Goal: Task Accomplishment & Management: Use online tool/utility

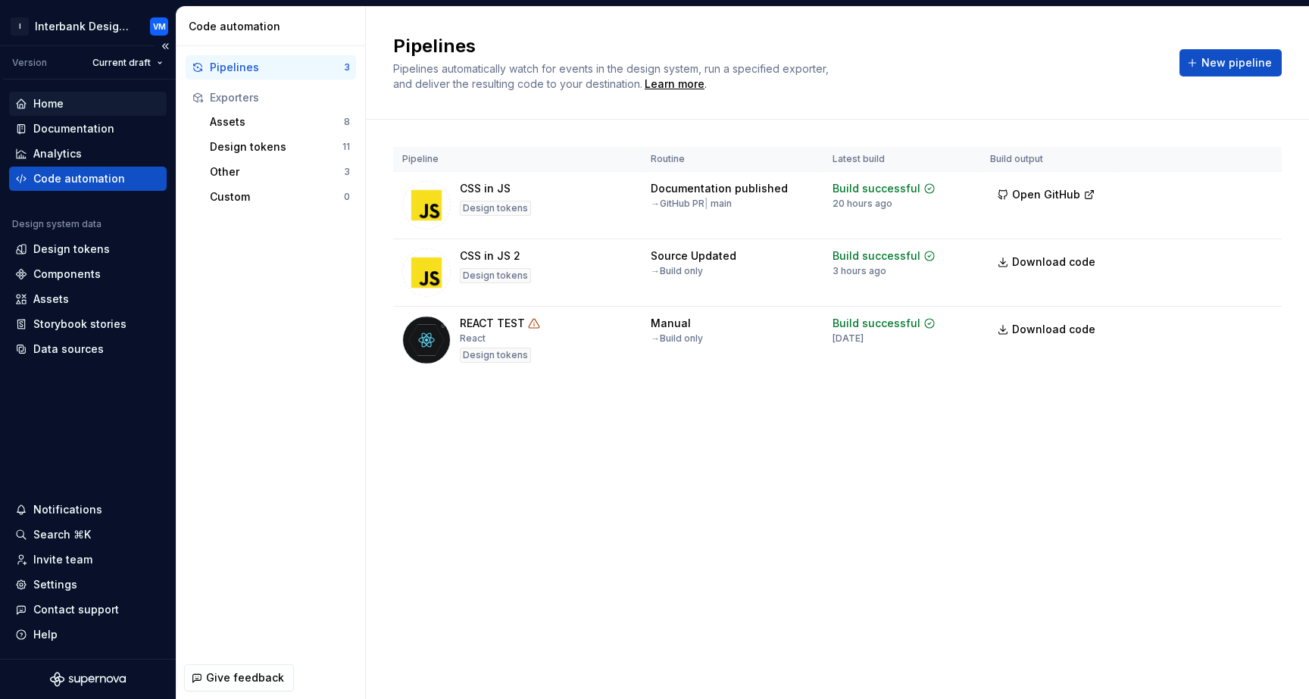
click at [81, 105] on div "Home" at bounding box center [87, 103] width 145 height 15
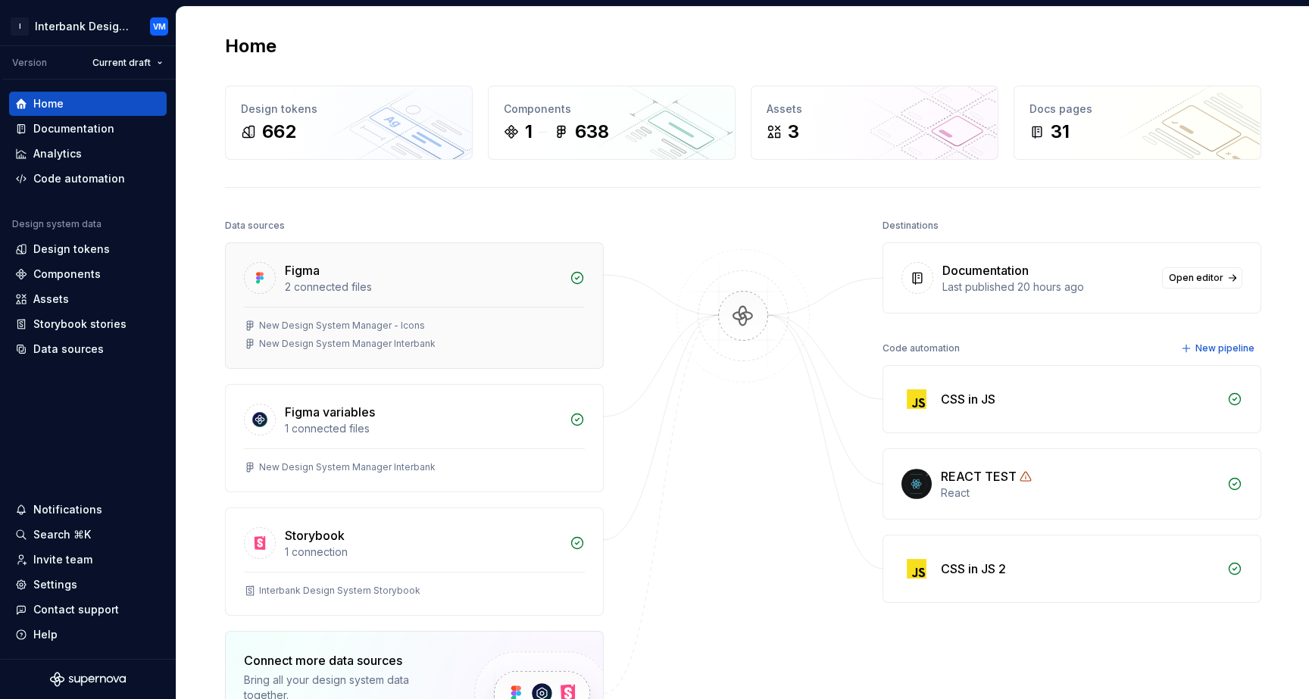
click at [443, 330] on div "New Design System Manager - Icons" at bounding box center [414, 326] width 341 height 12
click at [439, 330] on div "New Design System Manager - Icons" at bounding box center [414, 326] width 341 height 12
click at [362, 325] on div "New Design System Manager - Icons" at bounding box center [342, 326] width 166 height 12
click at [360, 324] on div "New Design System Manager - Icons" at bounding box center [342, 326] width 166 height 12
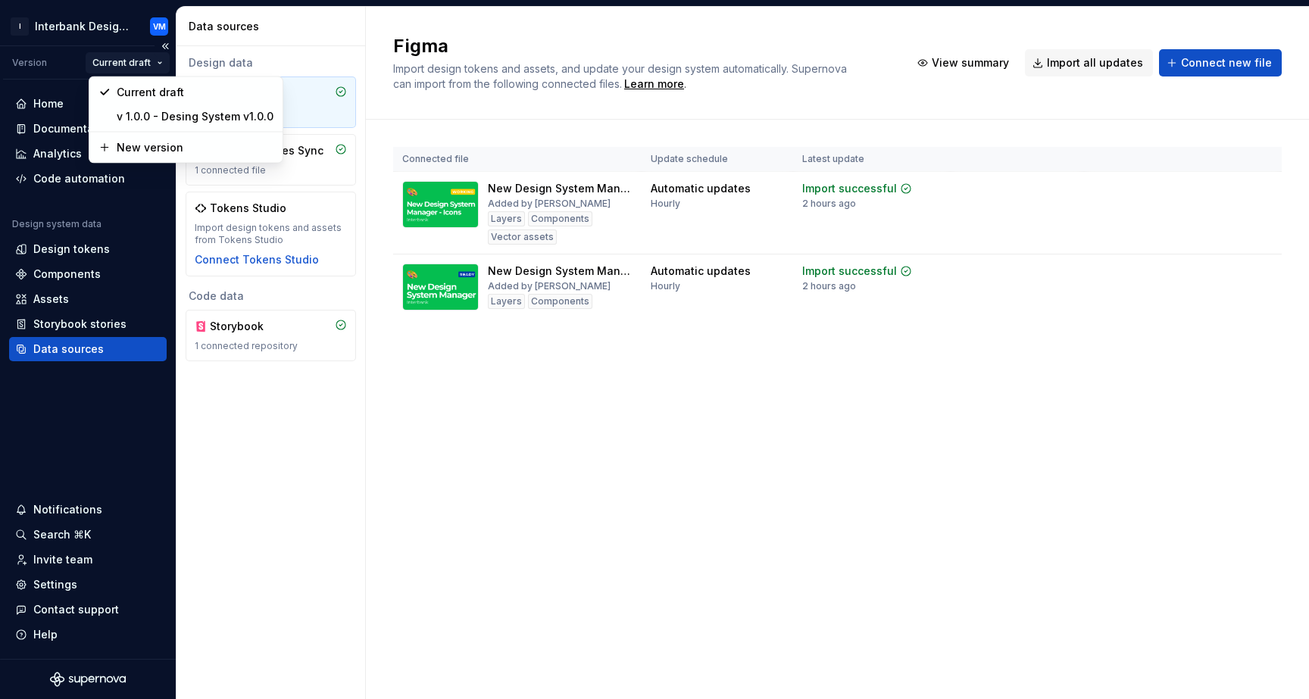
click at [161, 64] on html "I Interbank Design System VM Version Current draft Home Documentation Analytics…" at bounding box center [654, 349] width 1309 height 699
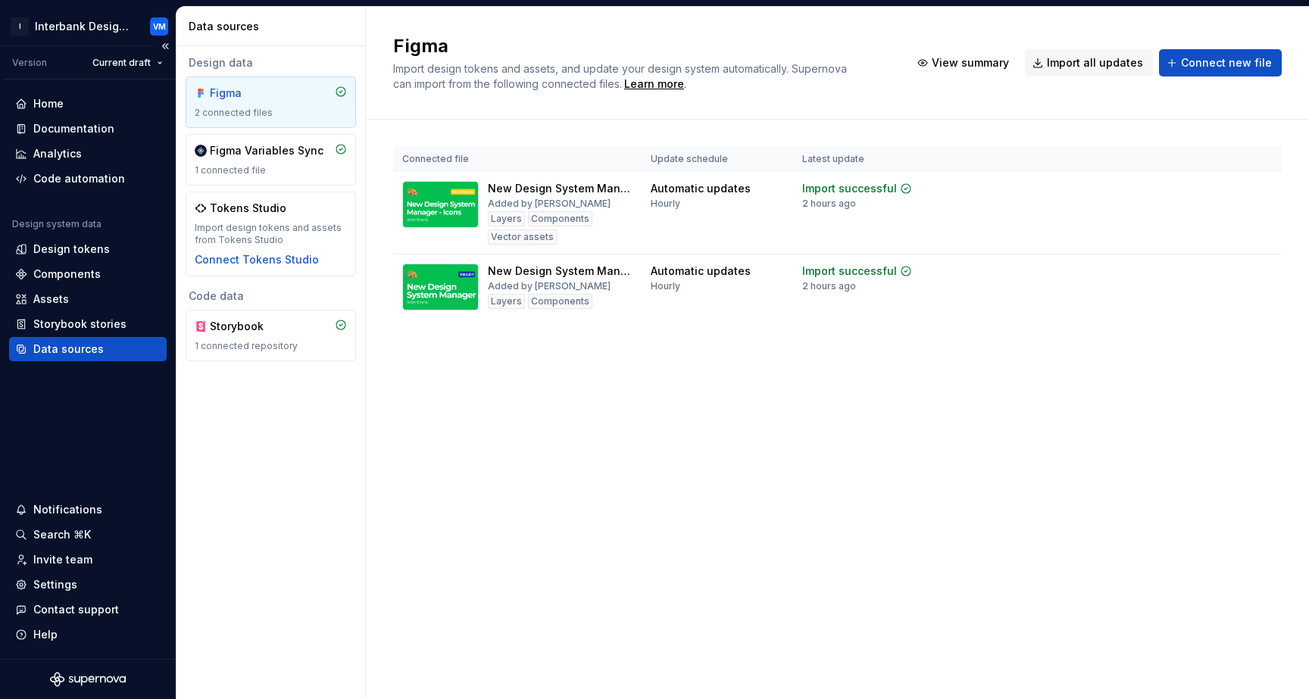
click at [17, 57] on div "Version" at bounding box center [29, 63] width 35 height 12
click at [17, 59] on div "Version" at bounding box center [29, 63] width 35 height 12
click at [1214, 211] on div "Import updates" at bounding box center [1203, 213] width 69 height 12
click at [1225, 191] on span "View summary" at bounding box center [1204, 189] width 67 height 12
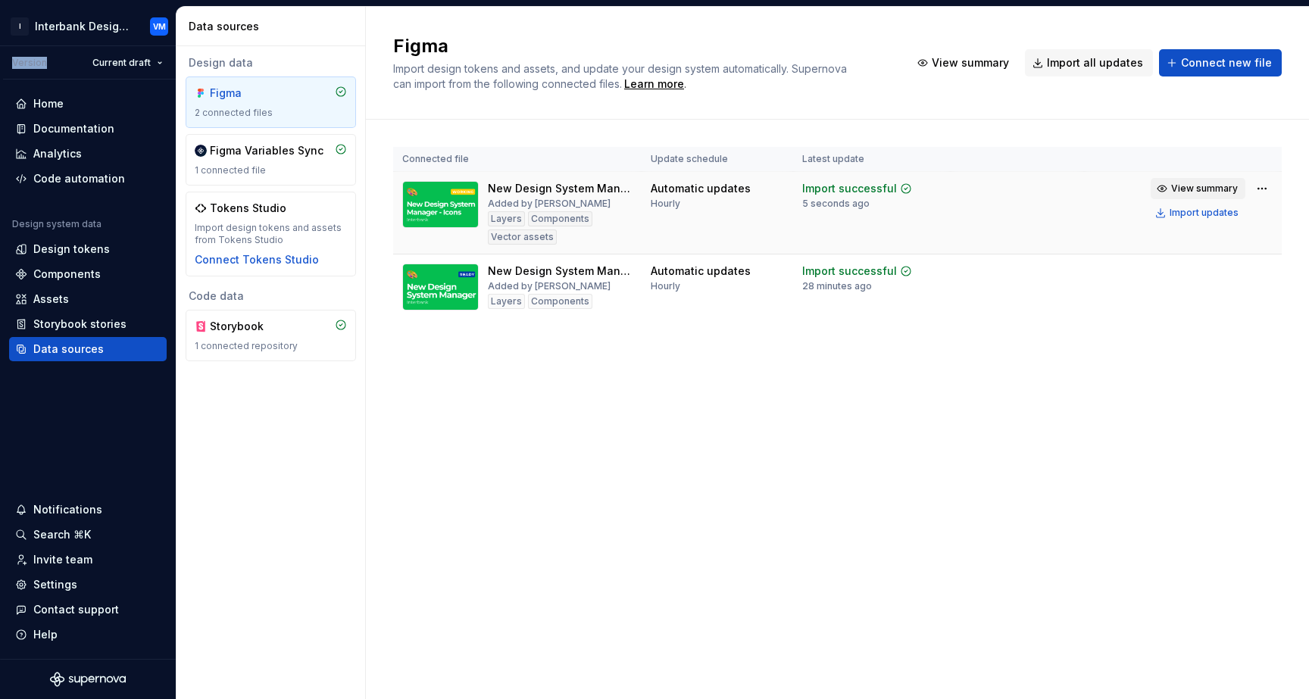
click at [1192, 187] on span "View summary" at bounding box center [1204, 189] width 67 height 12
click at [1192, 189] on span "View summary" at bounding box center [1204, 189] width 67 height 12
click at [1192, 190] on span "View summary" at bounding box center [1204, 189] width 67 height 12
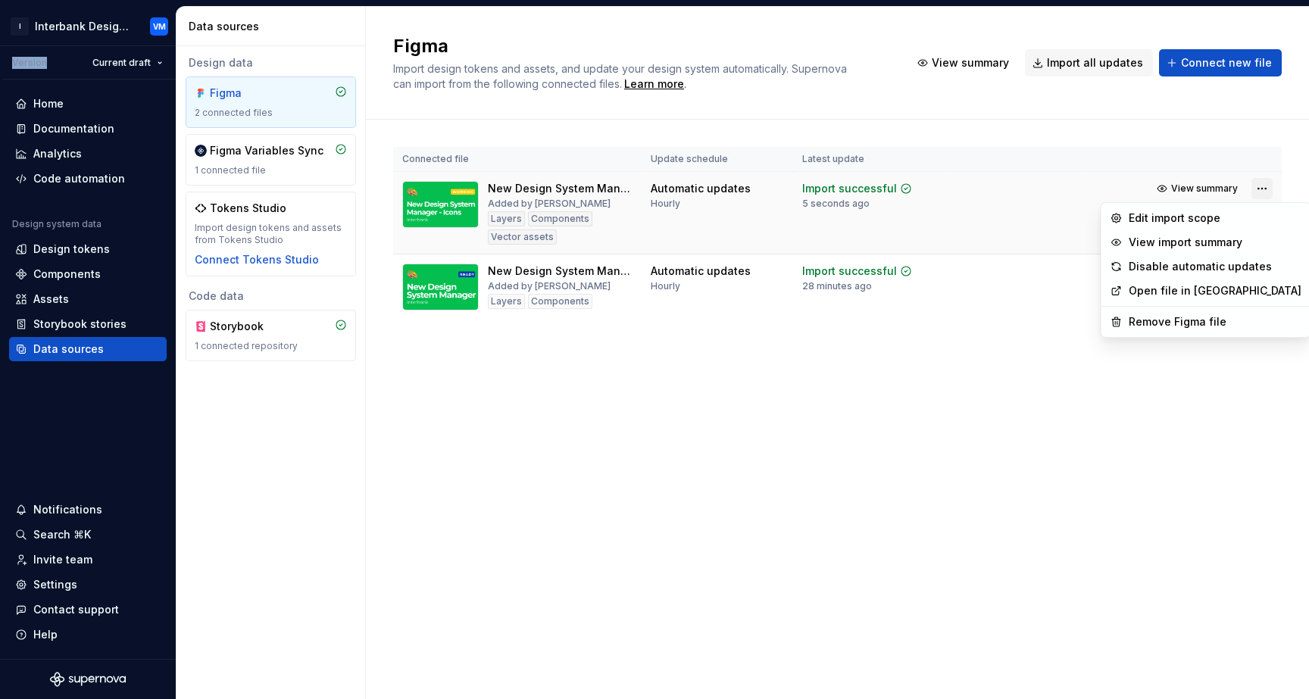
click at [1263, 192] on html "I Interbank Design System VM Version Current draft Home Documentation Analytics…" at bounding box center [654, 349] width 1309 height 699
click at [1178, 242] on div "View import summary" at bounding box center [1214, 242] width 173 height 15
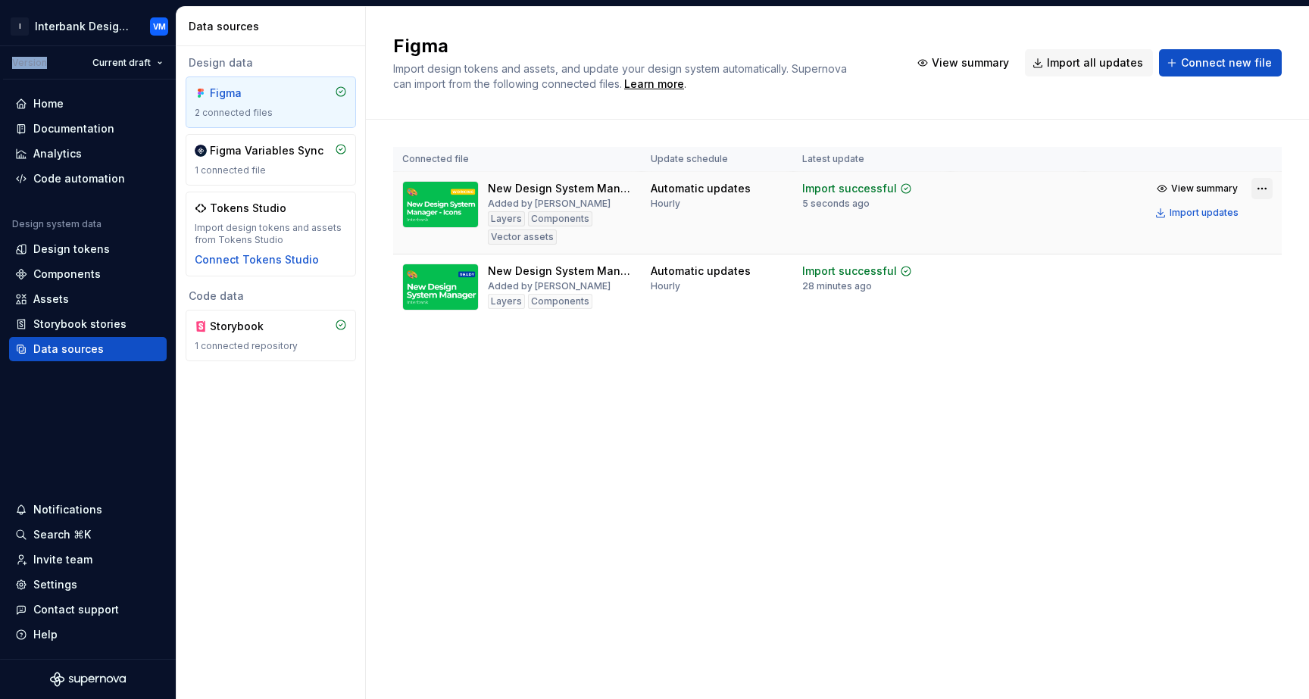
click at [1256, 186] on html "I Interbank Design System VM Version Current draft Home Documentation Analytics…" at bounding box center [654, 349] width 1309 height 699
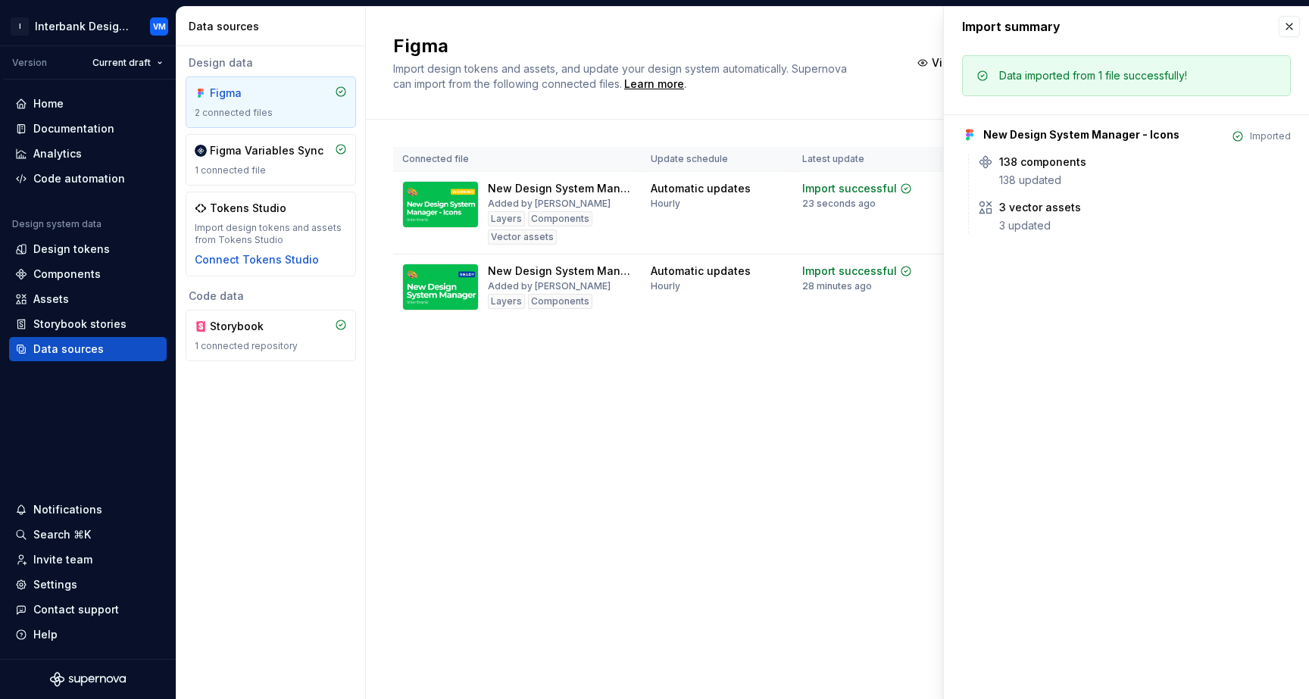
click at [1037, 289] on html "I Interbank Design System VM Version Current draft Home Documentation Analytics…" at bounding box center [654, 349] width 1309 height 699
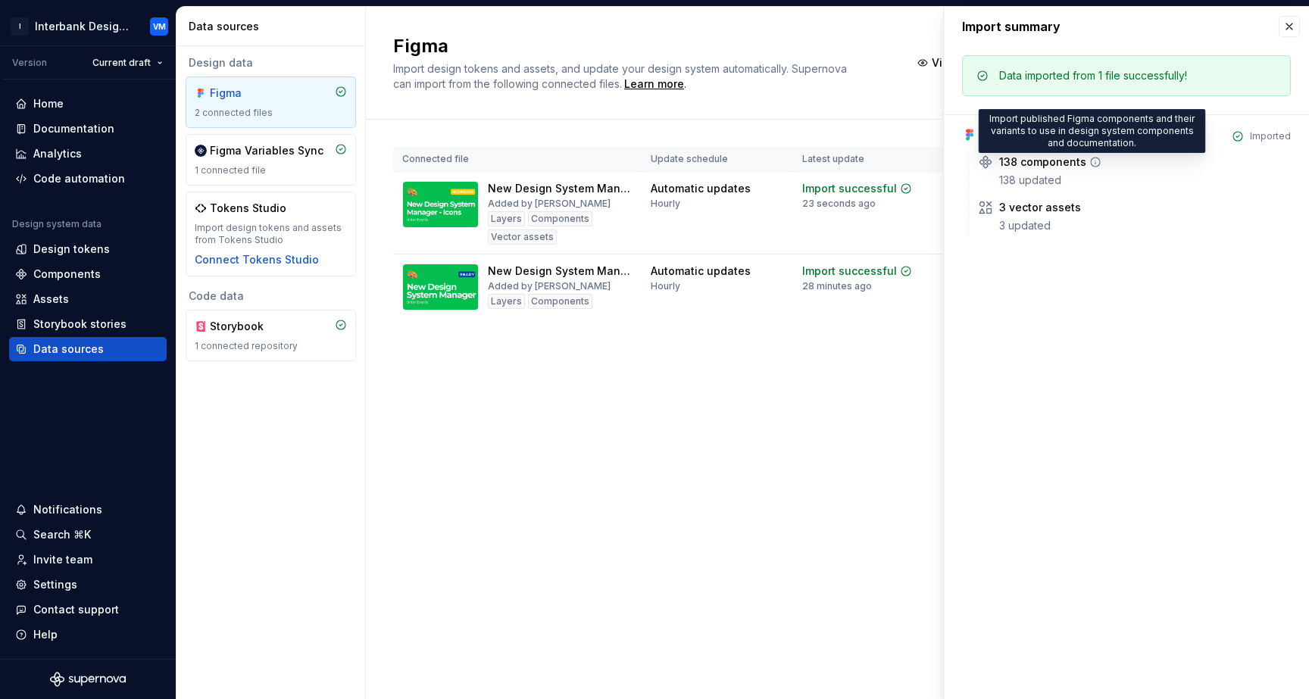
click at [1089, 159] on icon at bounding box center [1095, 162] width 12 height 12
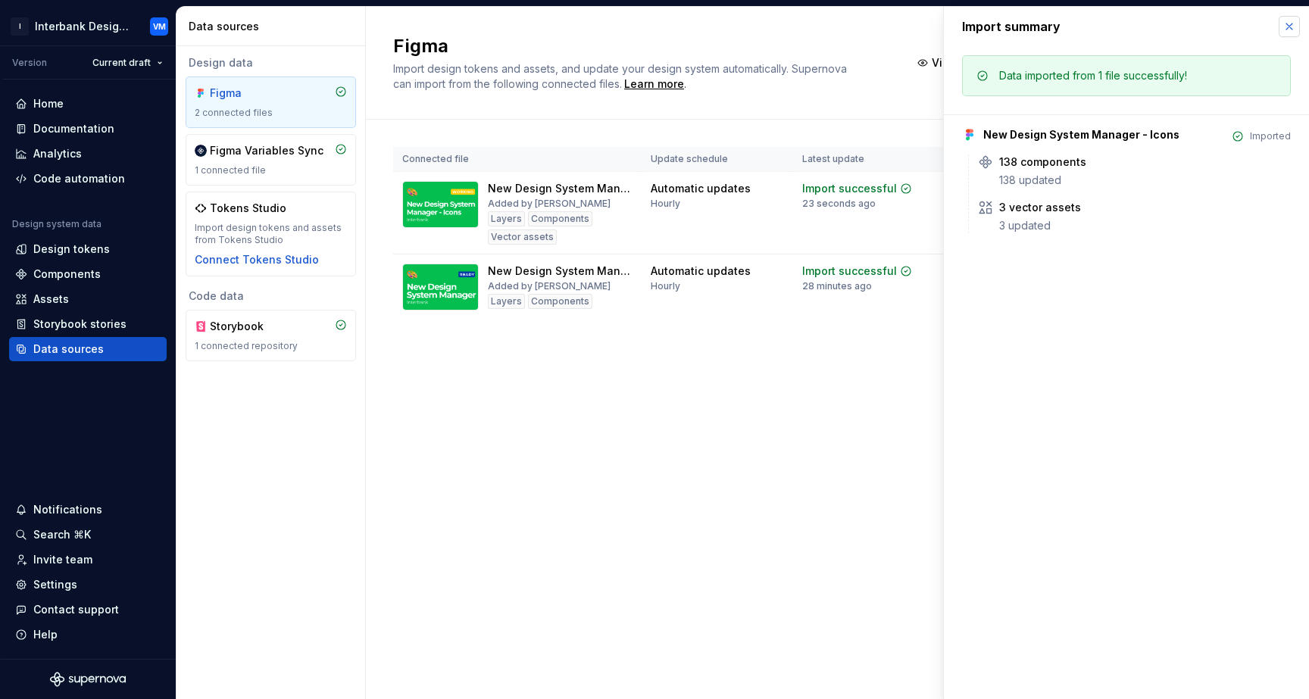
click at [1289, 23] on button "button" at bounding box center [1288, 26] width 21 height 21
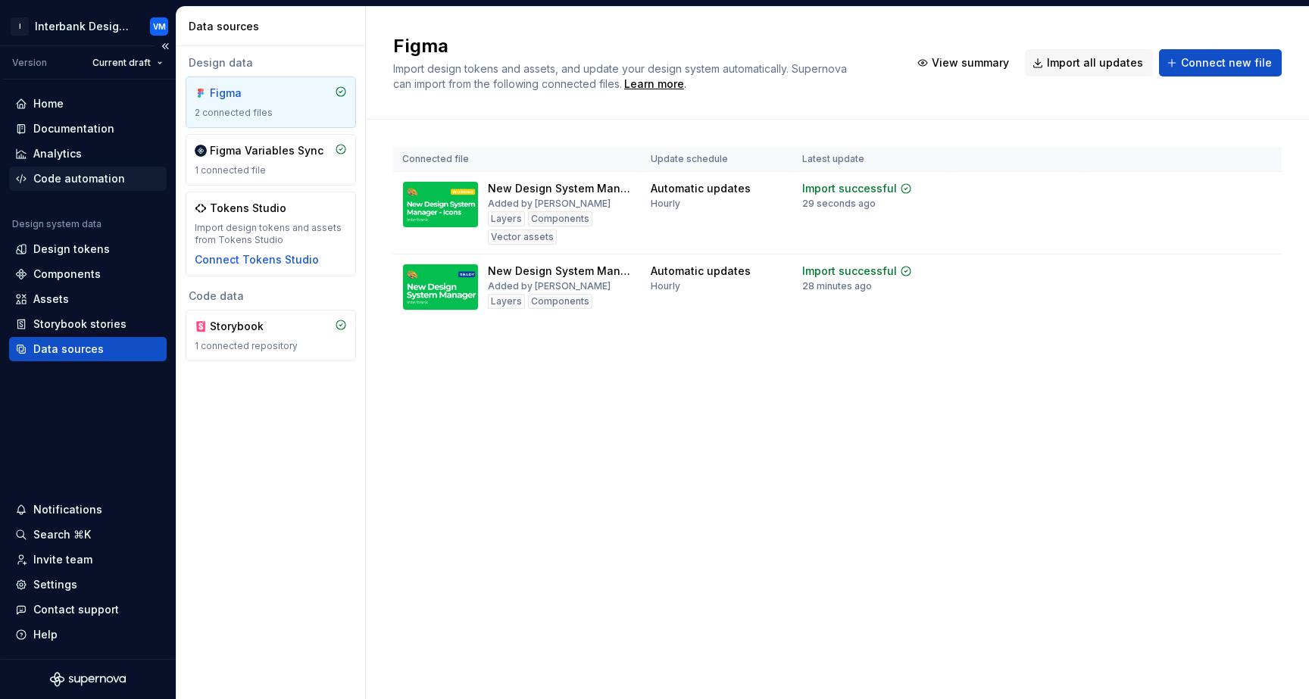
click at [89, 181] on div "Code automation" at bounding box center [79, 178] width 92 height 15
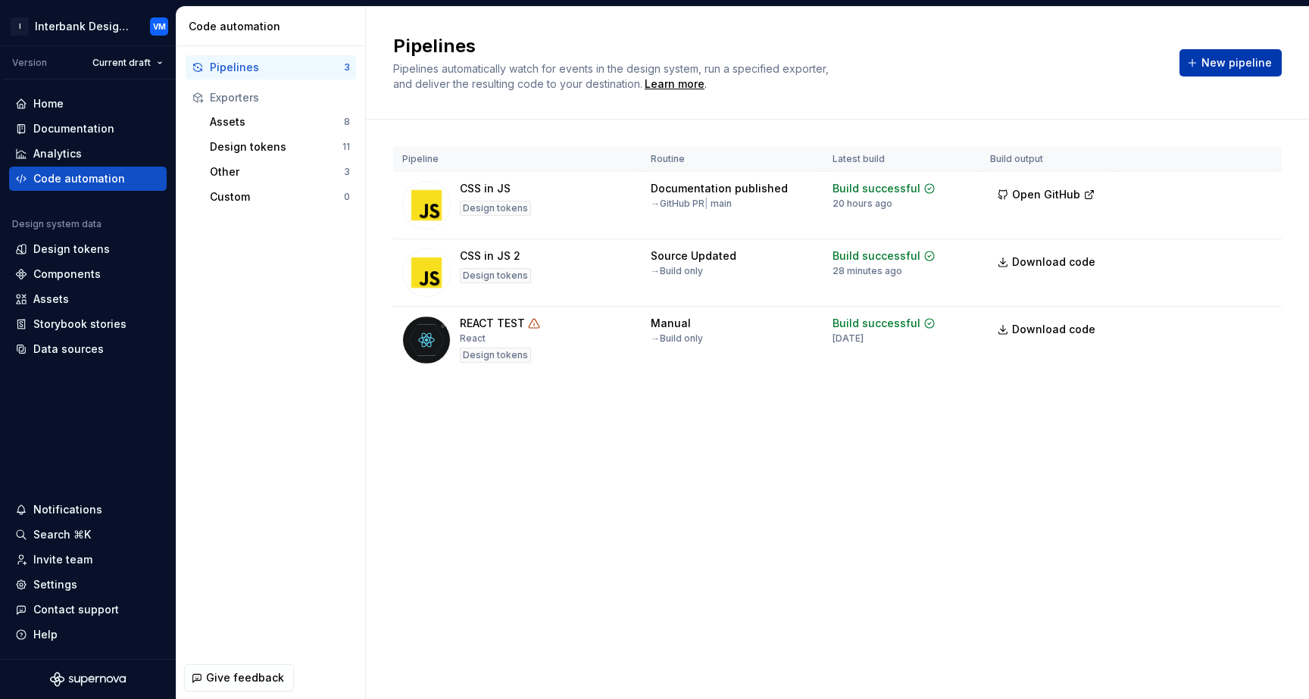
click at [1215, 73] on button "New pipeline" at bounding box center [1230, 62] width 102 height 27
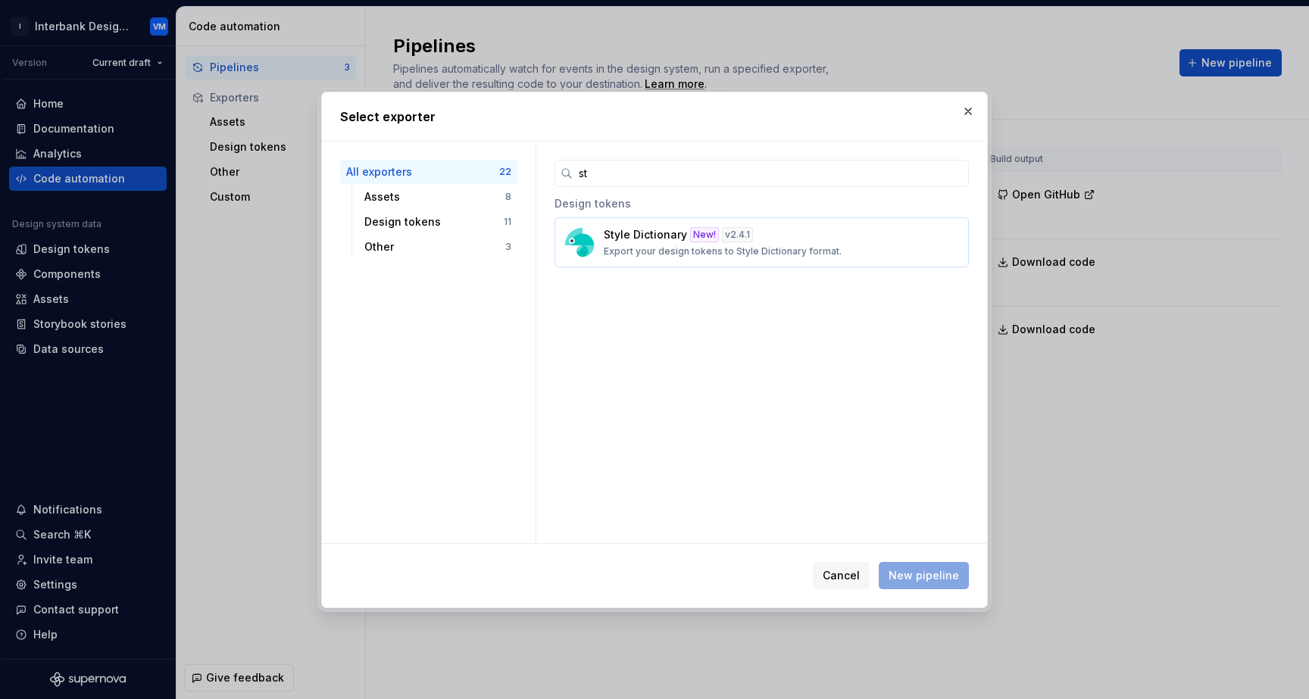
type input "s"
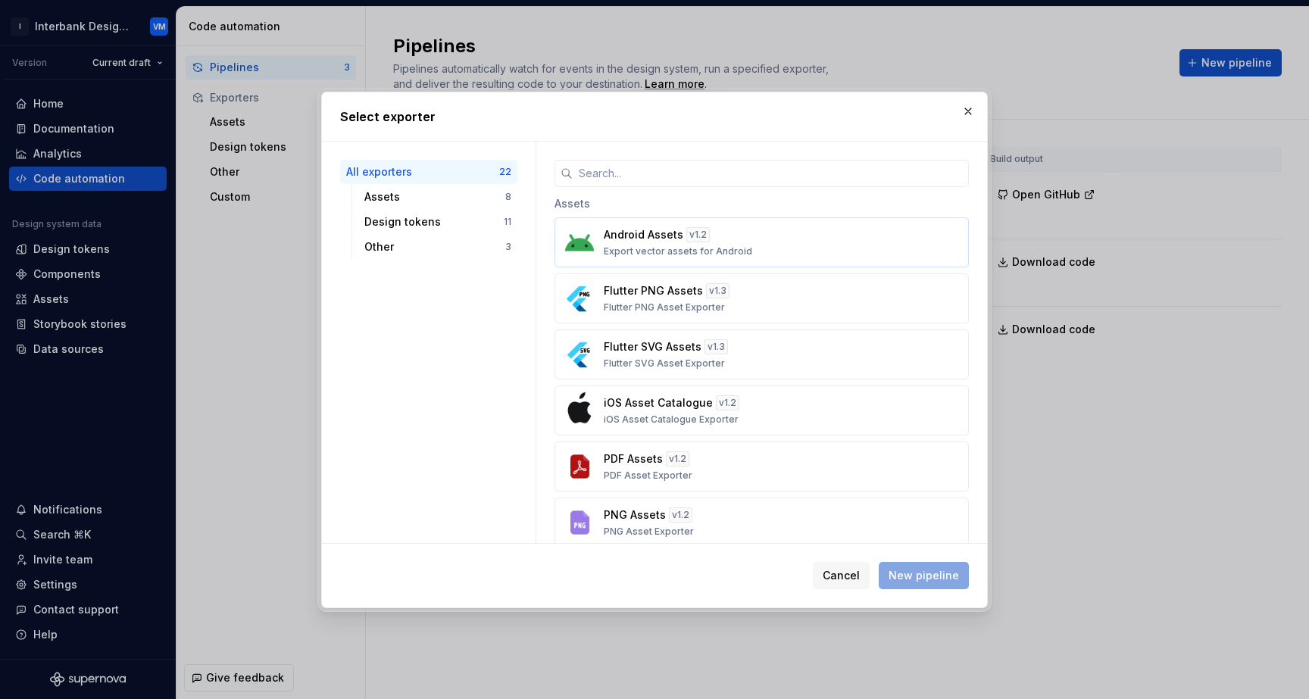
click at [753, 236] on div "Android Assets v 1.2 Export vector assets for Android" at bounding box center [757, 242] width 307 height 30
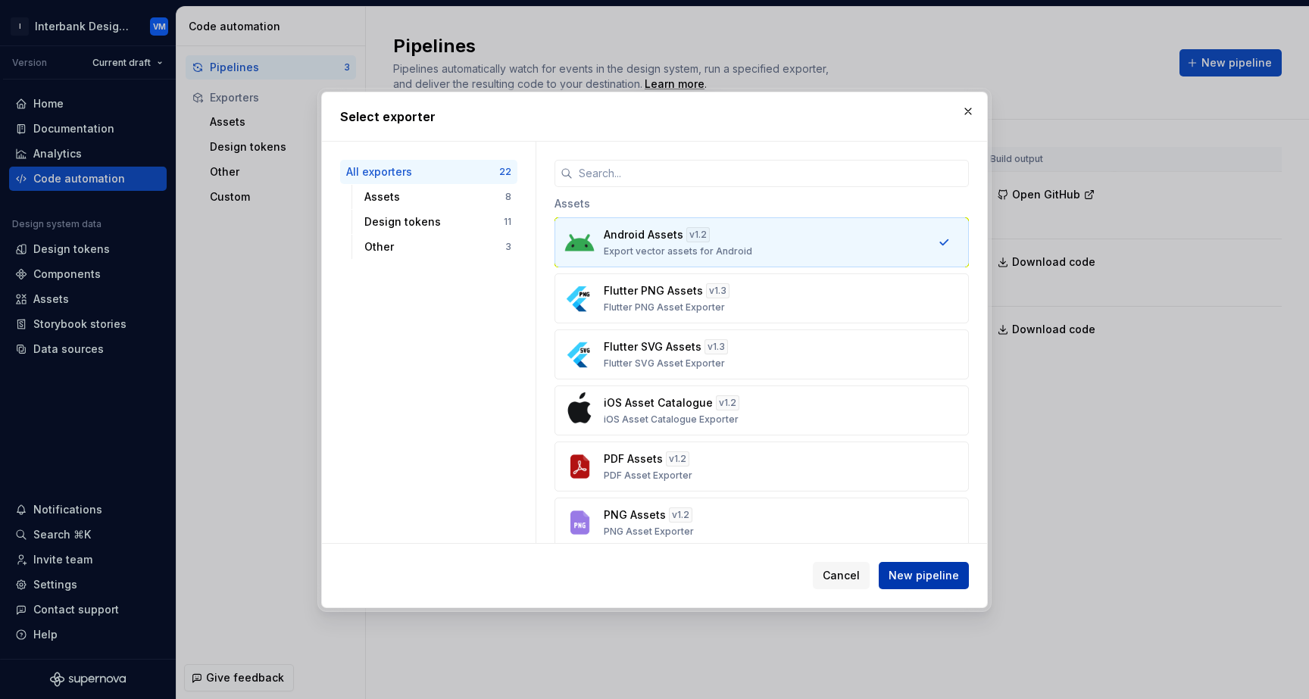
click at [914, 576] on span "New pipeline" at bounding box center [923, 575] width 70 height 15
click at [916, 583] on button "New pipeline" at bounding box center [923, 575] width 90 height 27
click at [916, 580] on span "New pipeline" at bounding box center [923, 575] width 70 height 15
click at [904, 579] on span "New pipeline" at bounding box center [923, 575] width 70 height 15
click at [900, 571] on span "New pipeline" at bounding box center [923, 575] width 70 height 15
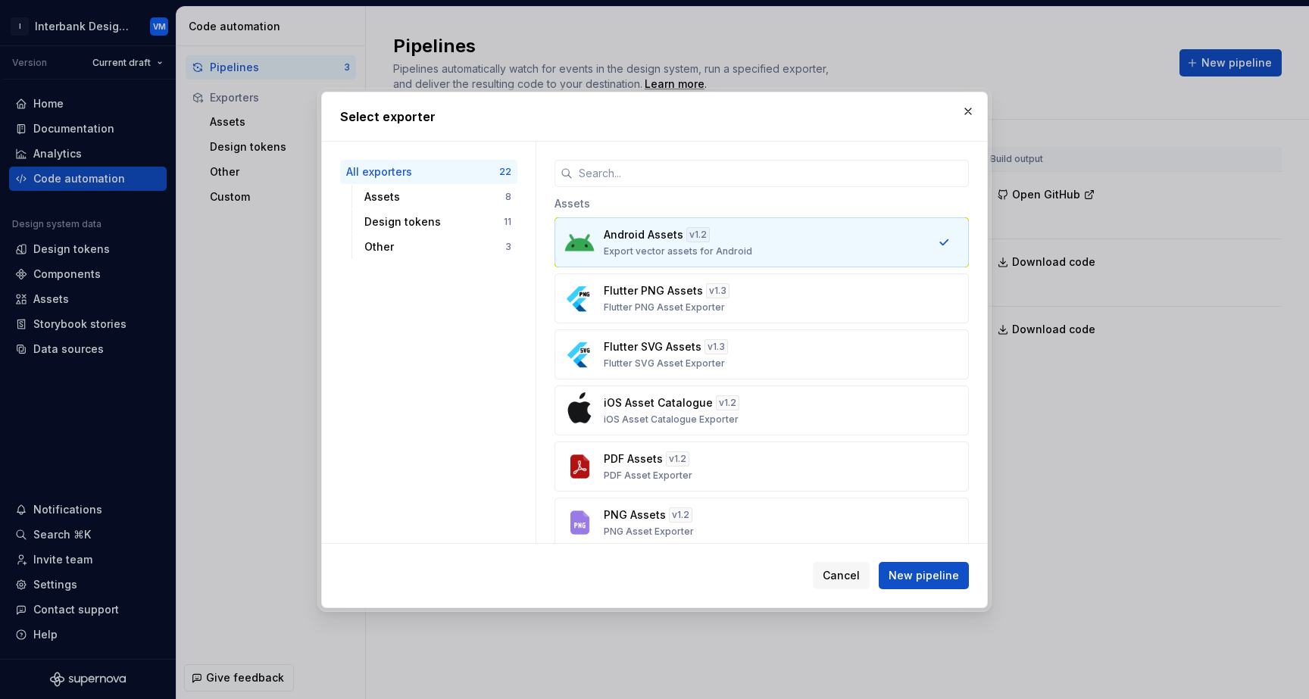
click at [849, 232] on div "Android Assets v 1.2 Export vector assets for Android" at bounding box center [757, 242] width 307 height 30
click at [726, 320] on button "Flutter PNG Assets v 1.3 Flutter PNG Asset Exporter" at bounding box center [761, 298] width 414 height 50
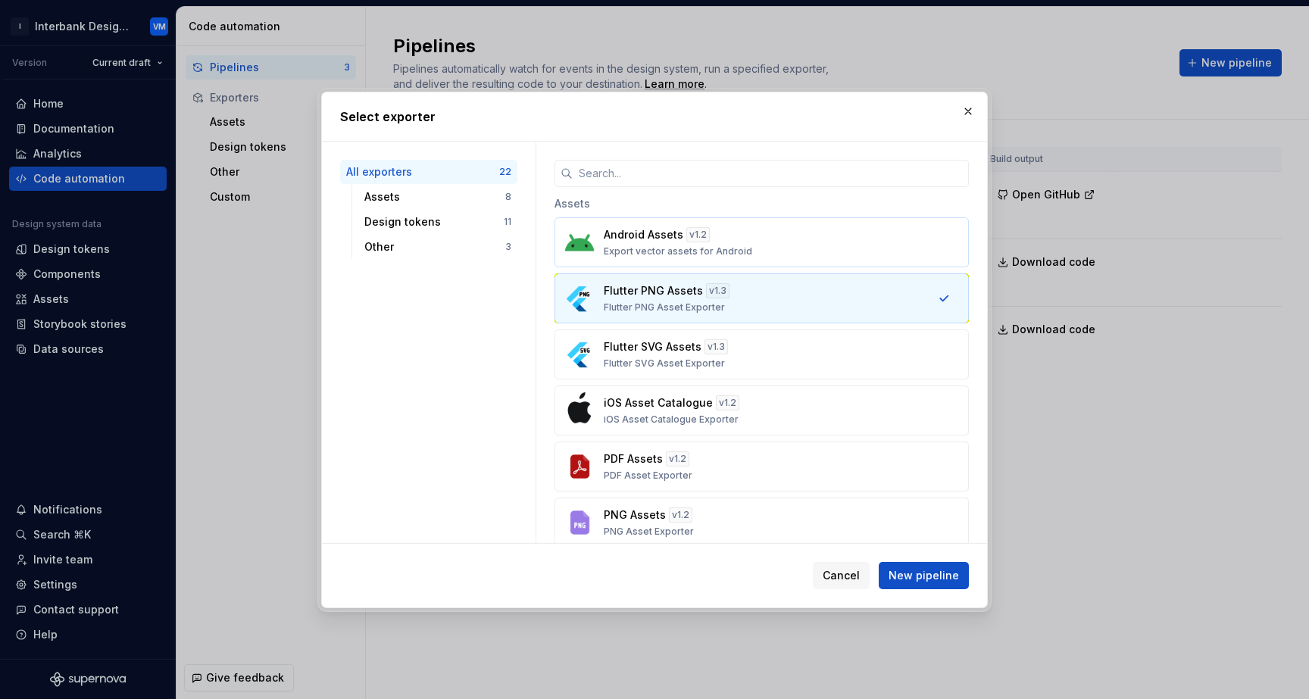
click at [748, 257] on button "Android Assets v 1.2 Export vector assets for Android" at bounding box center [761, 242] width 414 height 50
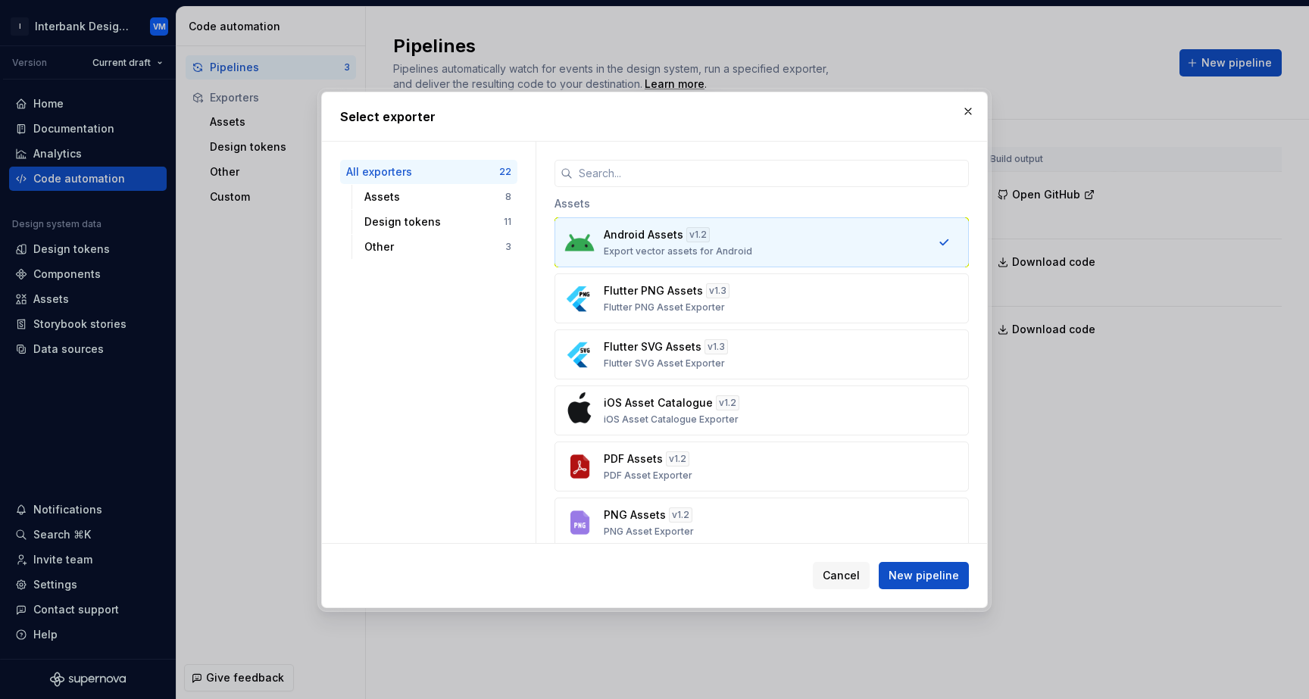
click at [748, 257] on button "Android Assets v 1.2 Export vector assets for Android" at bounding box center [761, 242] width 414 height 50
click at [895, 568] on span "New pipeline" at bounding box center [923, 575] width 70 height 15
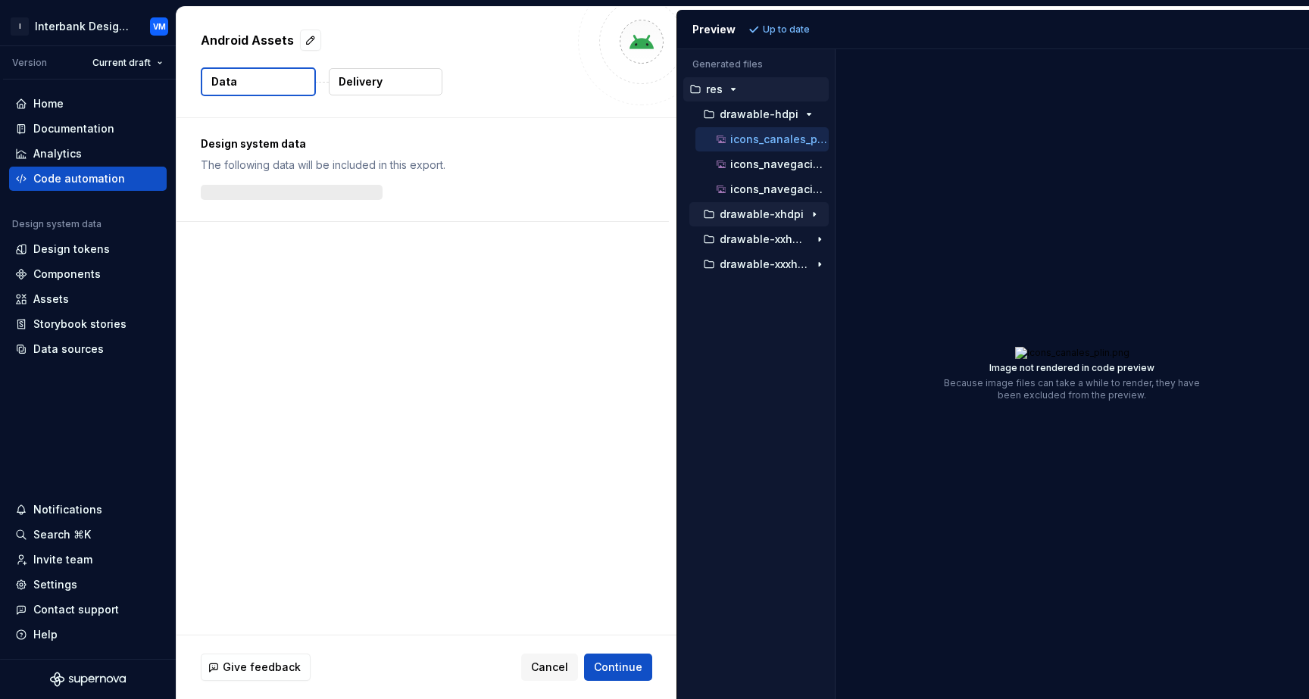
click at [811, 217] on icon "button" at bounding box center [814, 214] width 12 height 12
click at [814, 309] on icon "button" at bounding box center [819, 314] width 12 height 12
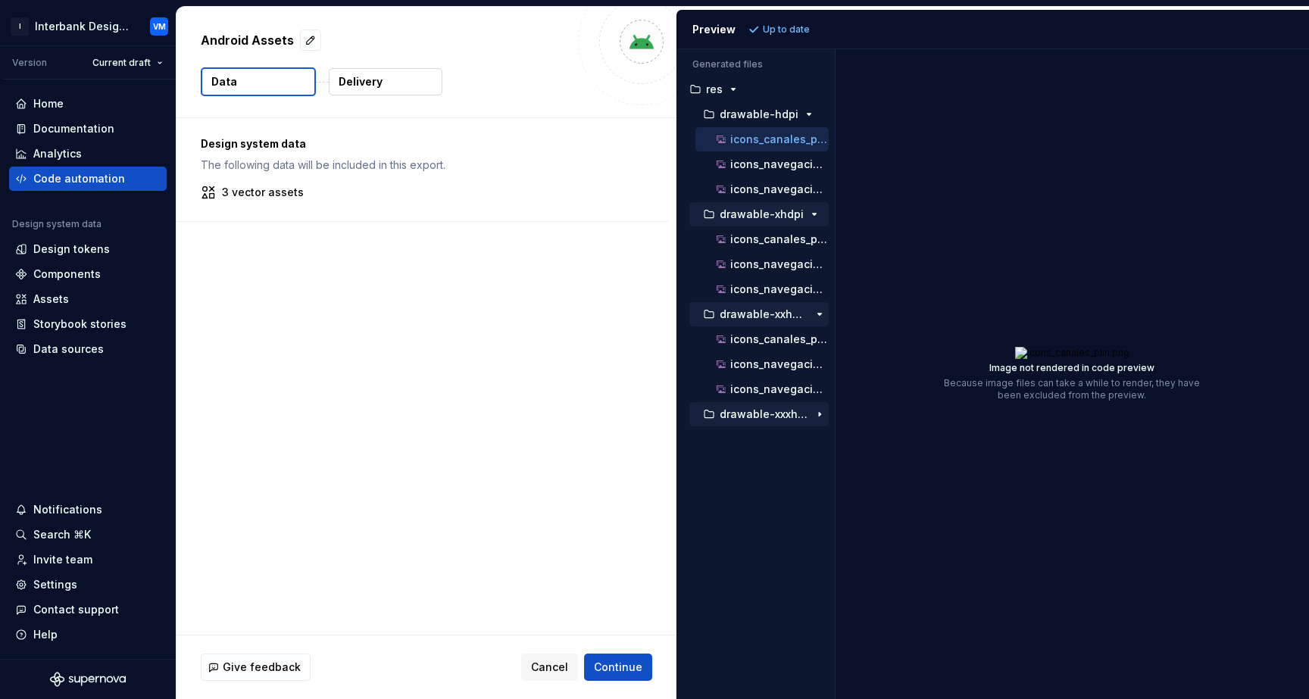
click at [822, 413] on icon "button" at bounding box center [819, 414] width 12 height 12
click at [734, 86] on icon "button" at bounding box center [733, 89] width 12 height 12
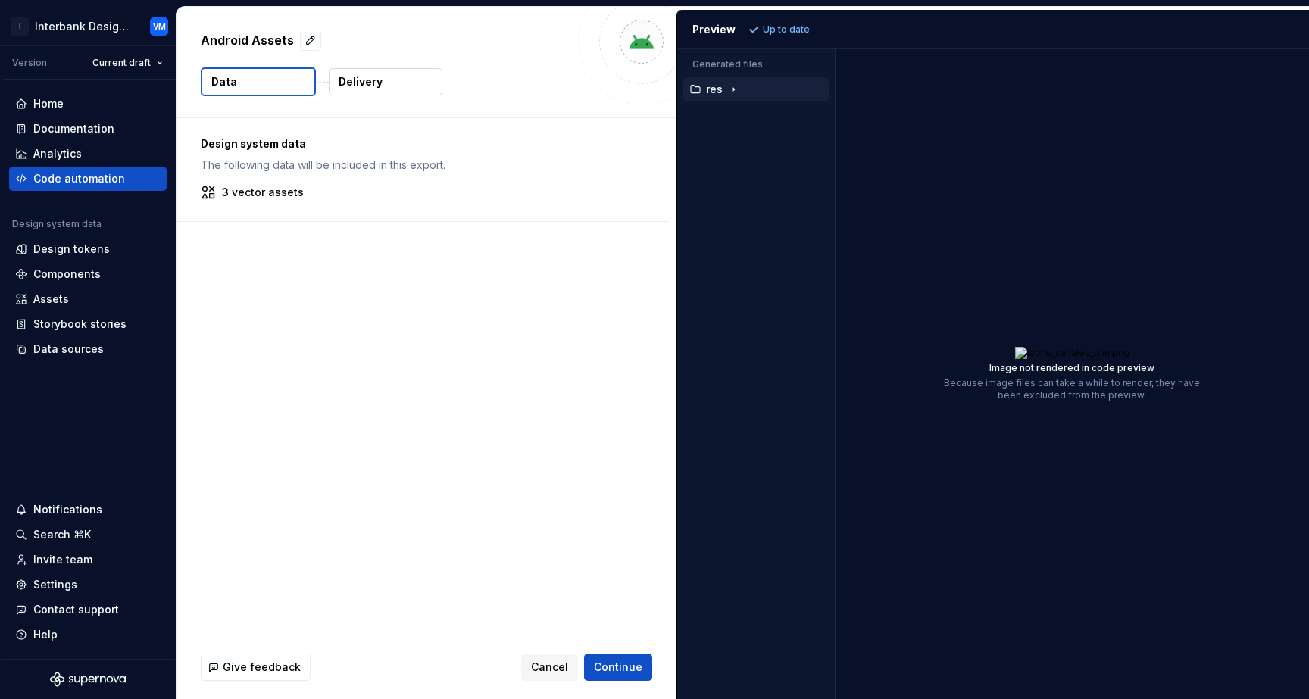
click at [734, 86] on icon "button" at bounding box center [733, 89] width 12 height 12
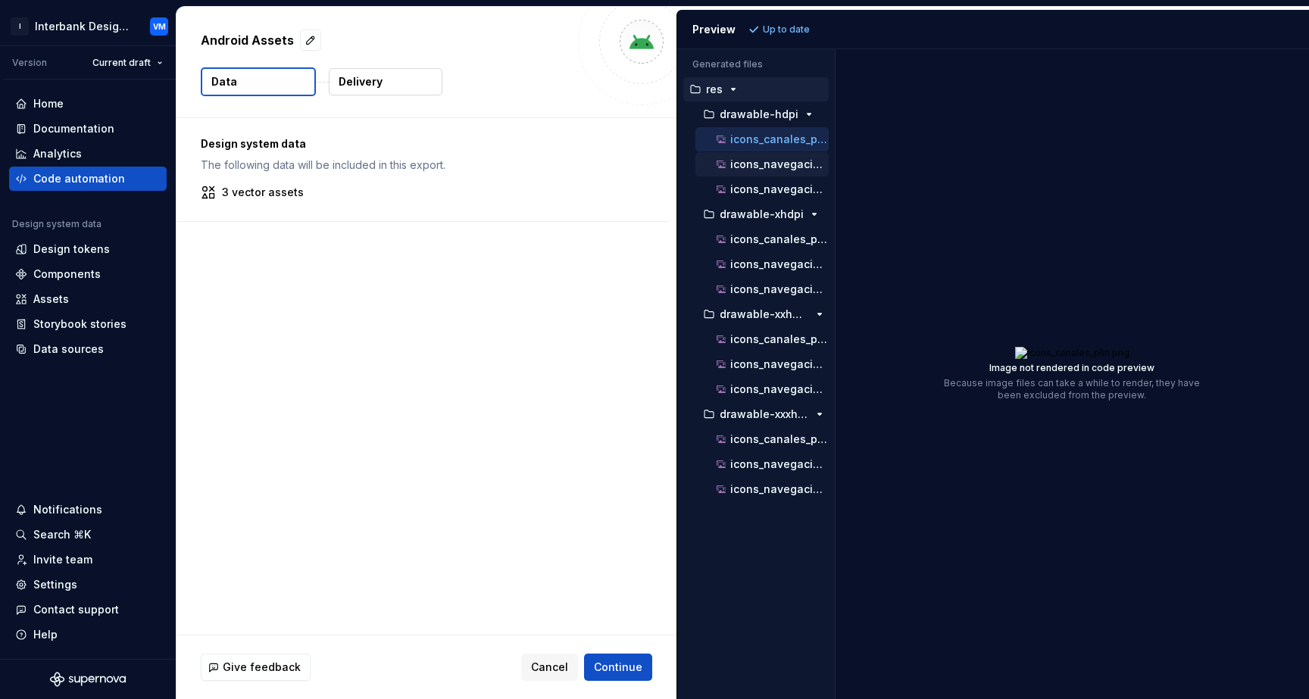
click at [732, 164] on p "icons_navegación_chevron_down_xxs.png" at bounding box center [779, 164] width 98 height 12
click at [744, 182] on div "icons_navegación_chevron_up_xxs.png" at bounding box center [770, 189] width 115 height 15
click at [782, 146] on div "icons_canales_plin.png" at bounding box center [770, 139] width 115 height 15
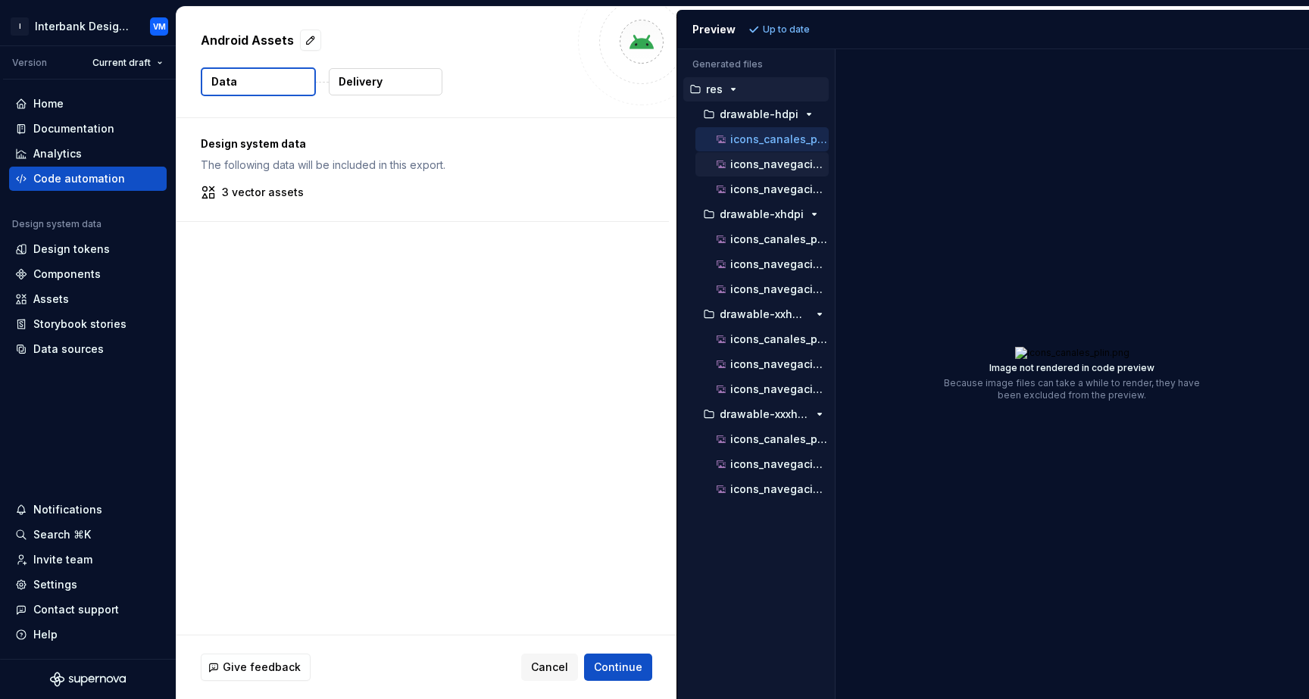
click at [772, 170] on div "icons_navegación_chevron_down_xxs.png" at bounding box center [770, 164] width 115 height 15
click at [757, 192] on p "icons_navegación_chevron_up_xxs.png" at bounding box center [779, 189] width 98 height 12
click at [750, 247] on button "icons_canales_plin.png" at bounding box center [761, 239] width 133 height 17
click at [743, 282] on div "icons_navegación_chevron_up_xxs.png" at bounding box center [770, 289] width 115 height 15
click at [742, 301] on ul "drawable-hdpi icons_canales_plin.png icons_navegación_chevron_down_xxs.png icon…" at bounding box center [755, 301] width 145 height 399
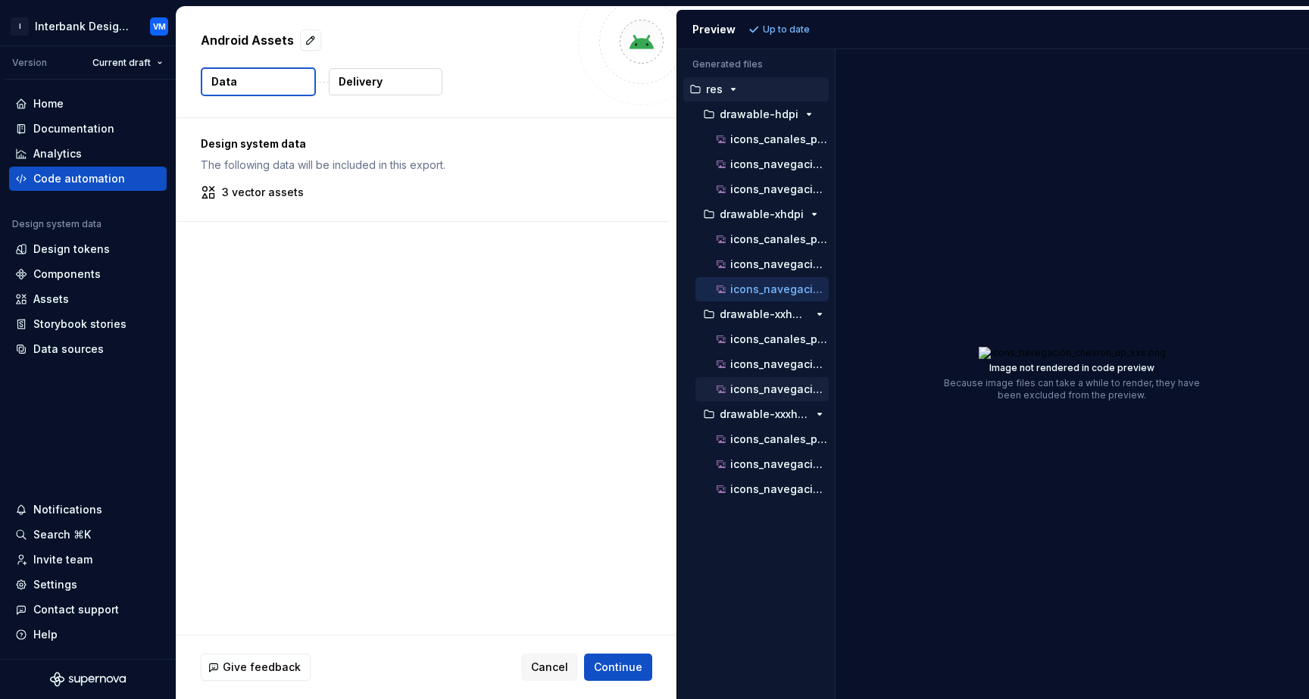
click at [744, 393] on p "icons_navegación_chevron_up_xxs.png" at bounding box center [779, 389] width 98 height 12
click at [788, 445] on div "icons_canales_plin.png" at bounding box center [770, 439] width 115 height 15
click at [779, 466] on p "icons_navegación_chevron_down_xxs.png" at bounding box center [779, 464] width 98 height 12
click at [772, 488] on p "icons_navegación_chevron_up_xxs.png" at bounding box center [779, 489] width 98 height 12
click at [83, 176] on div "Code automation" at bounding box center [79, 178] width 92 height 15
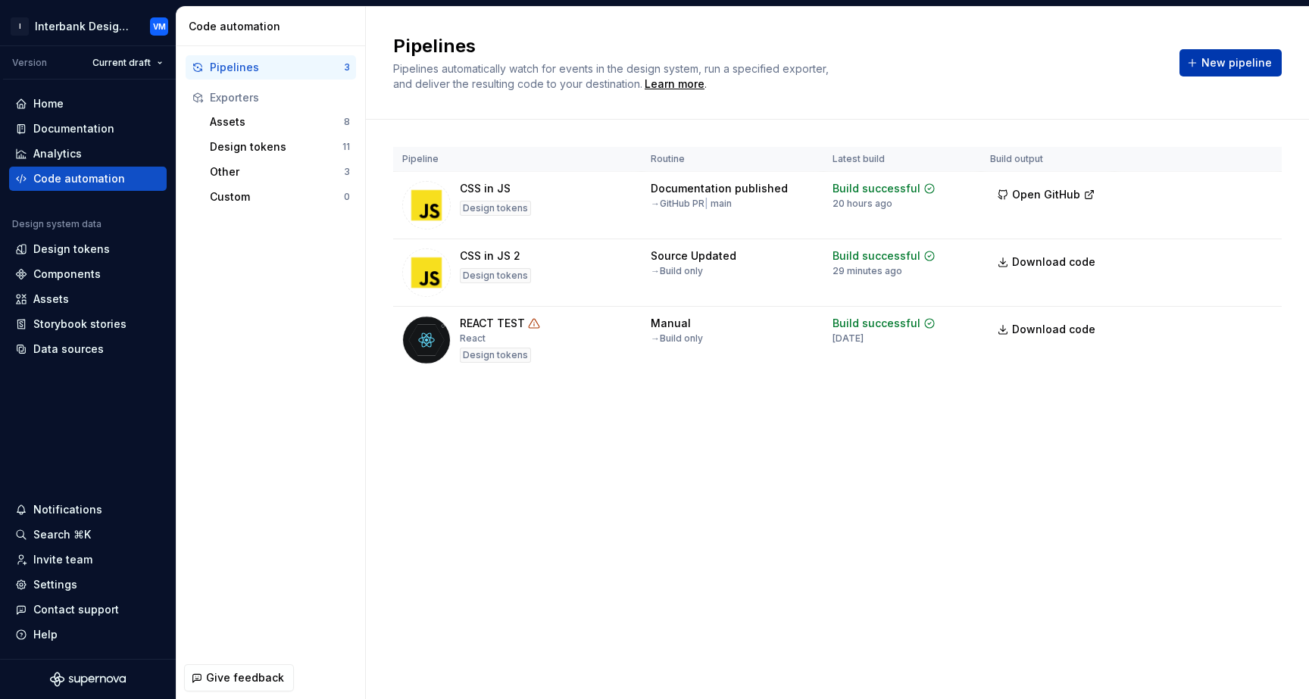
click at [1210, 66] on span "New pipeline" at bounding box center [1236, 62] width 70 height 15
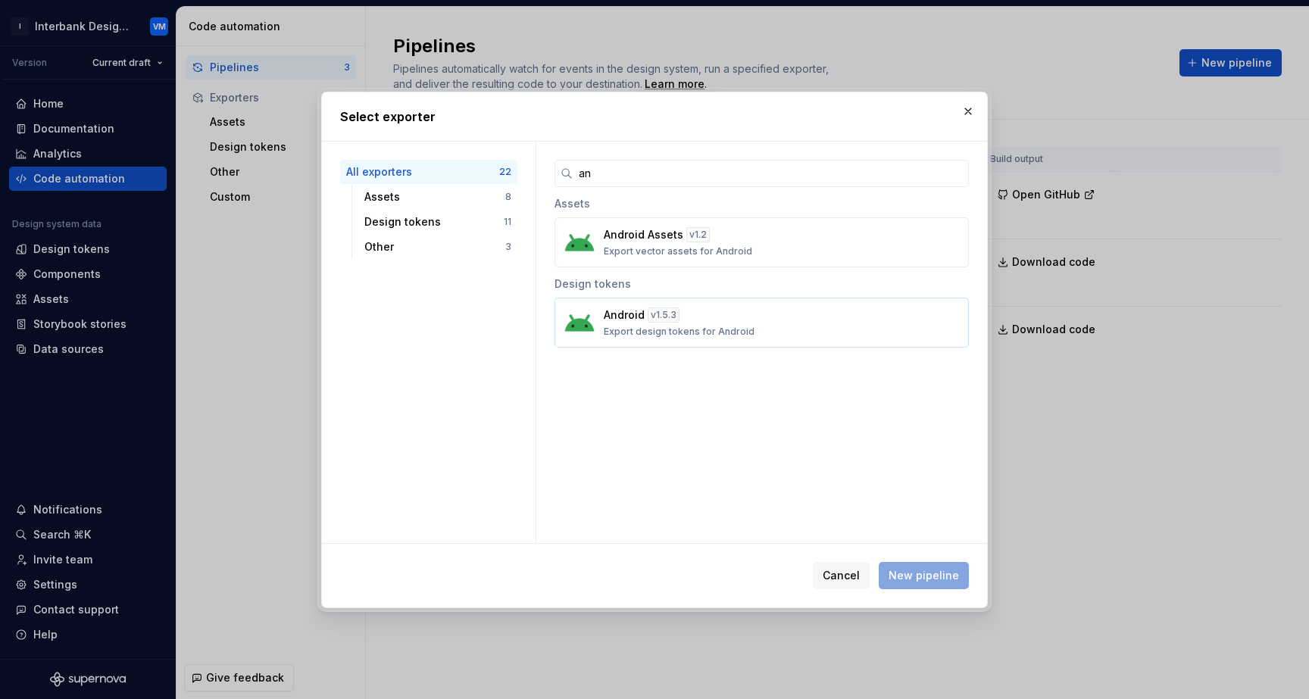
type input "an"
click at [827, 338] on button "Android v 1.5.3 Export design tokens for Android" at bounding box center [761, 323] width 414 height 50
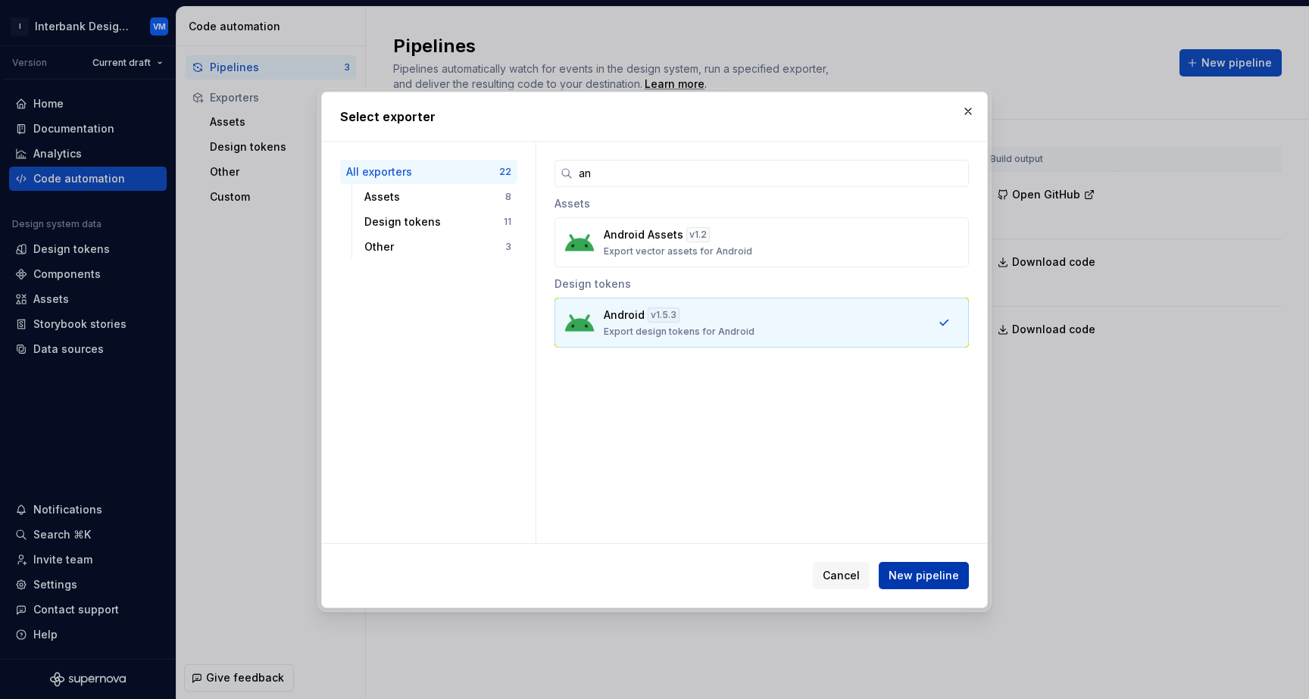
click at [914, 571] on span "New pipeline" at bounding box center [923, 575] width 70 height 15
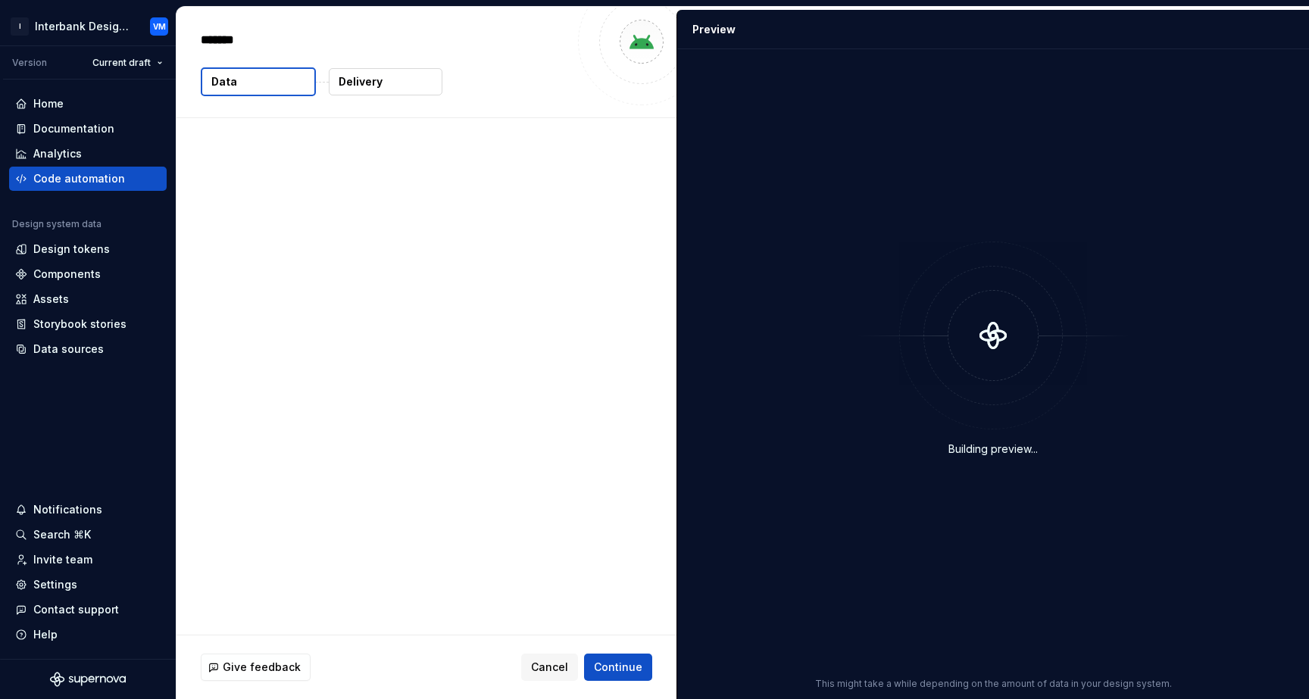
type textarea "*"
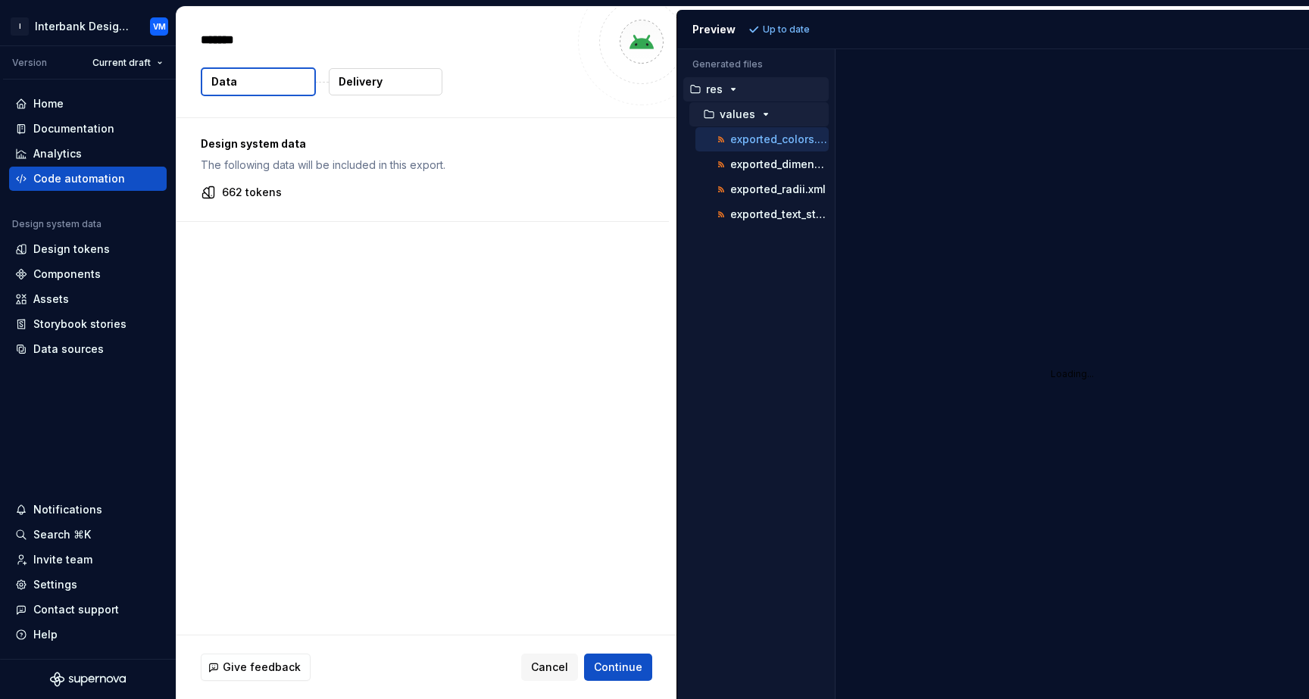
click at [767, 119] on icon "button" at bounding box center [766, 114] width 12 height 12
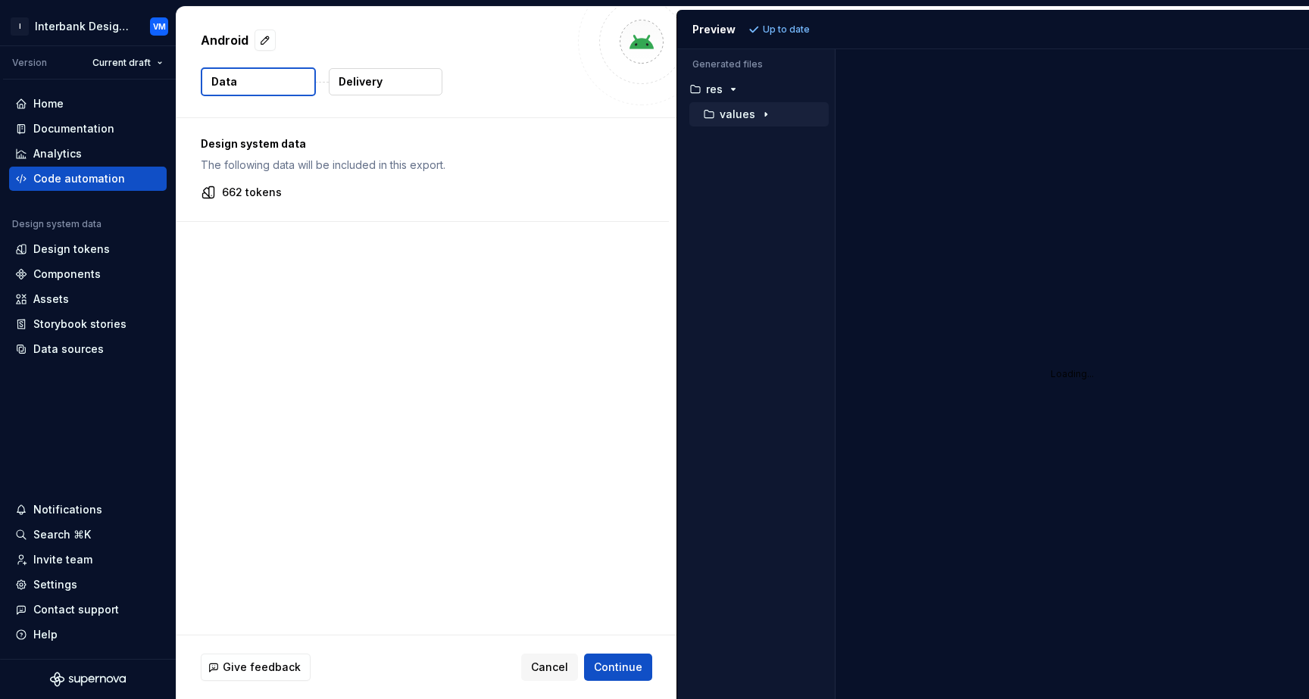
click at [767, 119] on icon "button" at bounding box center [766, 114] width 12 height 12
click at [766, 159] on p "exported_dimens.xml" at bounding box center [779, 164] width 98 height 12
click at [767, 187] on p "exported_radii.xml" at bounding box center [777, 189] width 95 height 12
click at [760, 225] on div "exported_text_styles.xml" at bounding box center [761, 214] width 133 height 24
click at [763, 217] on p "exported_text_styles.xml" at bounding box center [779, 214] width 98 height 12
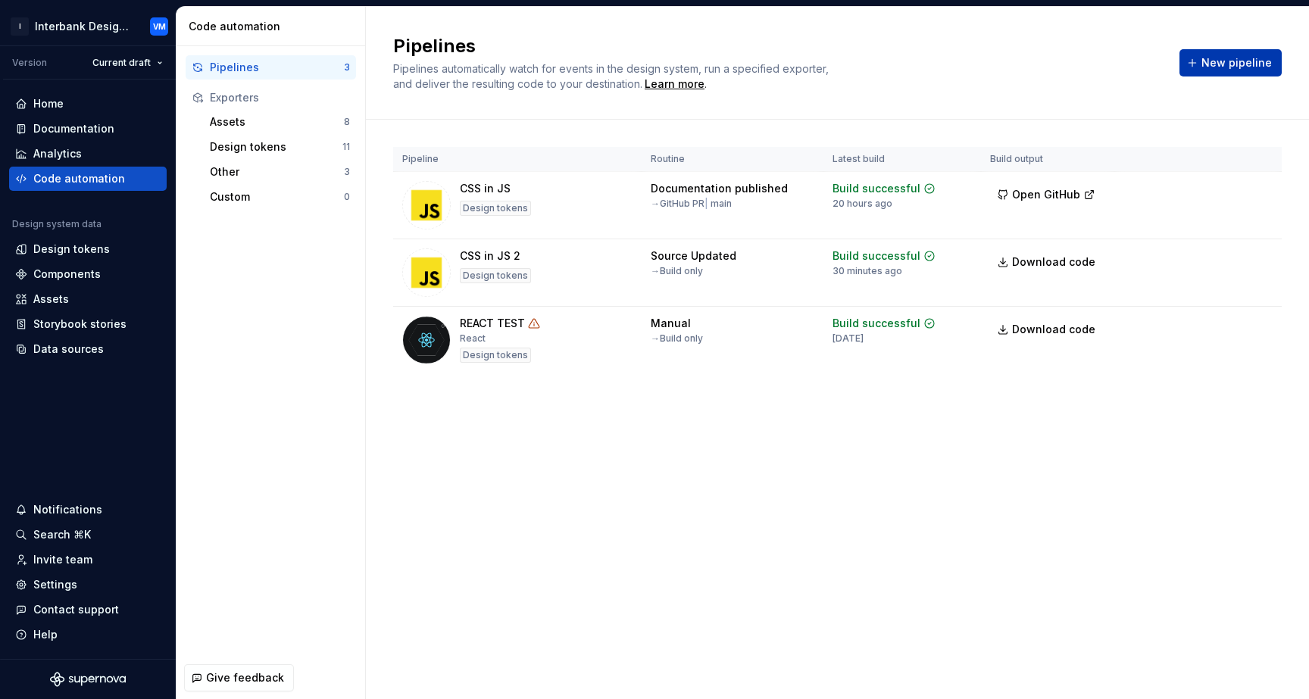
click at [1190, 55] on button "New pipeline" at bounding box center [1230, 62] width 102 height 27
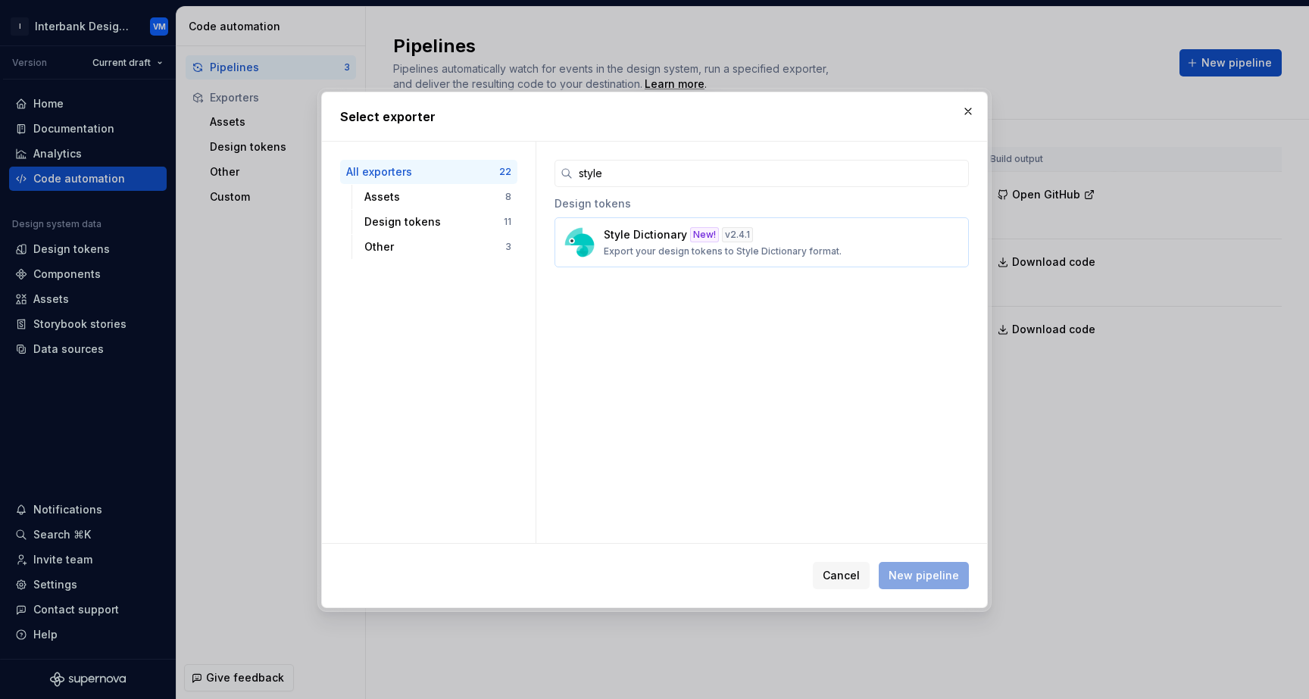
type input "style"
click at [747, 249] on p "Export your design tokens to Style Dictionary format." at bounding box center [723, 251] width 238 height 12
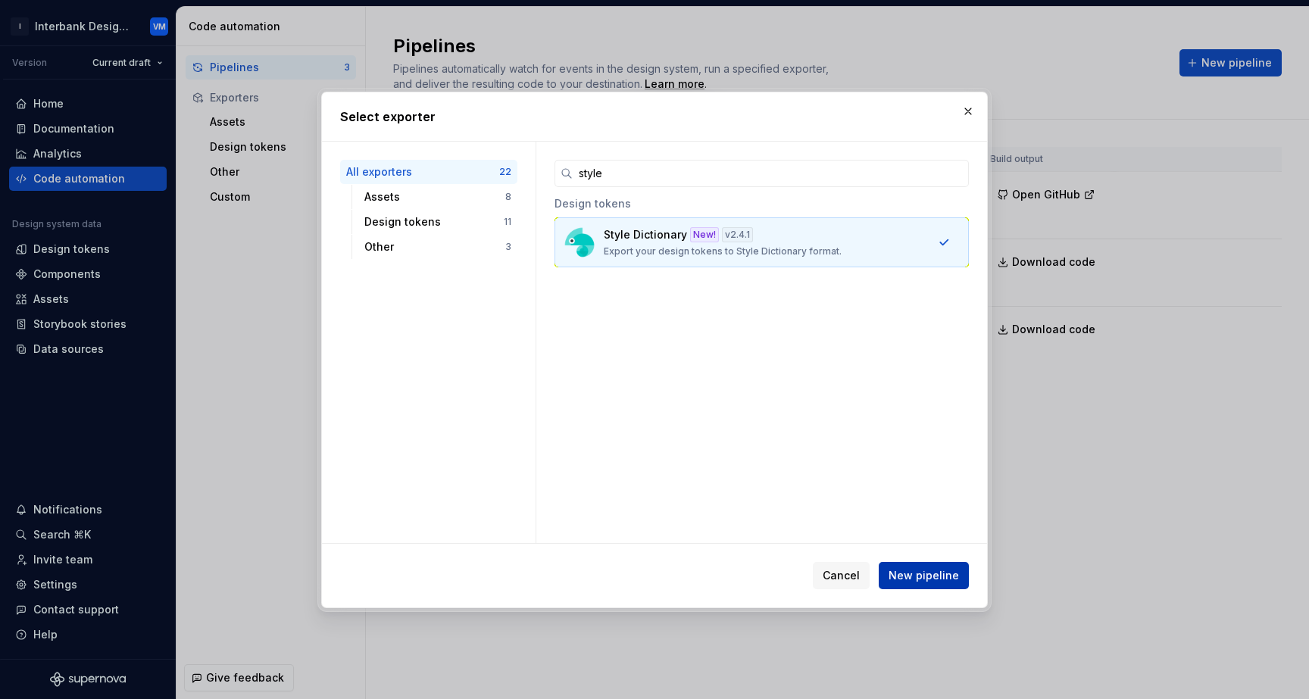
click at [897, 568] on span "New pipeline" at bounding box center [923, 575] width 70 height 15
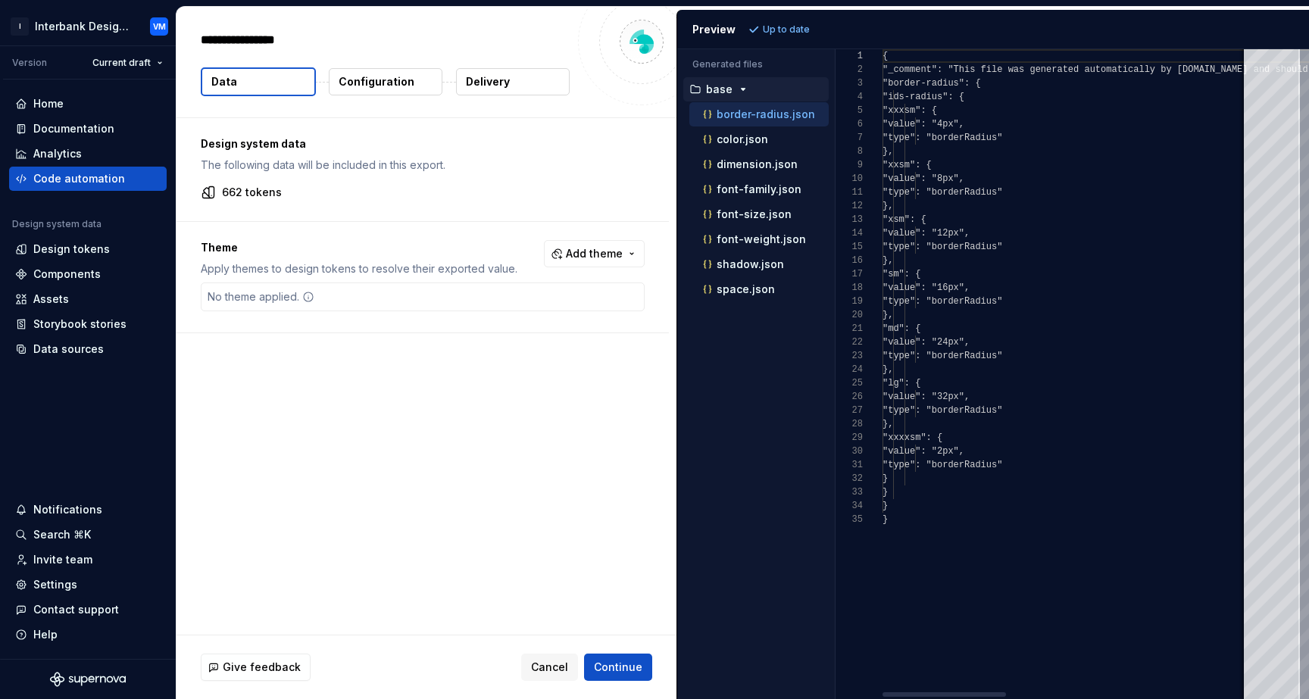
type textarea "*"
click at [767, 136] on div "color.json" at bounding box center [764, 139] width 129 height 15
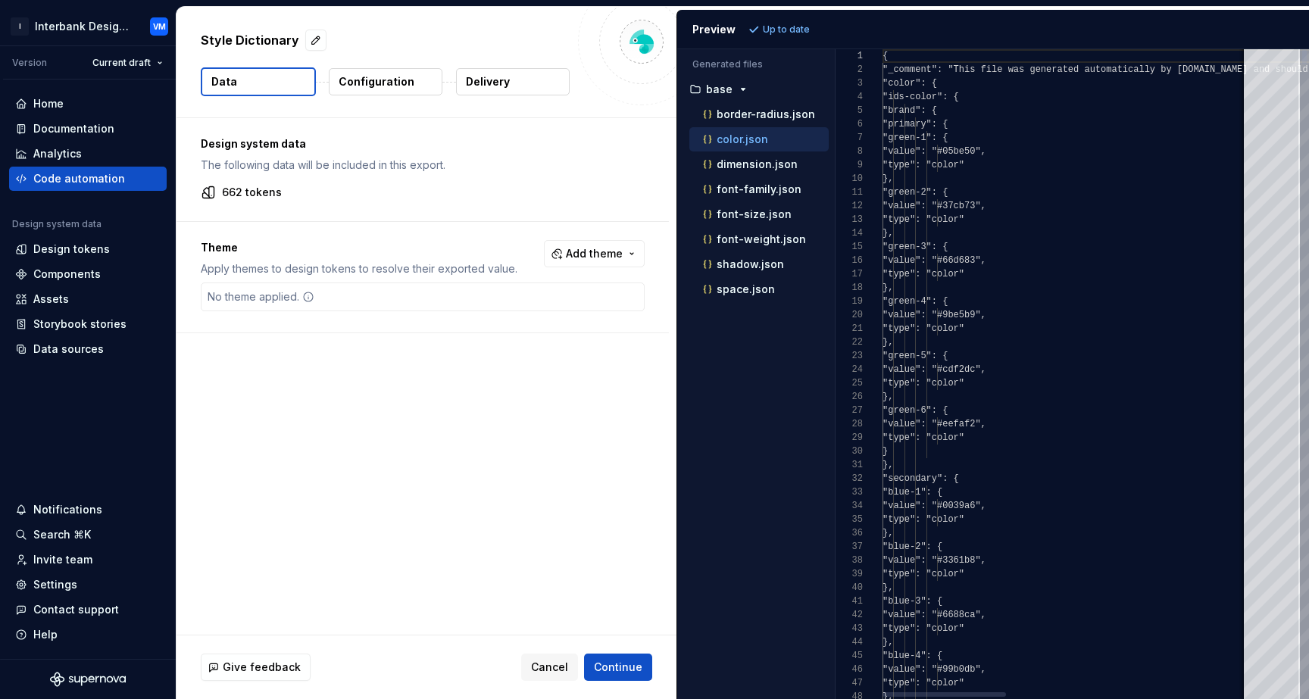
scroll to position [136, 0]
click at [775, 164] on p "dimension.json" at bounding box center [756, 164] width 81 height 12
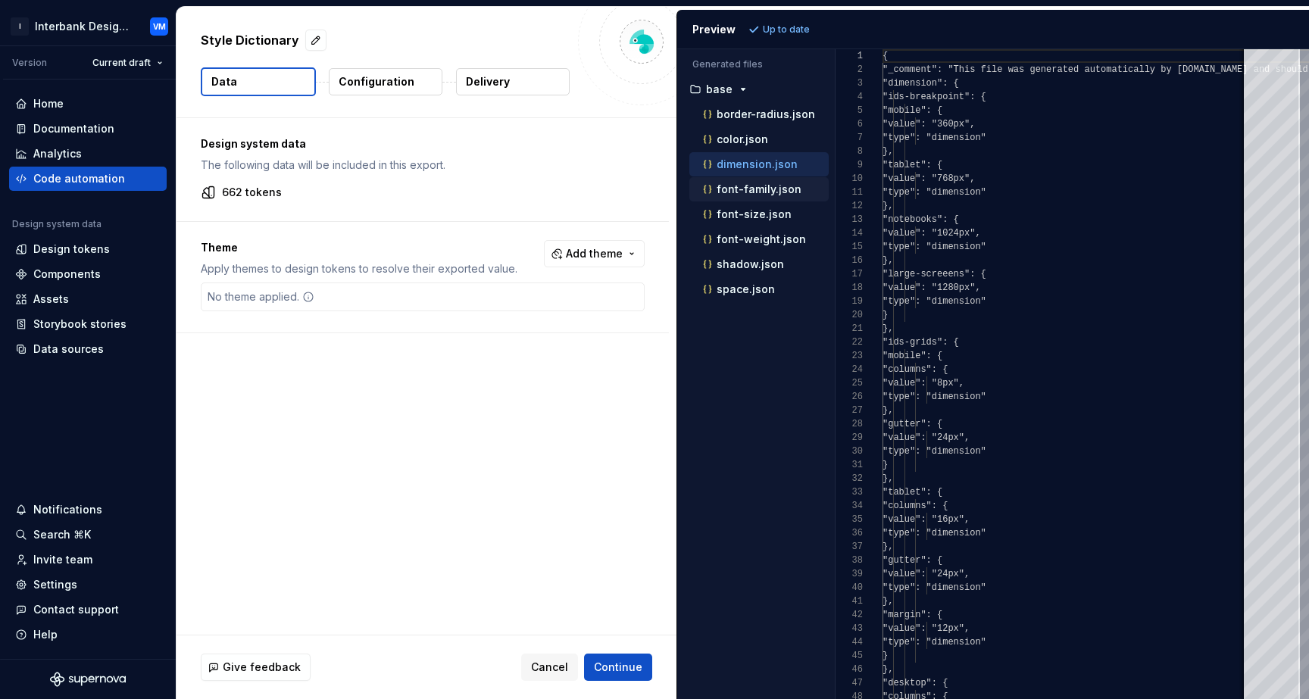
click at [774, 179] on div "font-family.json" at bounding box center [758, 189] width 139 height 24
click at [769, 199] on div "font-family.json" at bounding box center [758, 189] width 139 height 24
click at [760, 214] on p "font-size.json" at bounding box center [753, 214] width 75 height 12
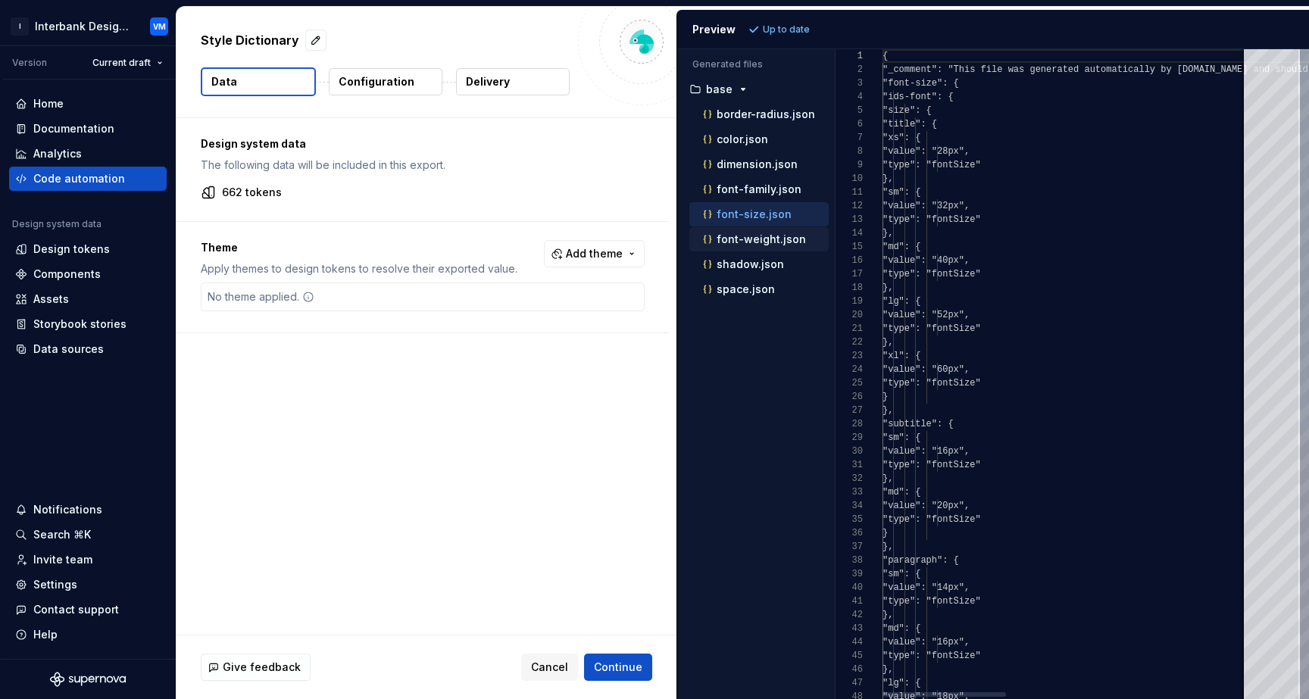
click at [762, 241] on p "font-weight.json" at bounding box center [760, 239] width 89 height 12
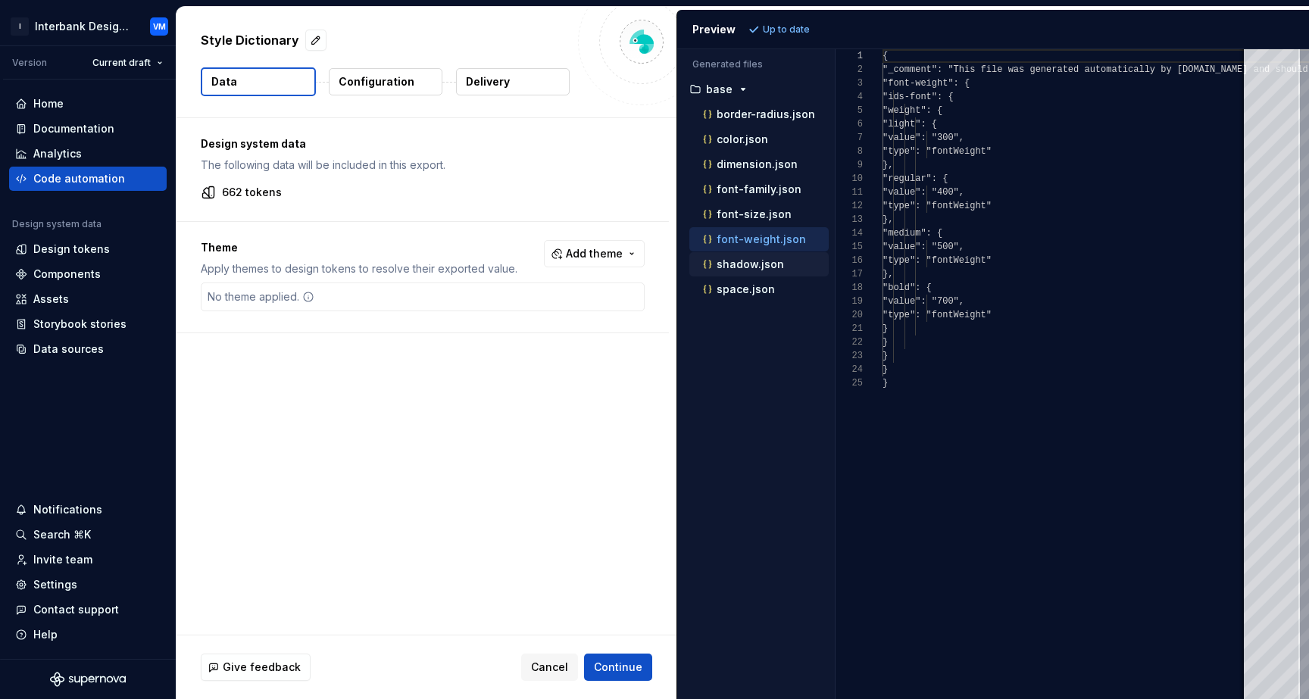
click at [753, 274] on div "shadow.json" at bounding box center [758, 264] width 139 height 24
click at [745, 283] on p "space.json" at bounding box center [745, 289] width 58 height 12
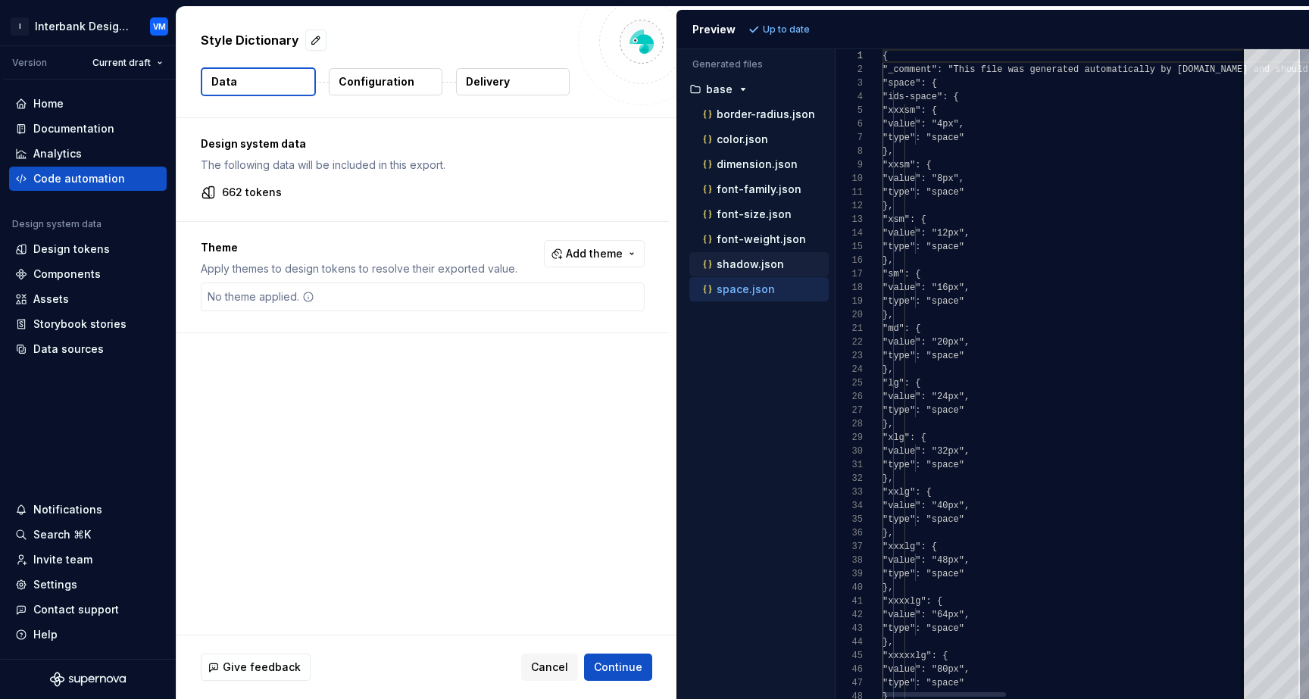
click at [757, 256] on button "shadow.json" at bounding box center [758, 264] width 139 height 17
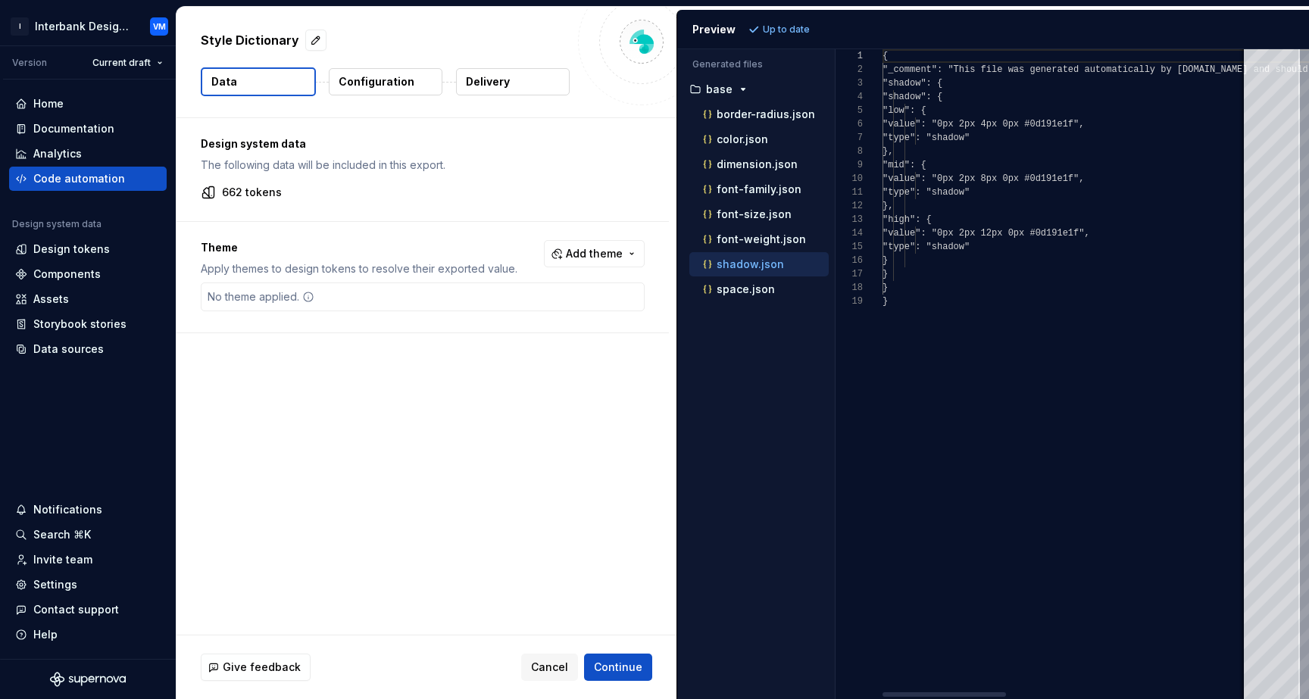
type textarea "**********"
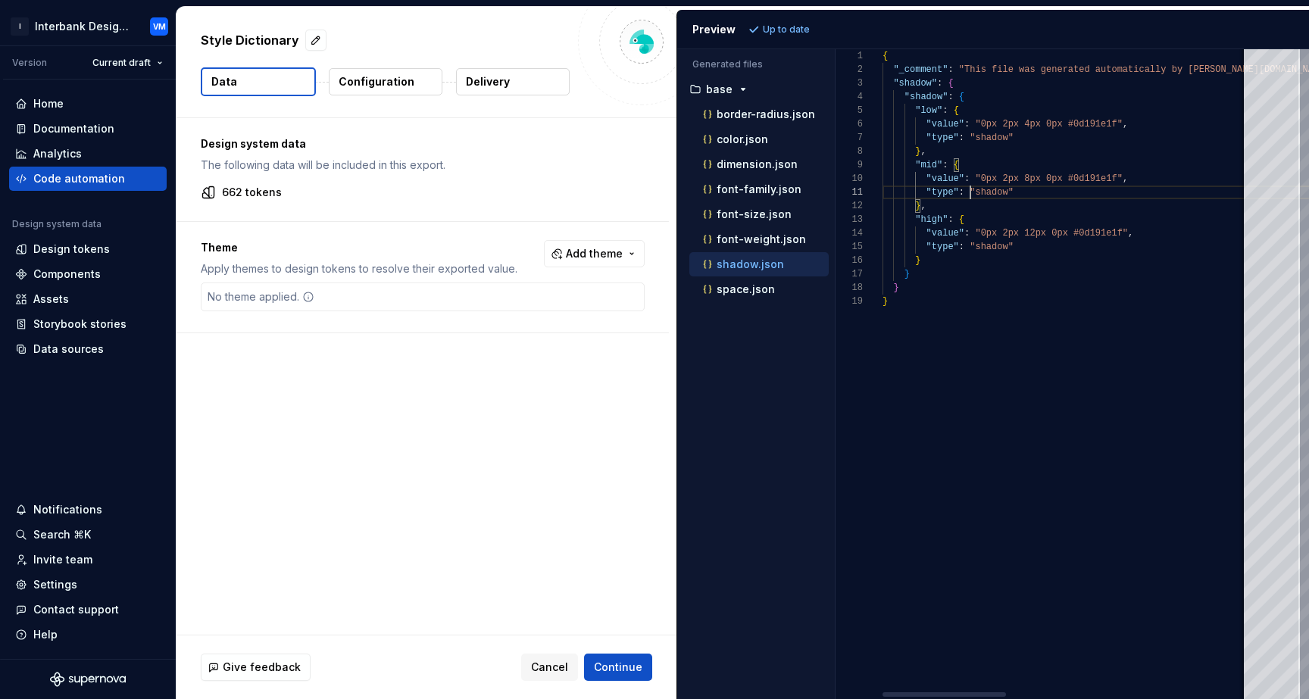
scroll to position [14, 44]
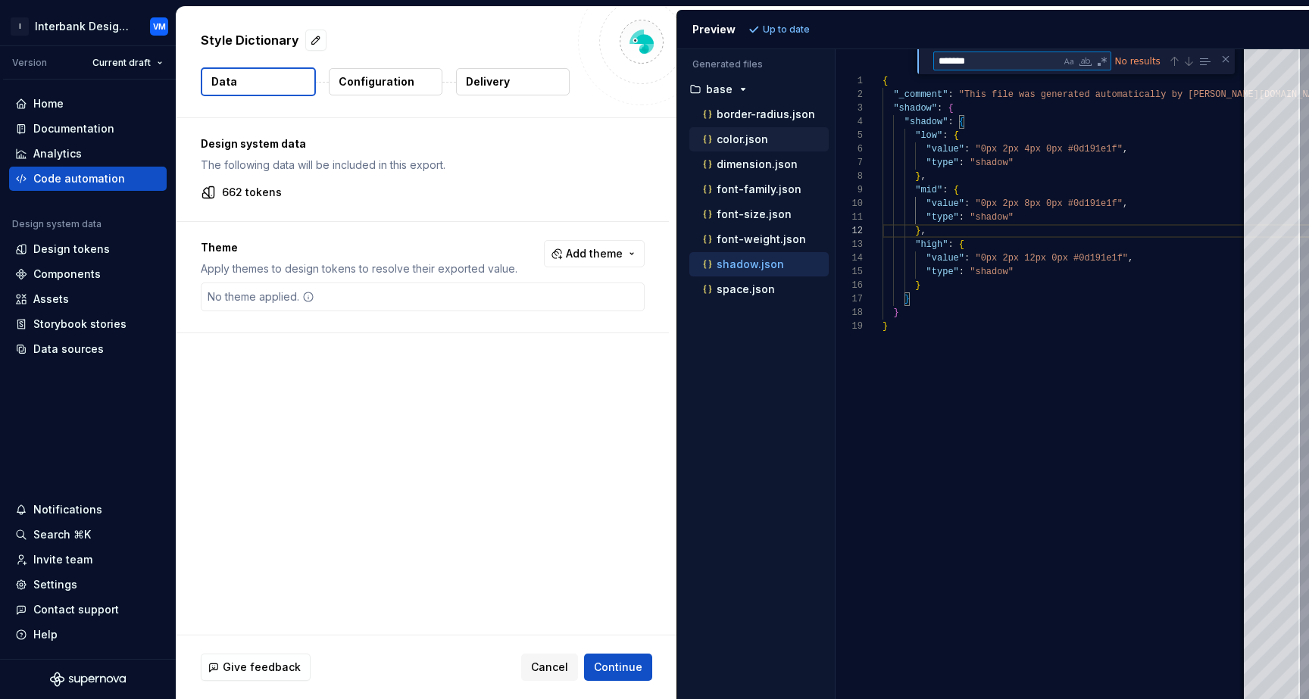
type textarea "*******"
click at [755, 137] on p "color.json" at bounding box center [741, 139] width 51 height 12
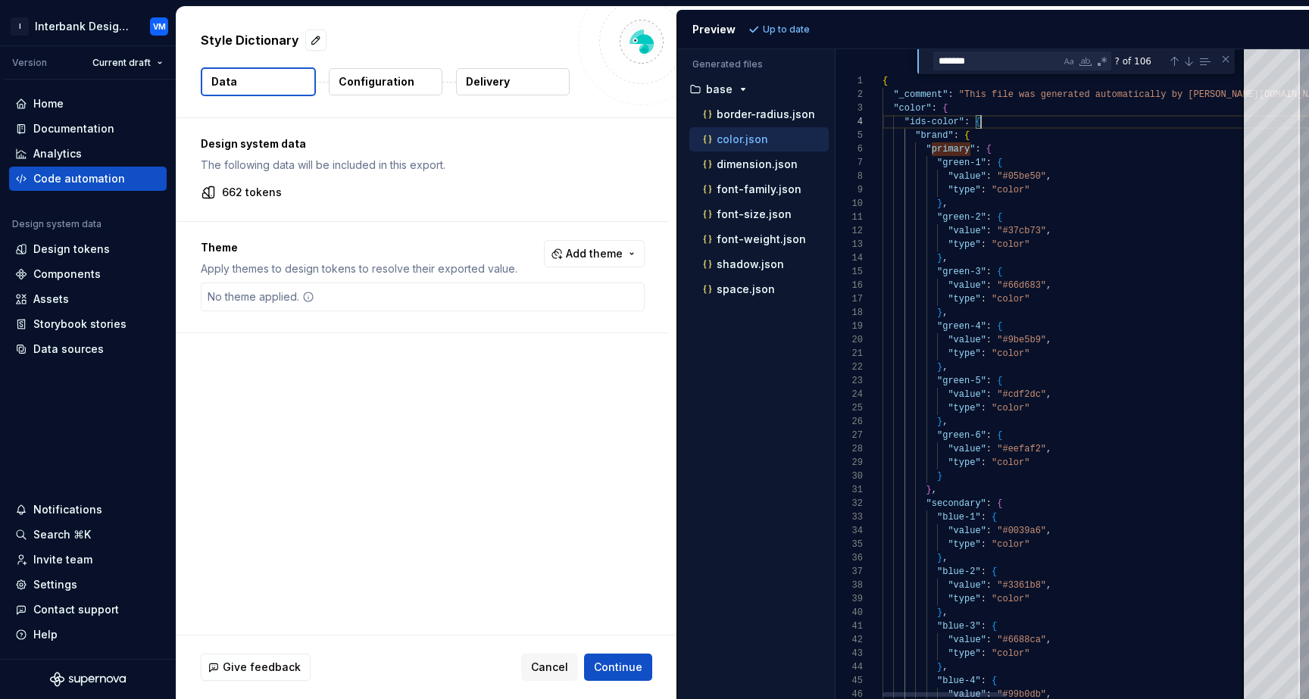
scroll to position [41, 98]
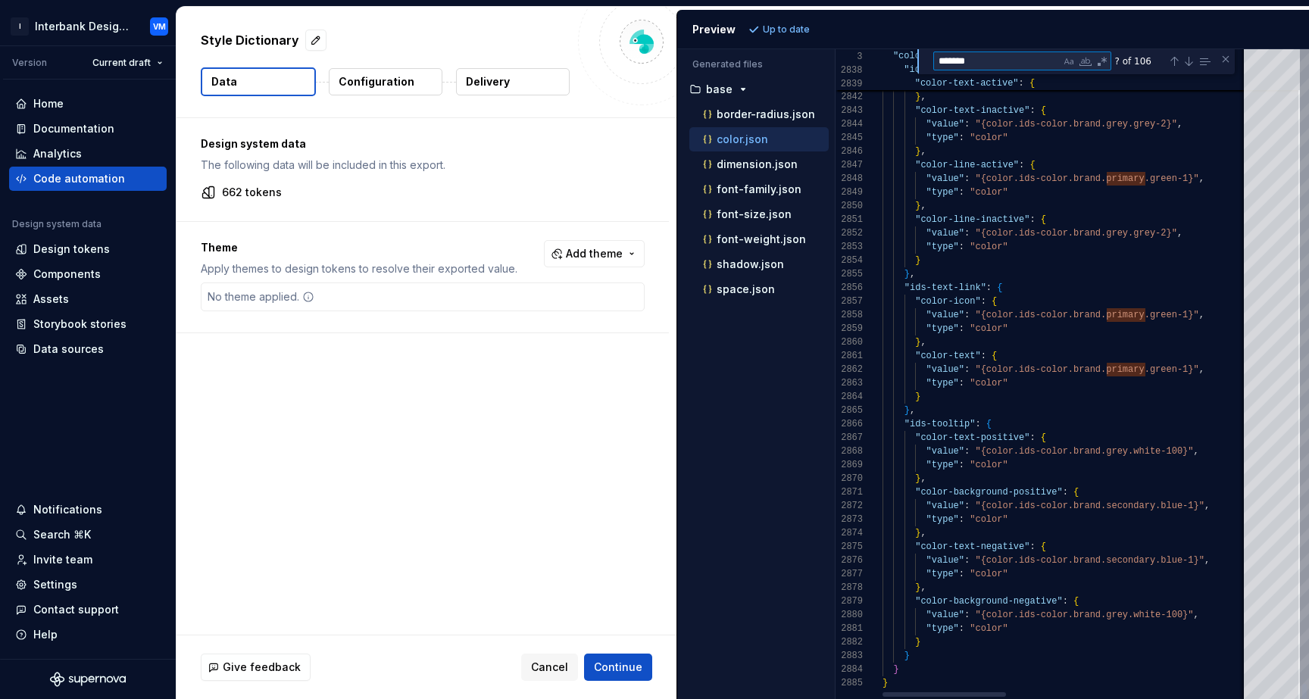
click at [1302, 698] on div at bounding box center [1304, 691] width 5 height 15
type textarea "**********"
paste textarea "**********"
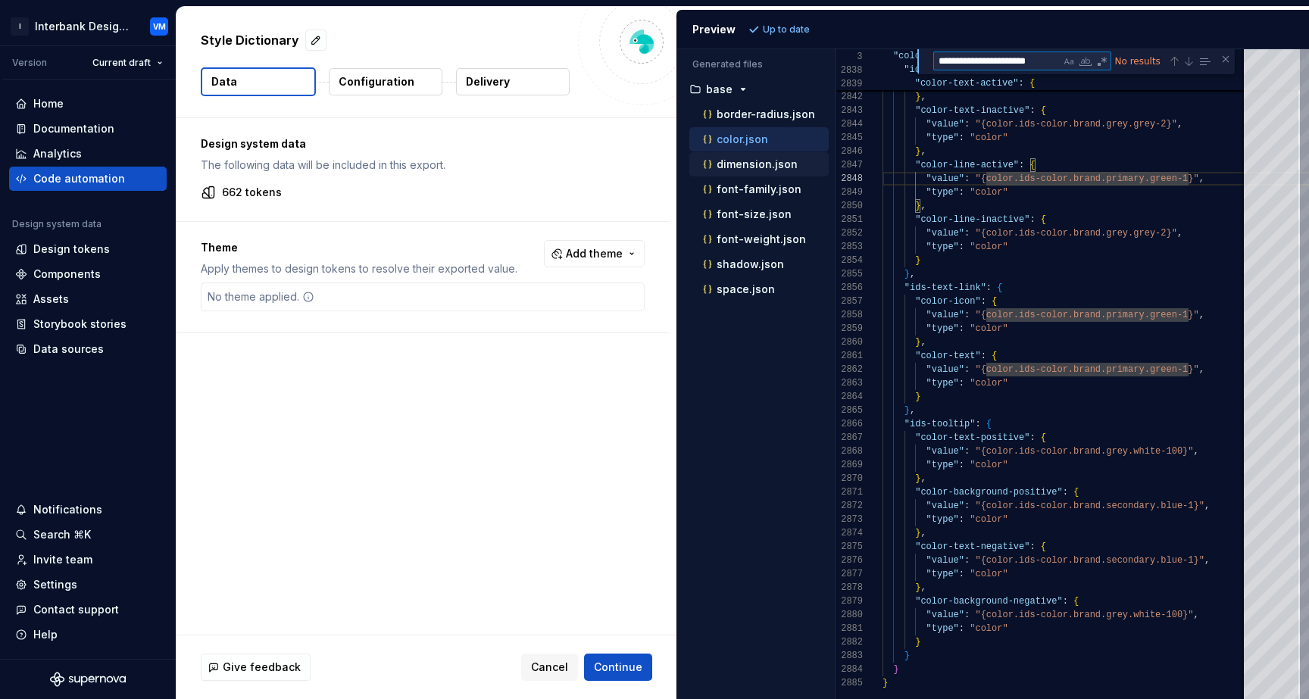
type textarea "**********"
click at [796, 173] on div "dimension.json" at bounding box center [758, 164] width 139 height 24
drag, startPoint x: 998, startPoint y: 62, endPoint x: 1050, endPoint y: 66, distance: 52.4
click at [1050, 66] on textarea "**********" at bounding box center [997, 60] width 126 height 17
paste textarea "Find"
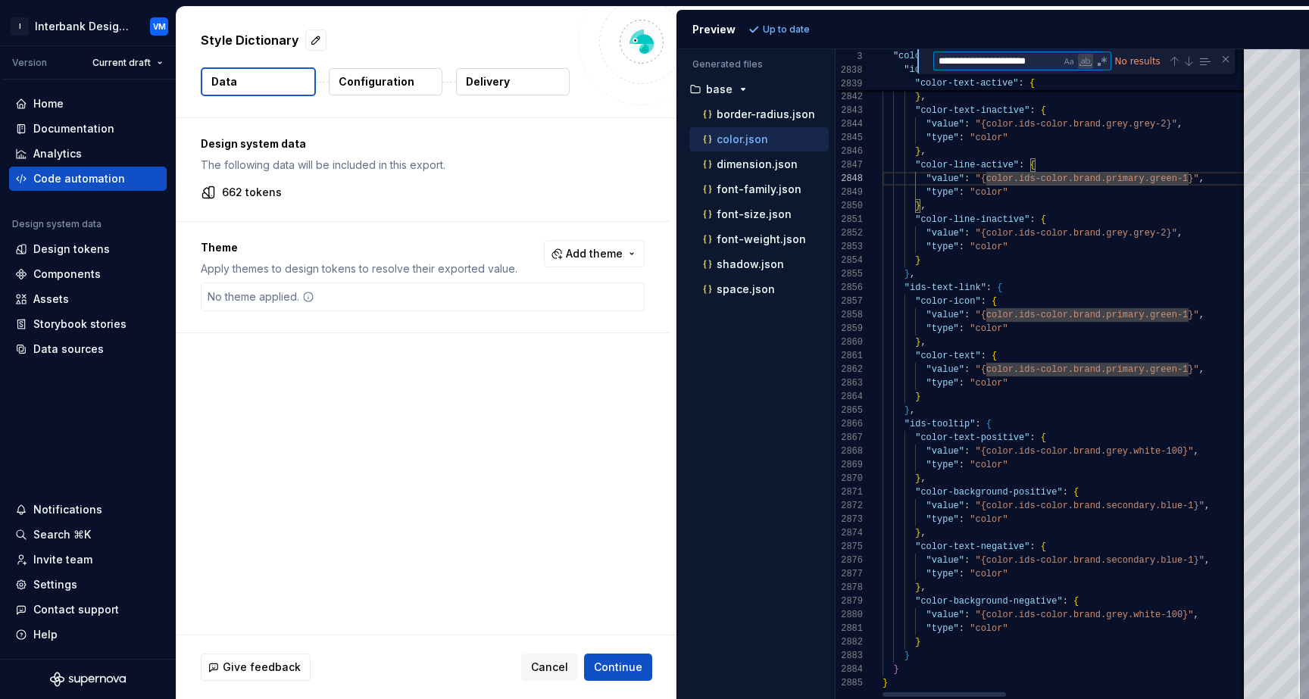
type textarea "**********"
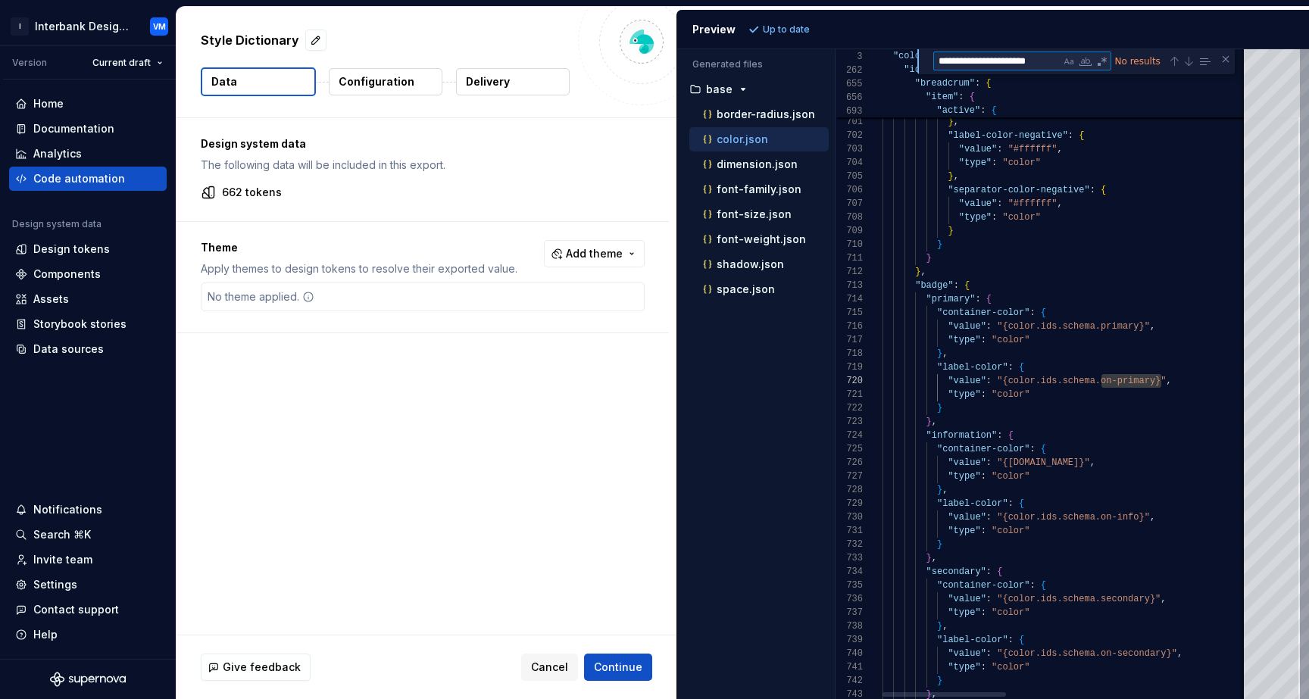
paste textarea "Find"
type textarea "**********"
type textarea "*****"
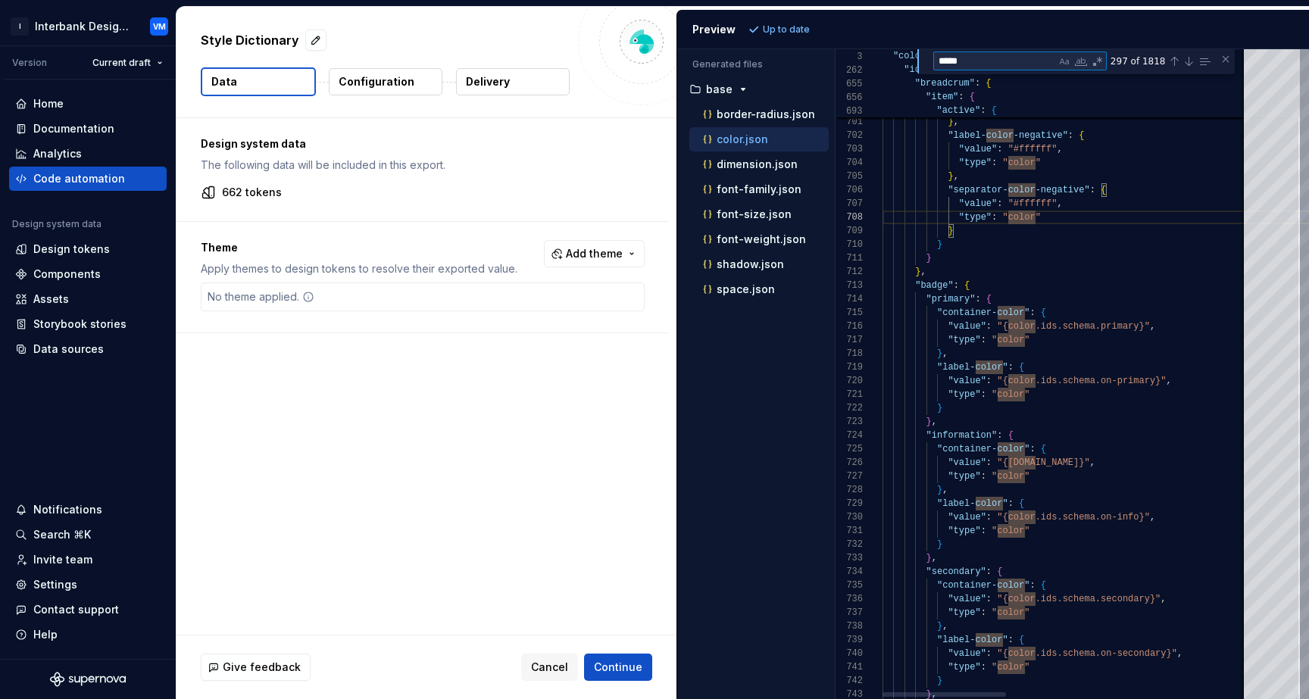
paste textarea "*"
type textarea "**********"
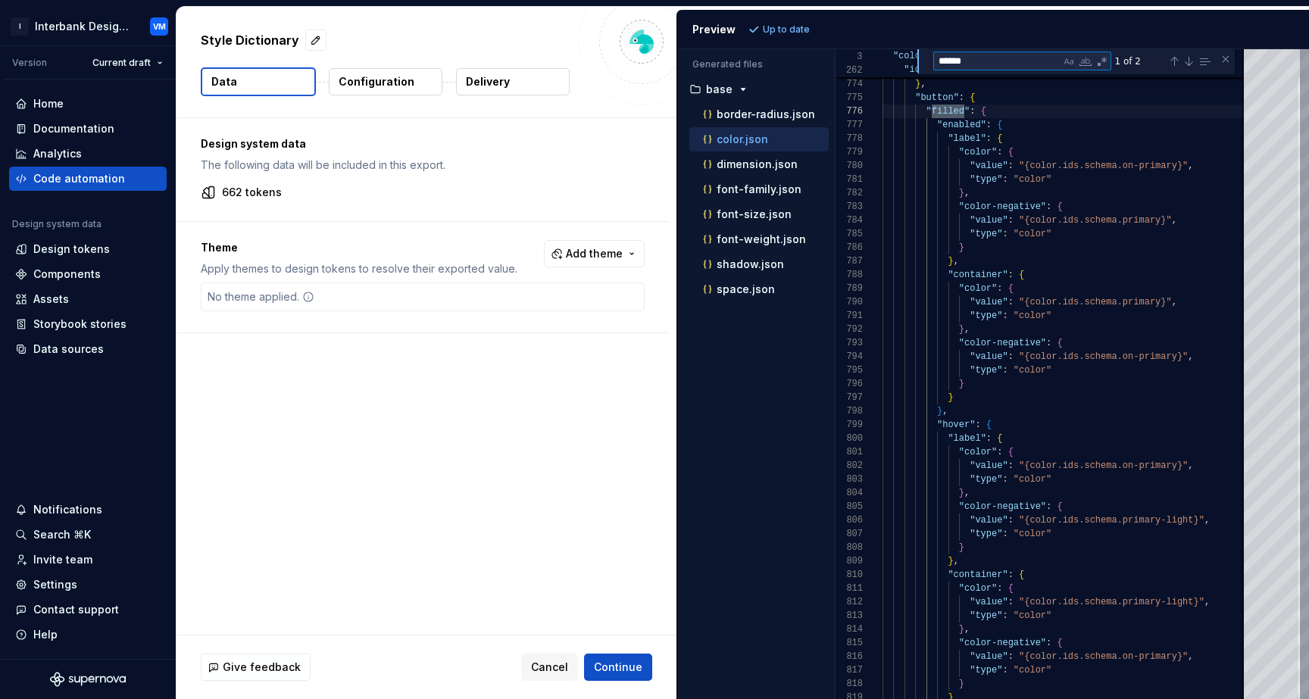
type textarea "******"
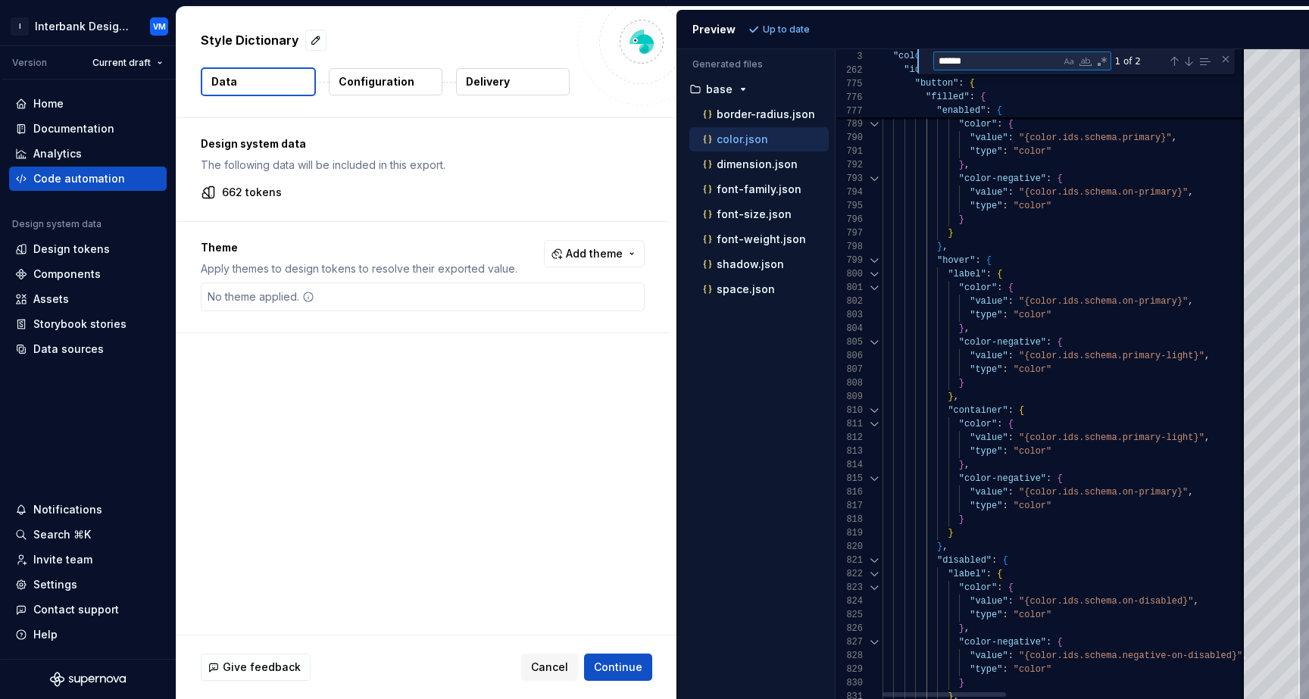
click at [872, 263] on div at bounding box center [874, 261] width 20 height 14
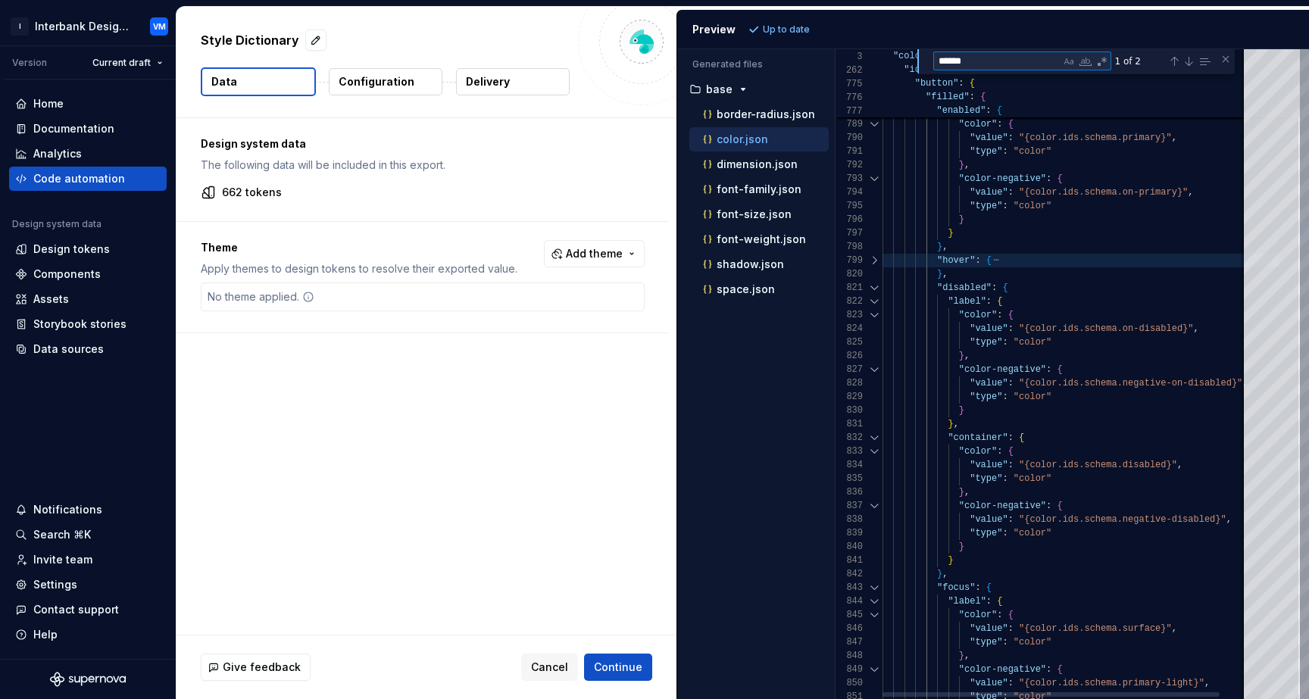
click at [875, 283] on div at bounding box center [874, 288] width 20 height 14
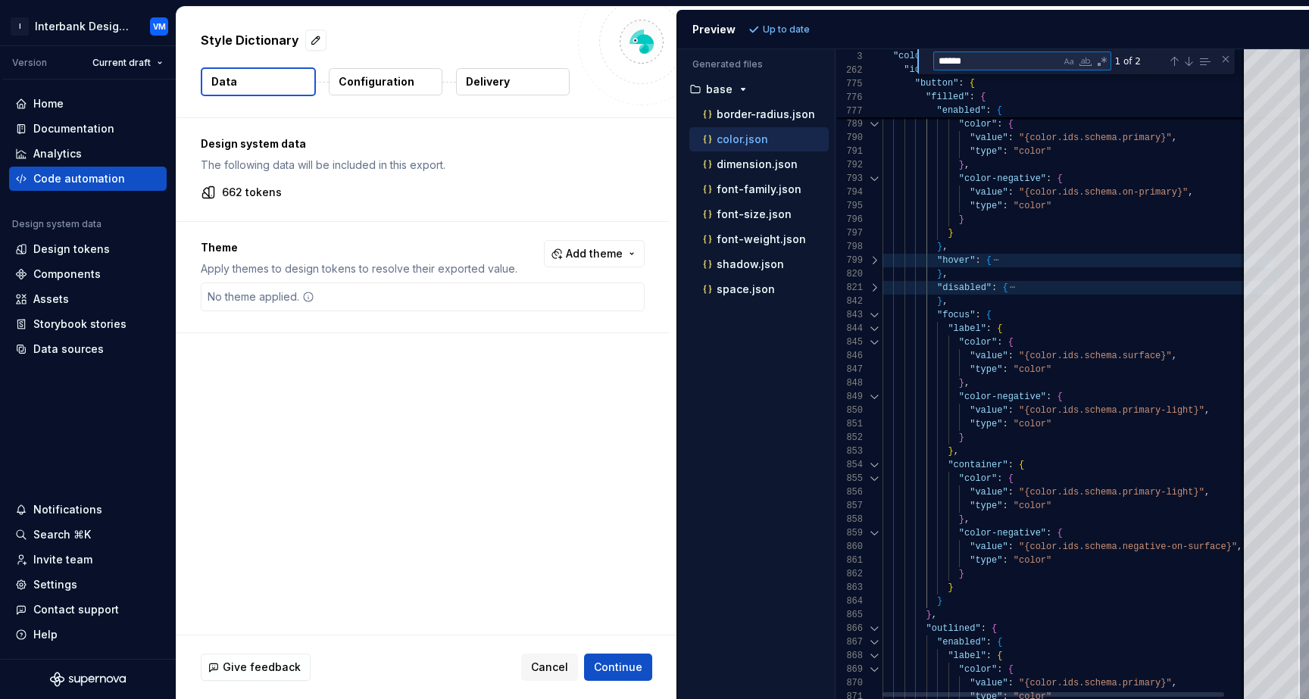
click at [875, 310] on div at bounding box center [874, 315] width 20 height 14
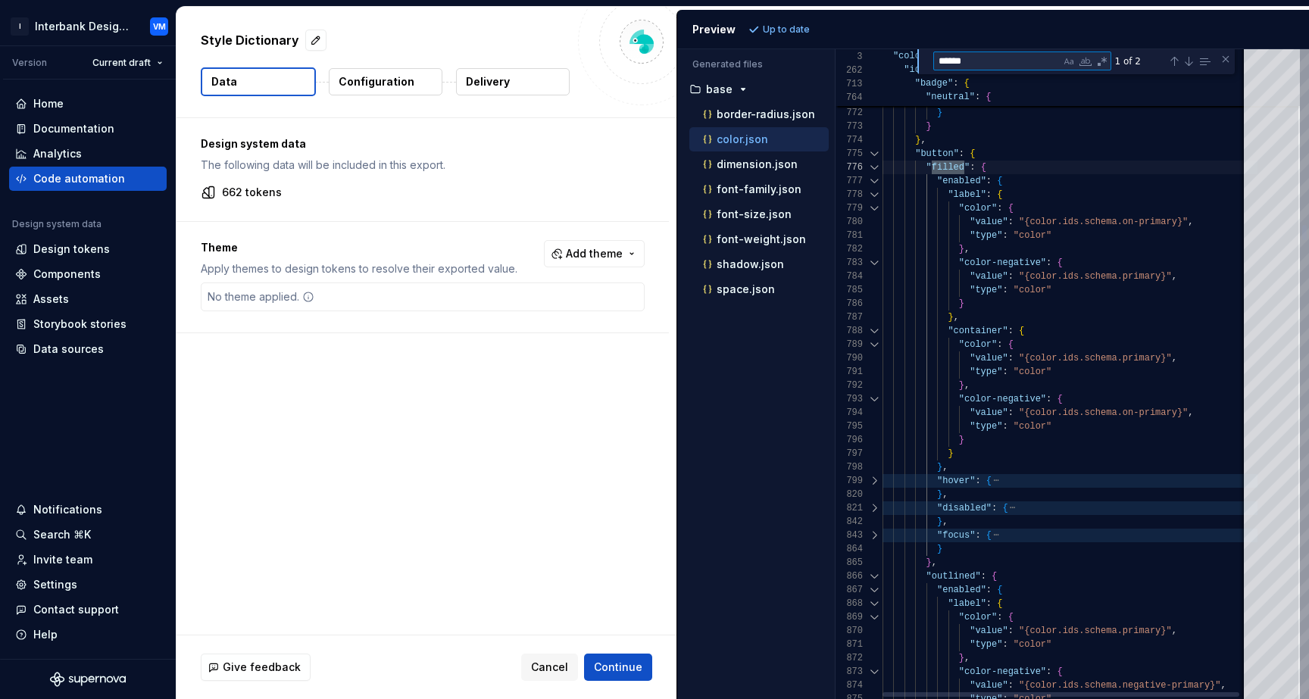
click at [873, 168] on div at bounding box center [874, 168] width 20 height 14
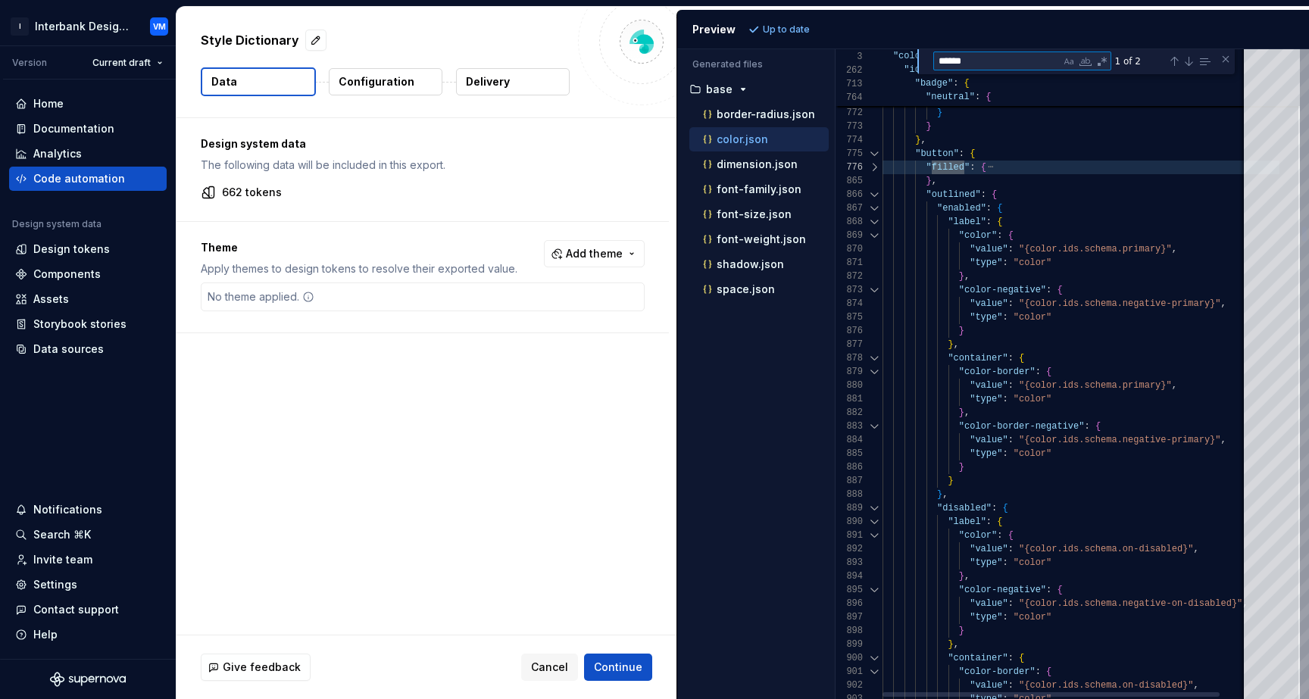
click at [873, 167] on div at bounding box center [874, 168] width 20 height 14
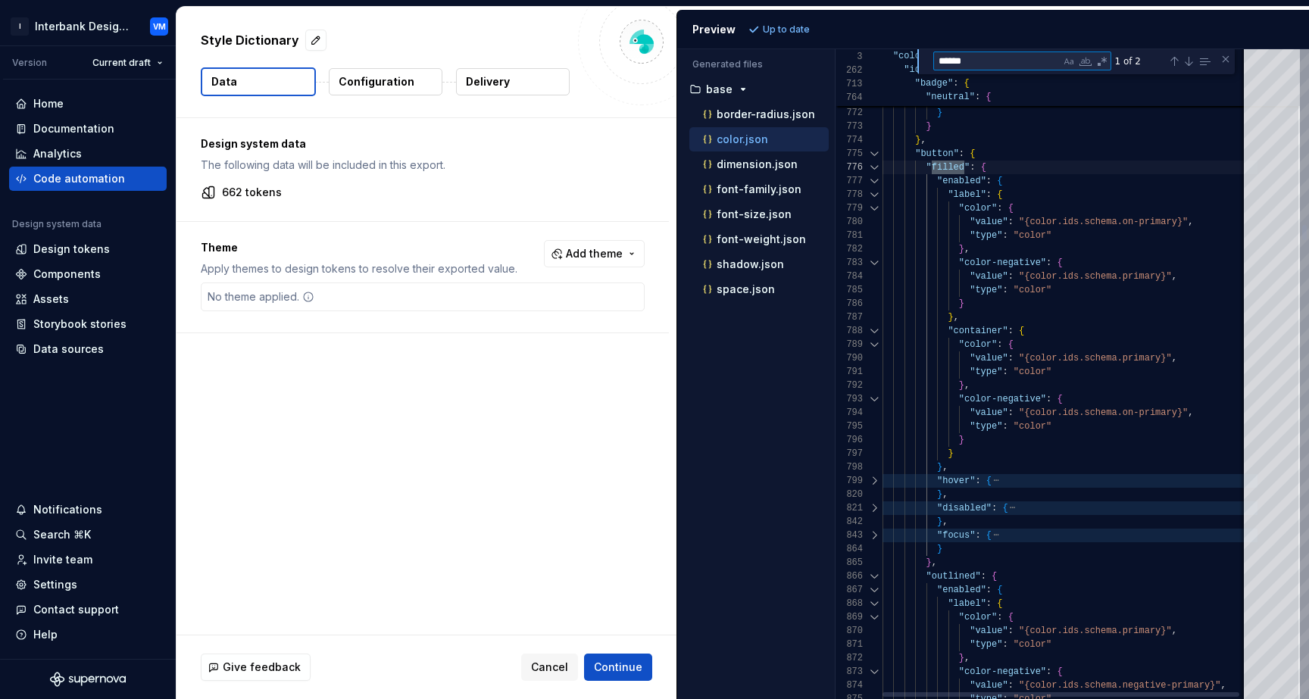
click at [874, 183] on div at bounding box center [874, 181] width 20 height 14
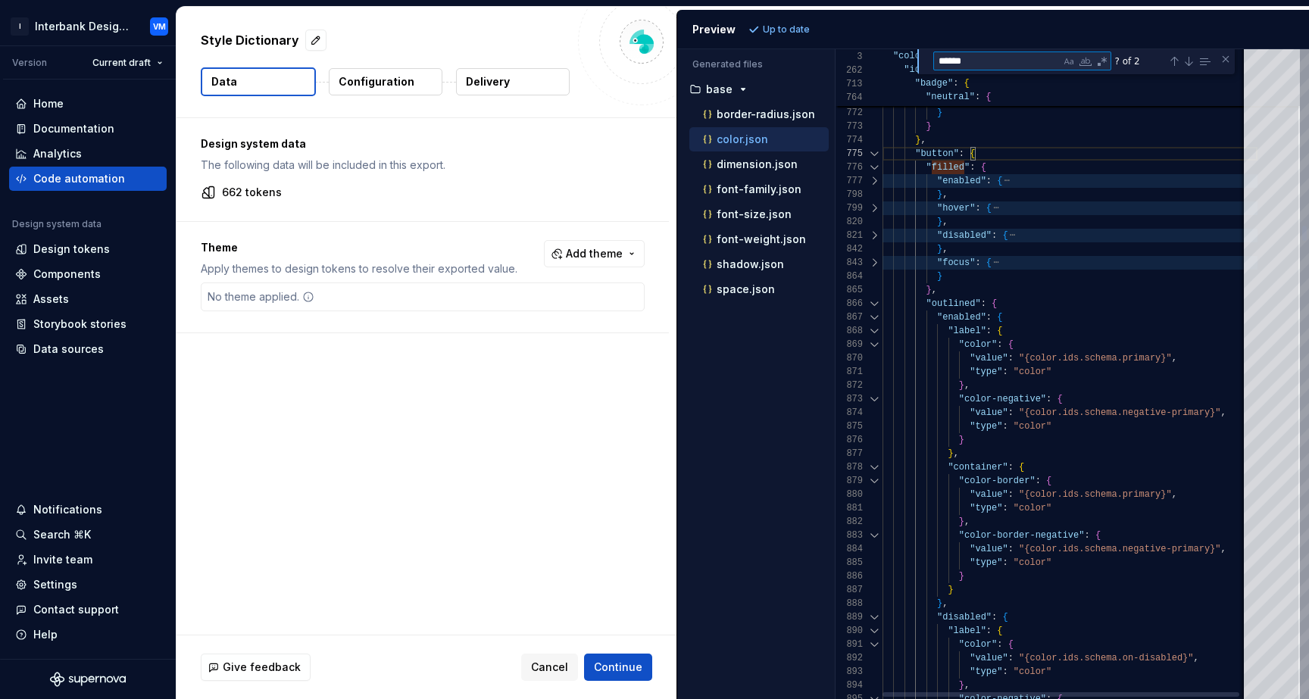
paste textarea "*******"
type textarea "**********"
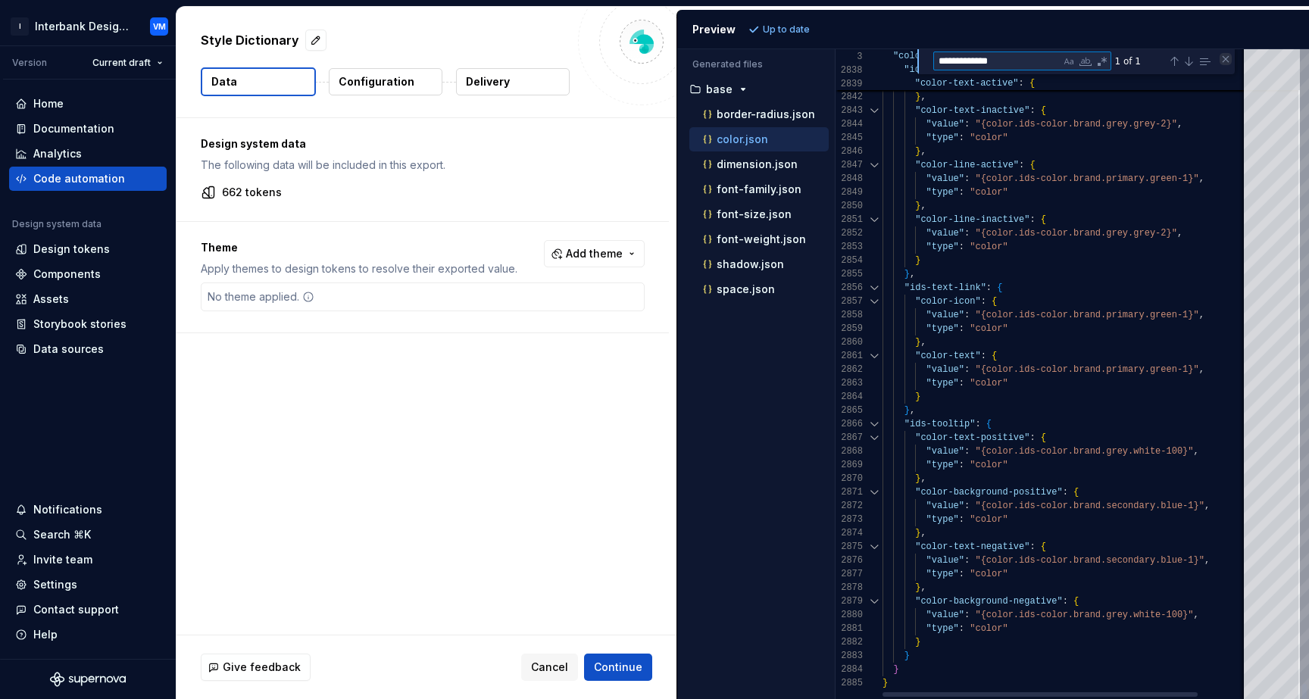
type textarea "**********"
click at [1225, 59] on div "Close (Escape)" at bounding box center [1225, 59] width 12 height 12
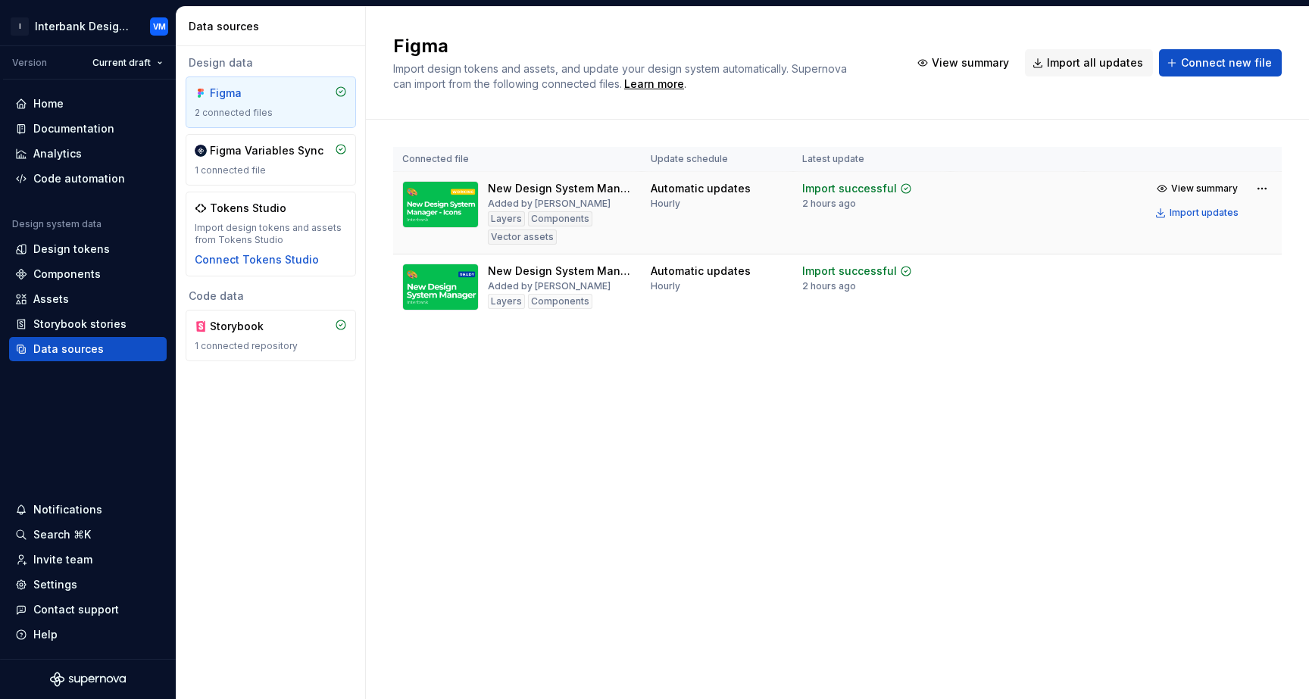
click at [446, 202] on img at bounding box center [440, 204] width 76 height 47
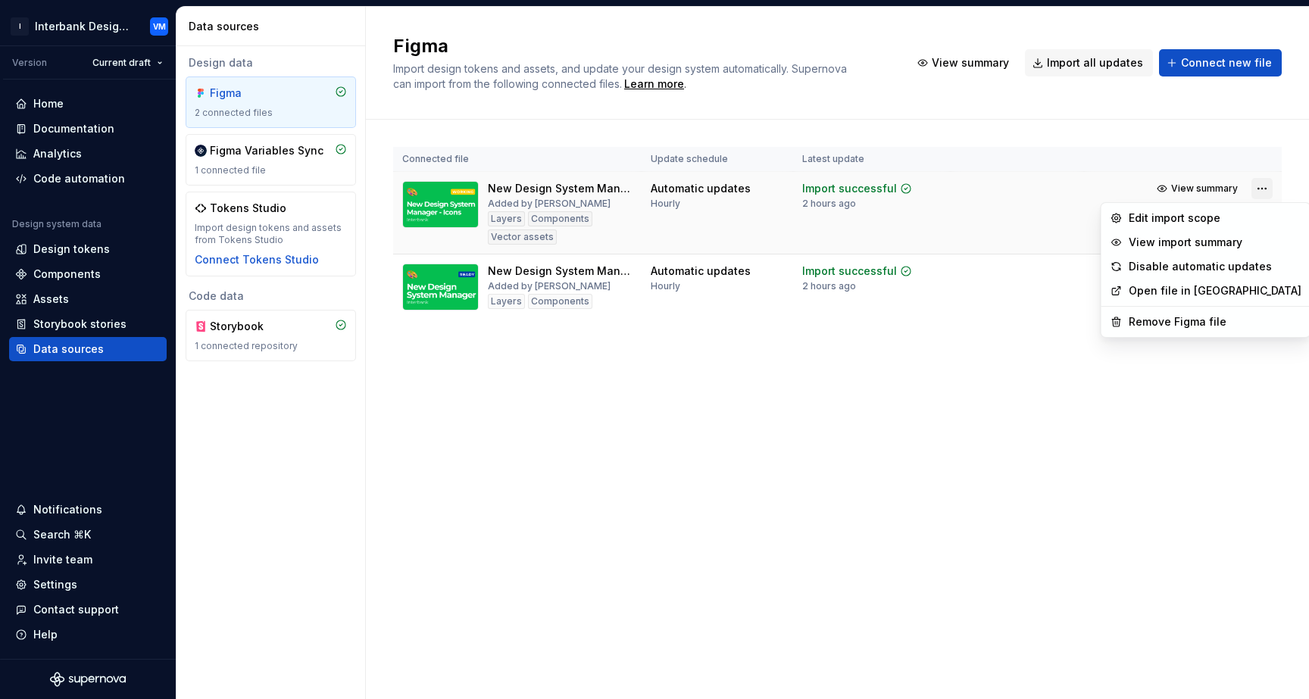
click at [1262, 188] on html "I Interbank Design System VM Version Current draft Home Documentation Analytics…" at bounding box center [654, 349] width 1309 height 699
click at [1183, 286] on link "Open file in [GEOGRAPHIC_DATA]" at bounding box center [1214, 290] width 173 height 15
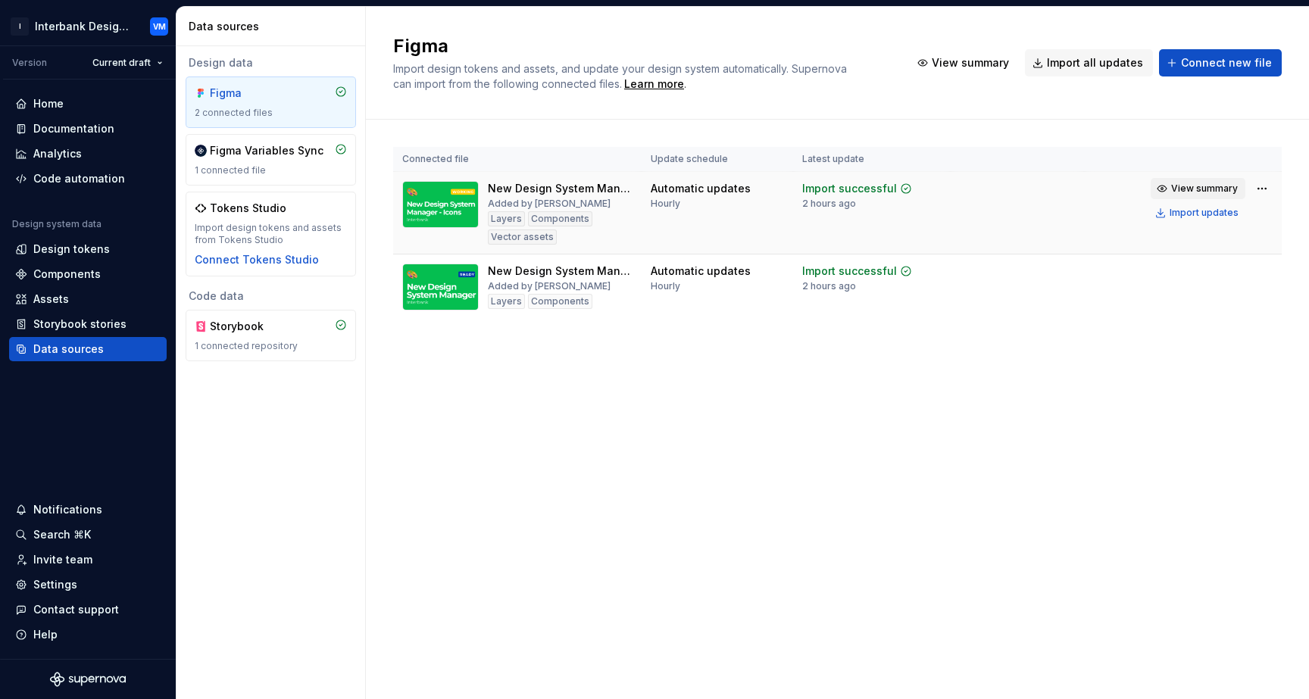
click at [1228, 191] on span "View summary" at bounding box center [1204, 189] width 67 height 12
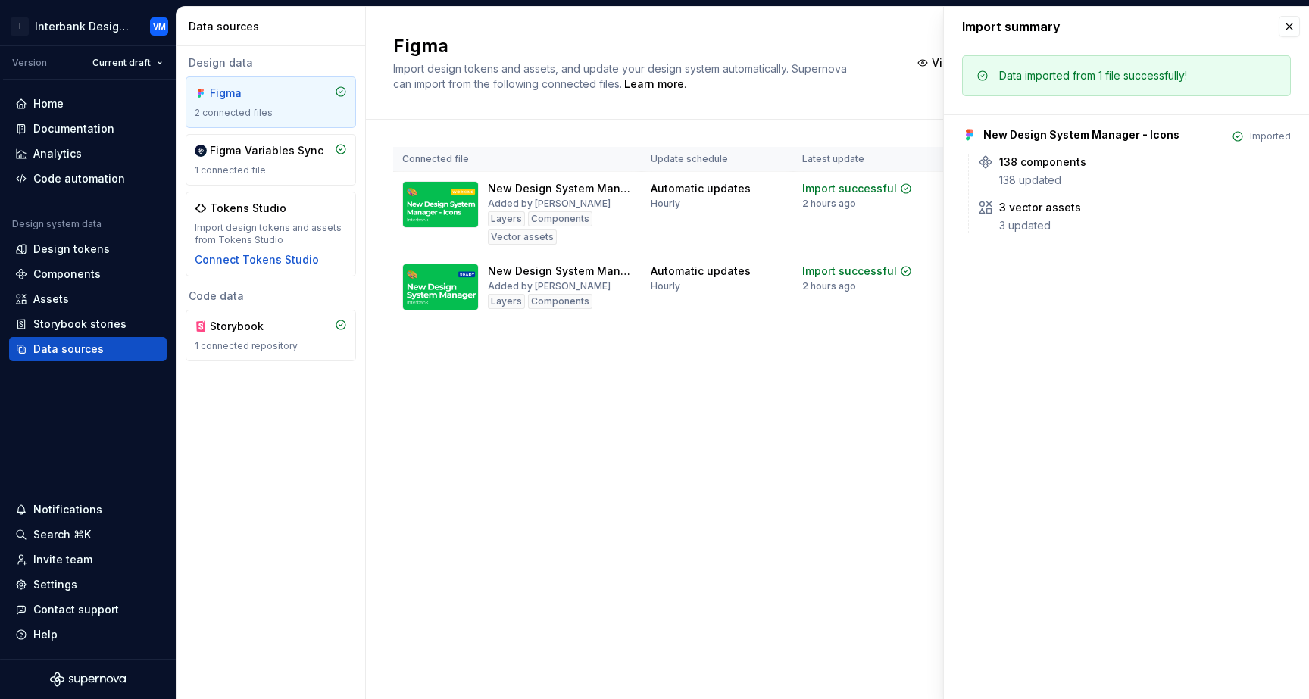
click at [1282, 37] on div "Import summary" at bounding box center [1126, 26] width 365 height 39
click at [1287, 25] on button "button" at bounding box center [1288, 26] width 21 height 21
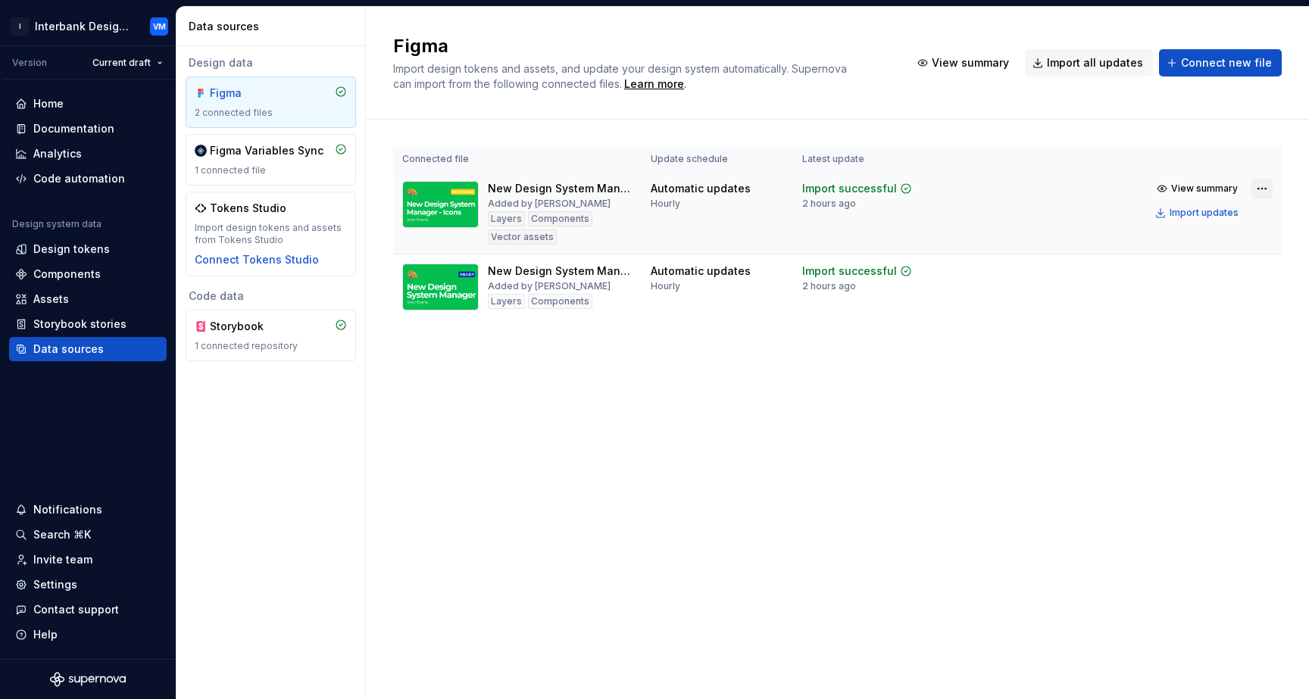
click at [1256, 189] on html "I Interbank Design System VM Version Current draft Home Documentation Analytics…" at bounding box center [654, 349] width 1309 height 699
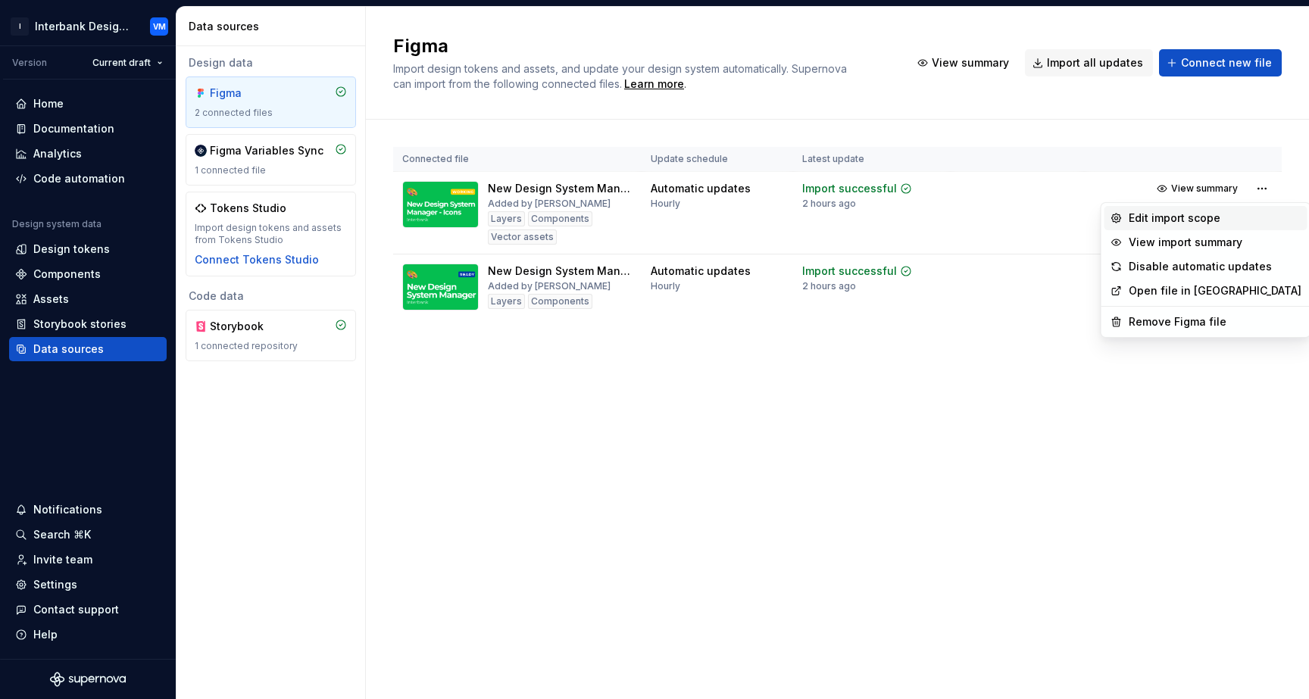
click at [1209, 216] on div "Edit import scope" at bounding box center [1214, 218] width 173 height 15
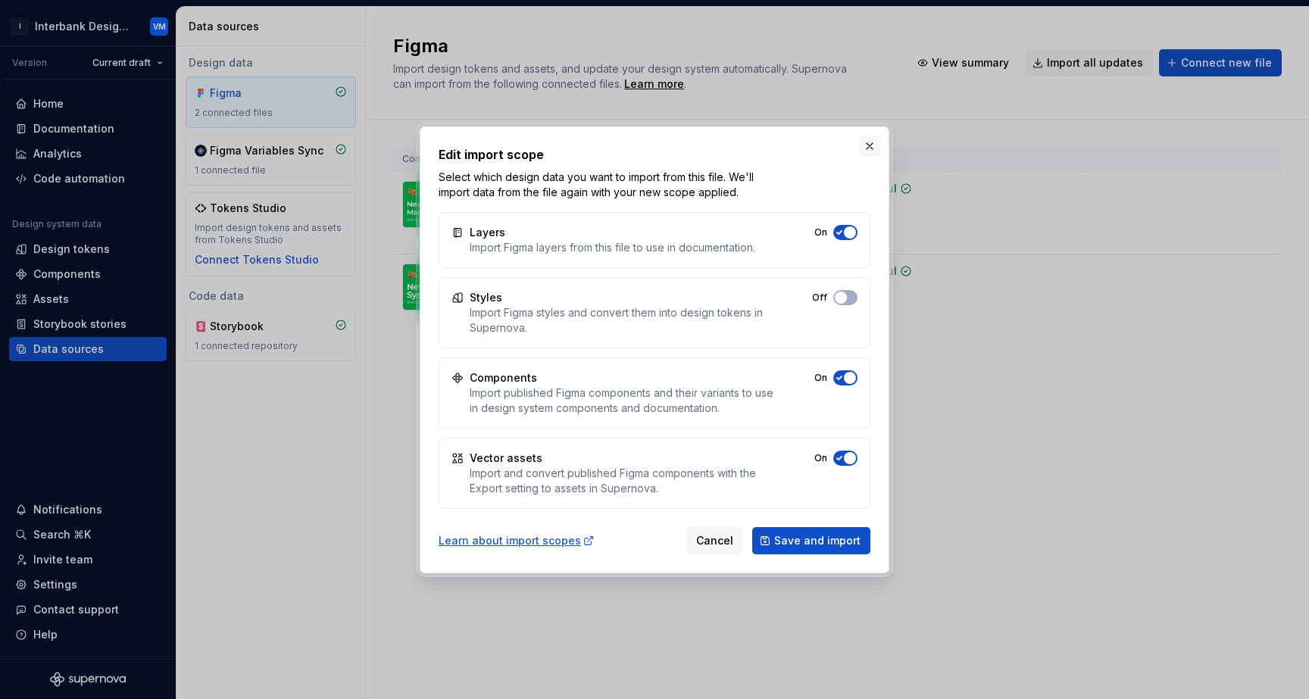
click at [872, 146] on button "button" at bounding box center [869, 146] width 21 height 21
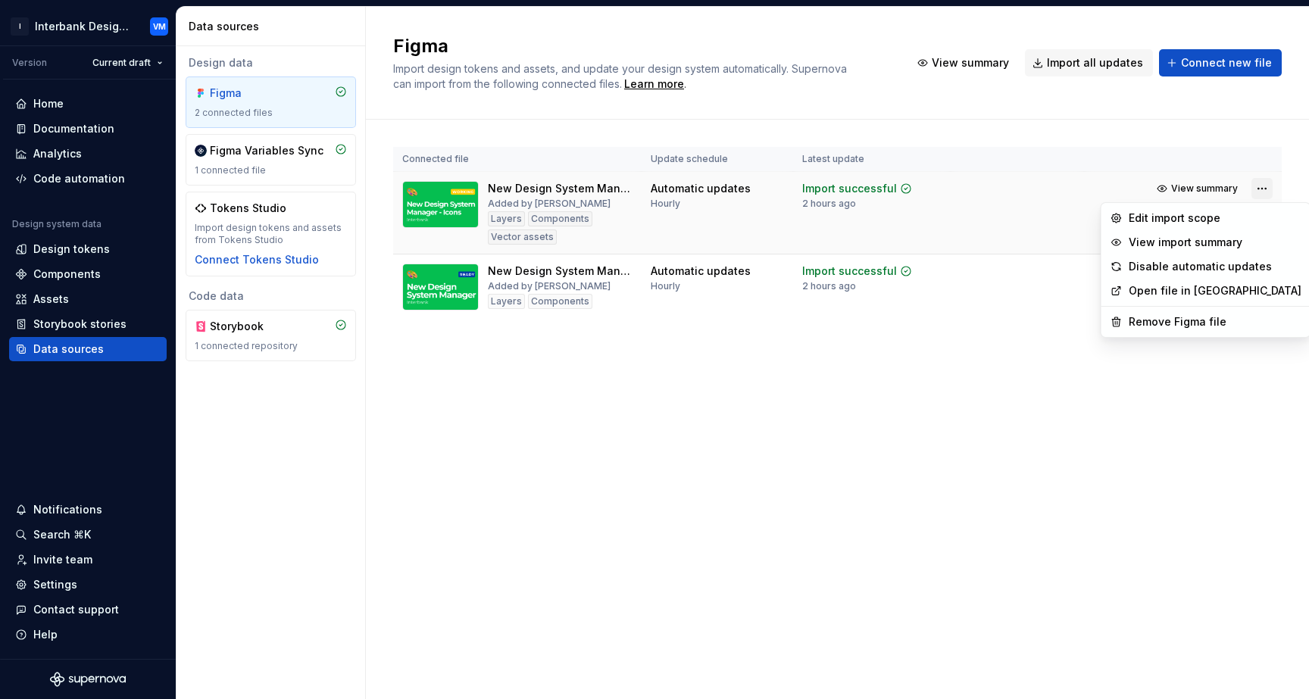
click at [1259, 194] on html "I Interbank Design System VM Version Current draft Home Documentation Analytics…" at bounding box center [654, 349] width 1309 height 699
click at [1032, 329] on html "I Interbank Design System VM Version Current draft Home Documentation Analytics…" at bounding box center [654, 349] width 1309 height 699
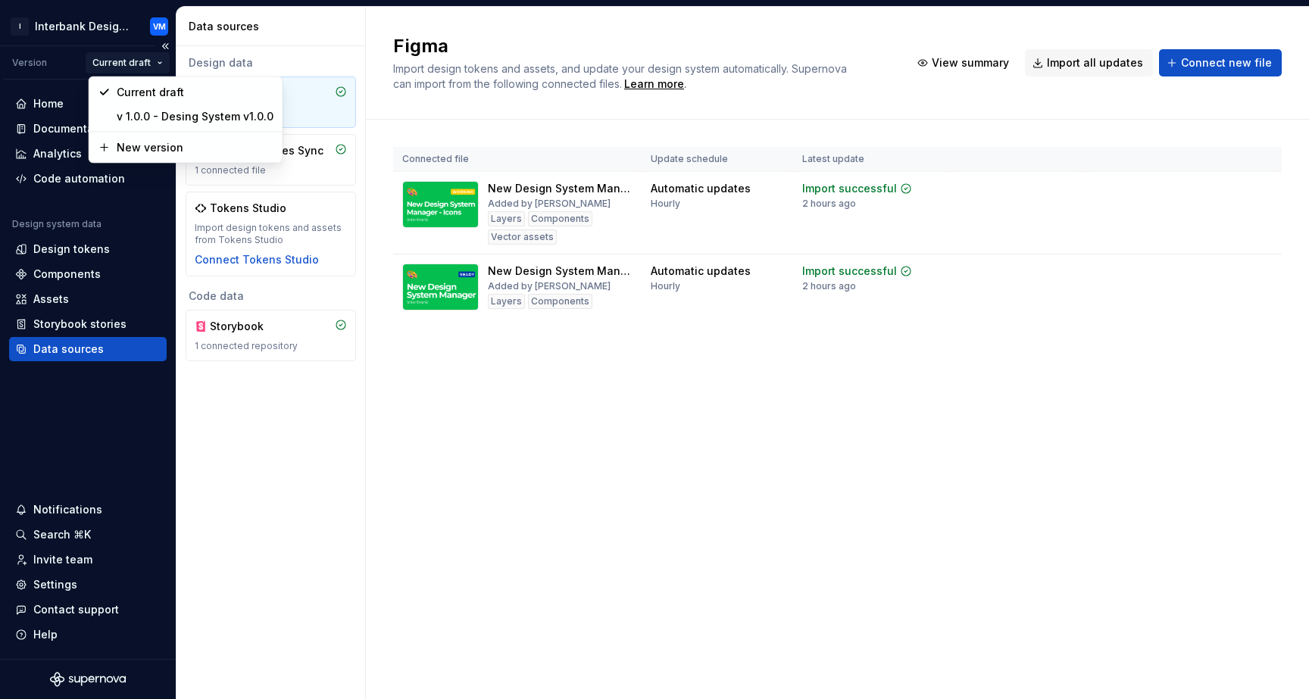
click at [154, 63] on html "I Interbank Design System VM Version Current draft Home Documentation Analytics…" at bounding box center [654, 349] width 1309 height 699
click at [149, 126] on div "v 1.0.0 - Desing System v1.0.0" at bounding box center [185, 117] width 187 height 24
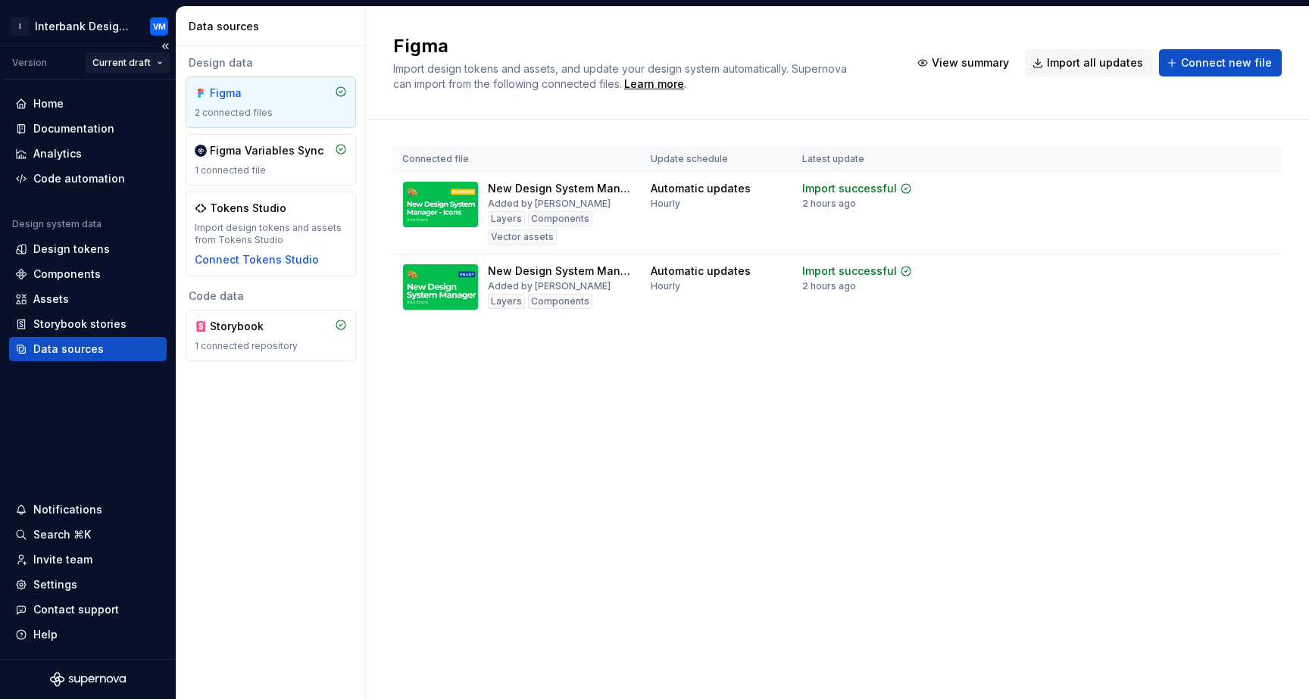
click at [155, 62] on html "I Interbank Design System VM Version Current draft Home Documentation Analytics…" at bounding box center [654, 349] width 1309 height 699
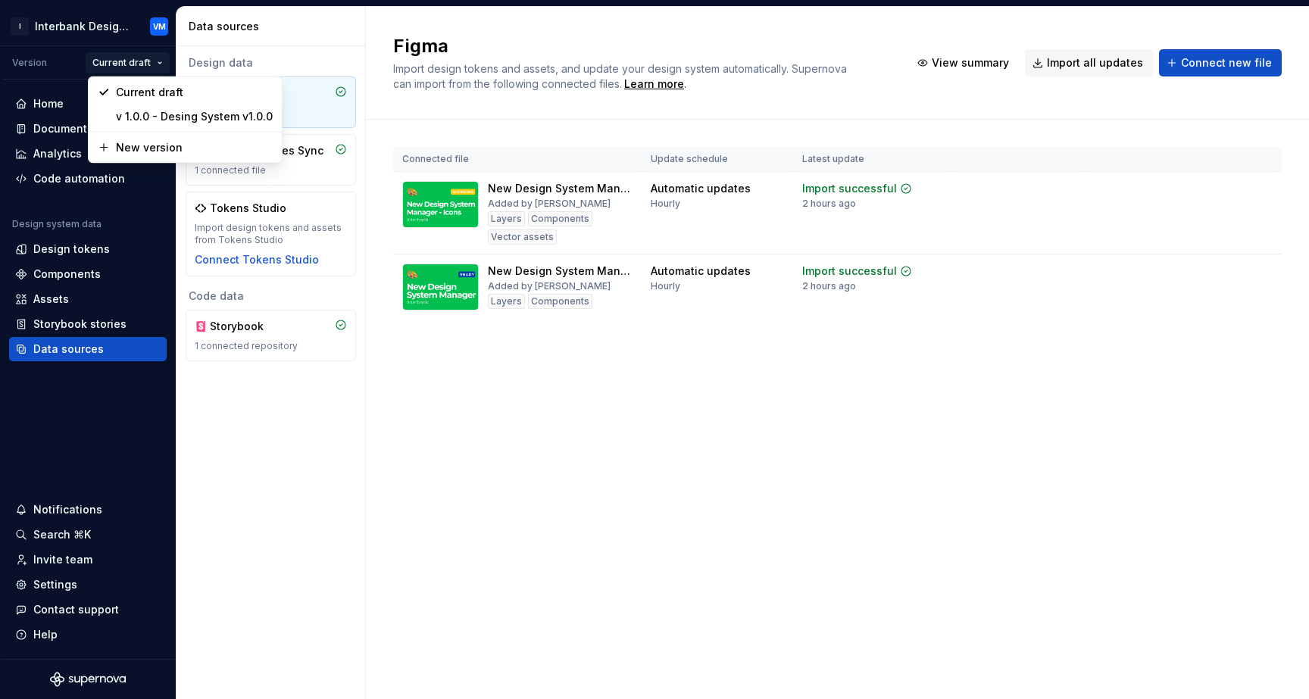
click at [75, 72] on html "I Interbank Design System VM Version Current draft Home Documentation Analytics…" at bounding box center [654, 349] width 1309 height 699
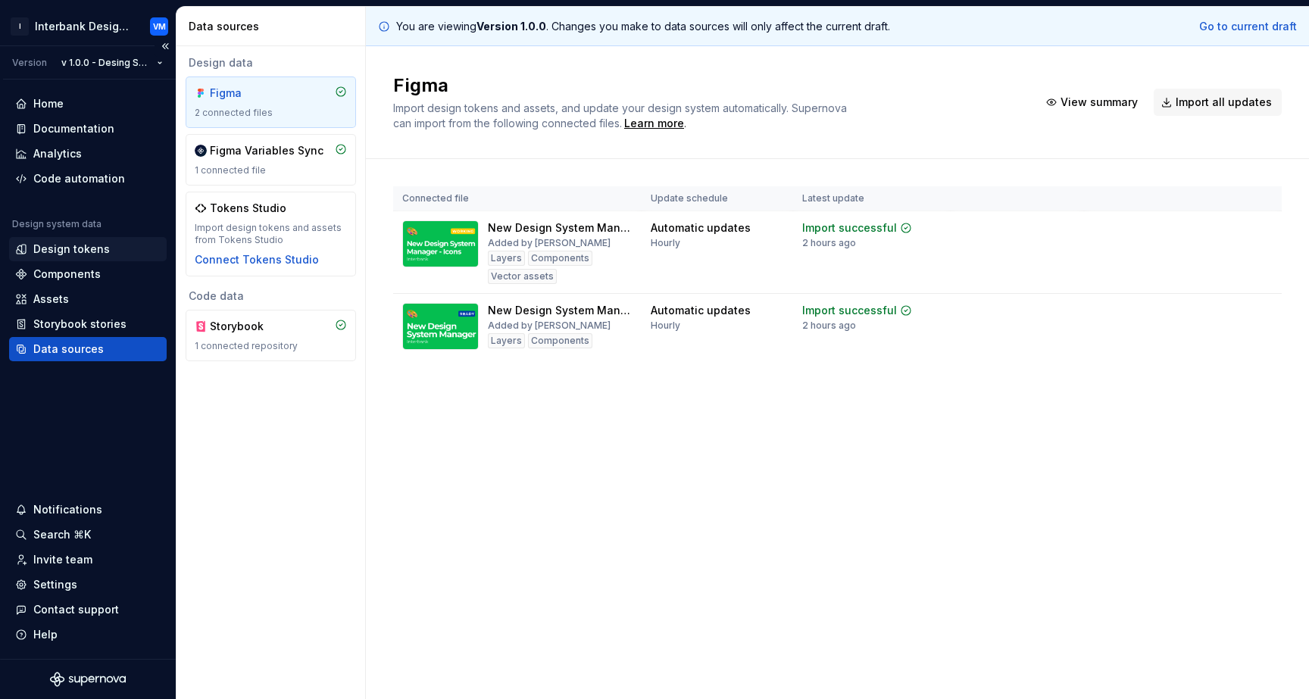
click at [92, 251] on div "Design tokens" at bounding box center [71, 249] width 76 height 15
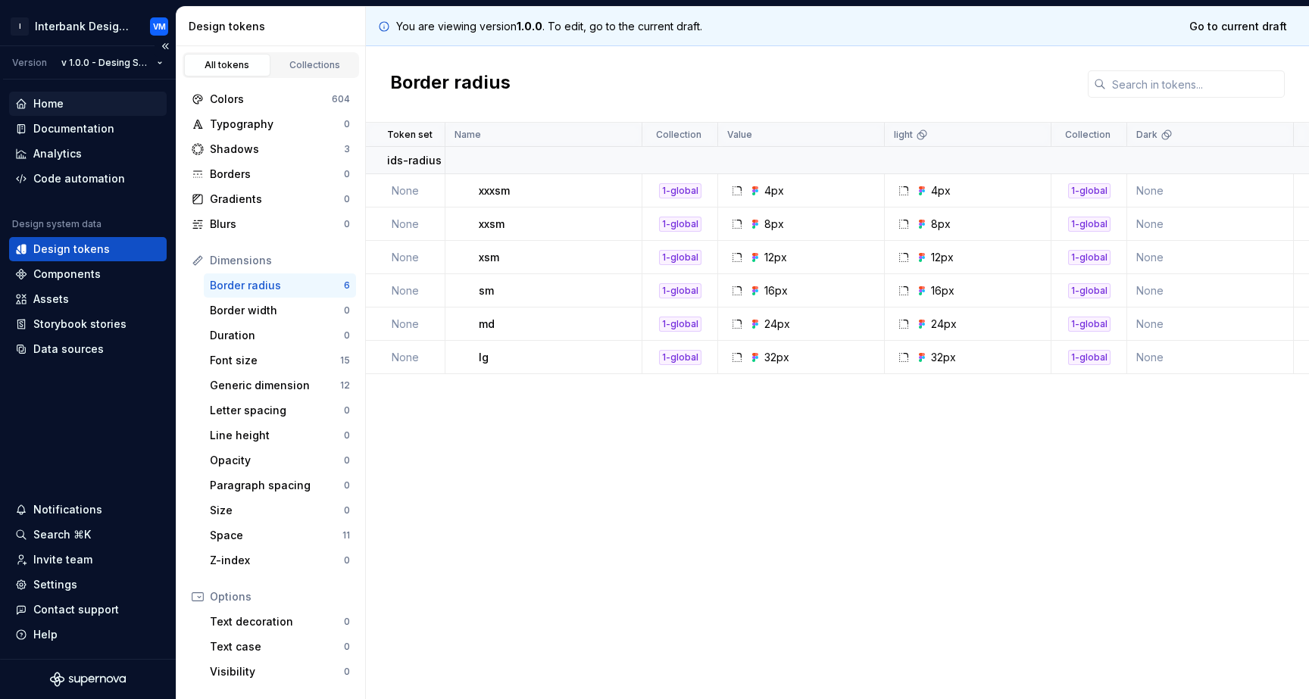
click at [49, 98] on div "Home" at bounding box center [48, 103] width 30 height 15
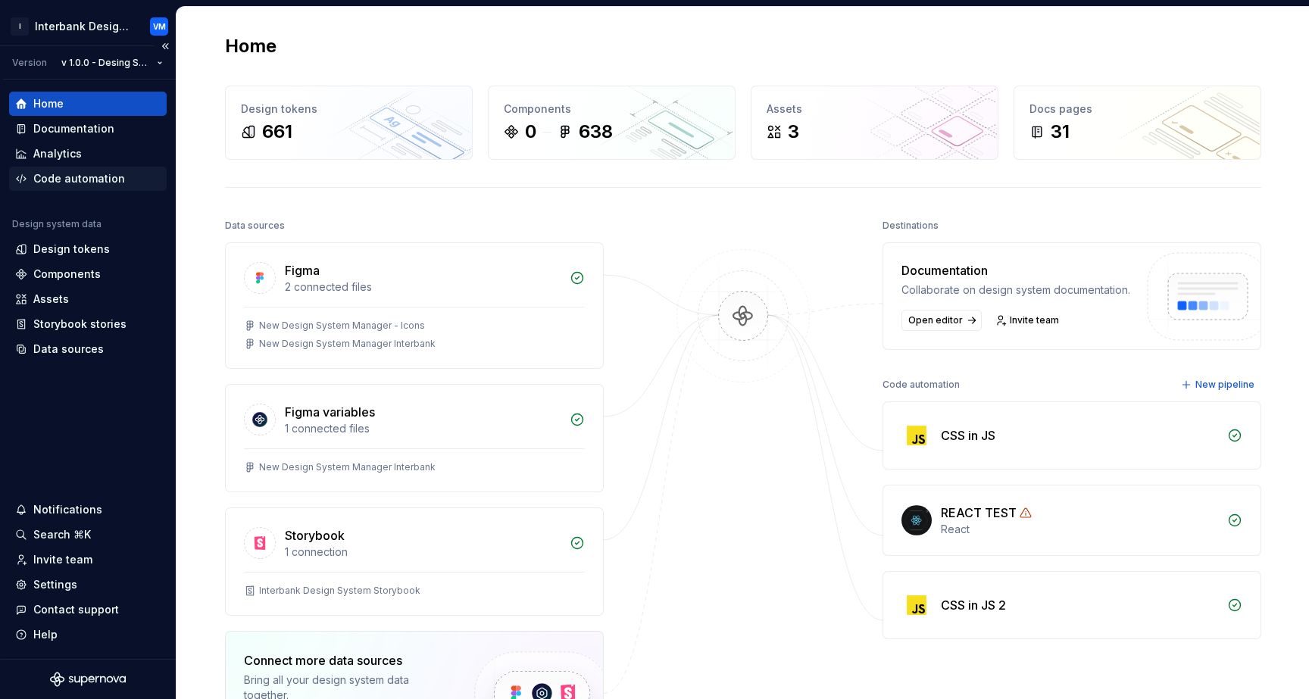
click at [109, 173] on div "Code automation" at bounding box center [79, 178] width 92 height 15
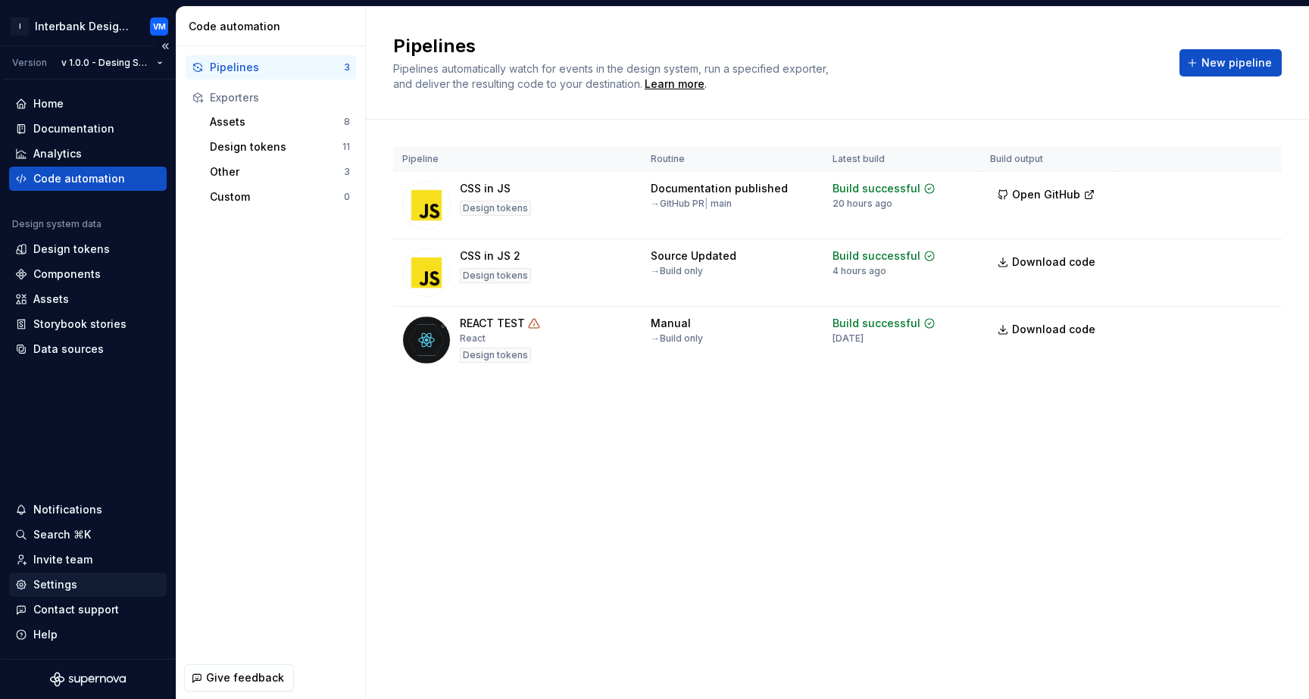
click at [70, 585] on div "Settings" at bounding box center [55, 584] width 44 height 15
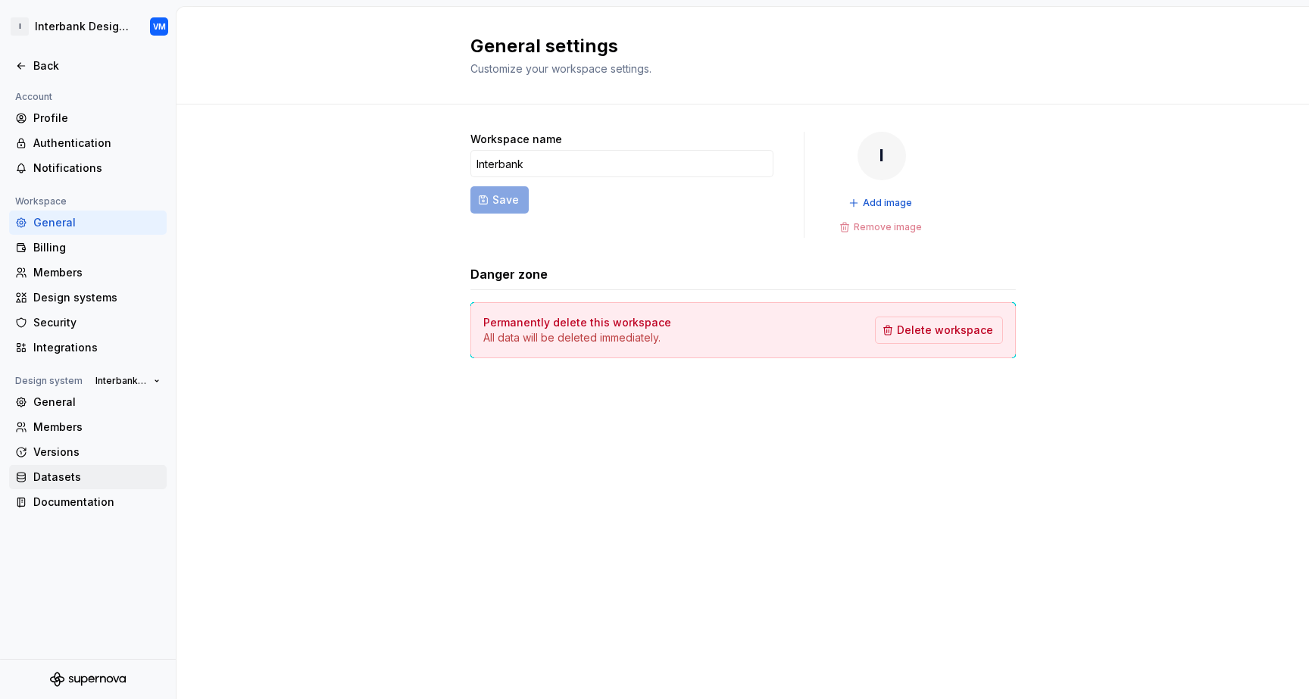
click at [90, 487] on div "Datasets" at bounding box center [88, 477] width 158 height 24
click at [87, 502] on div "Documentation" at bounding box center [96, 501] width 127 height 15
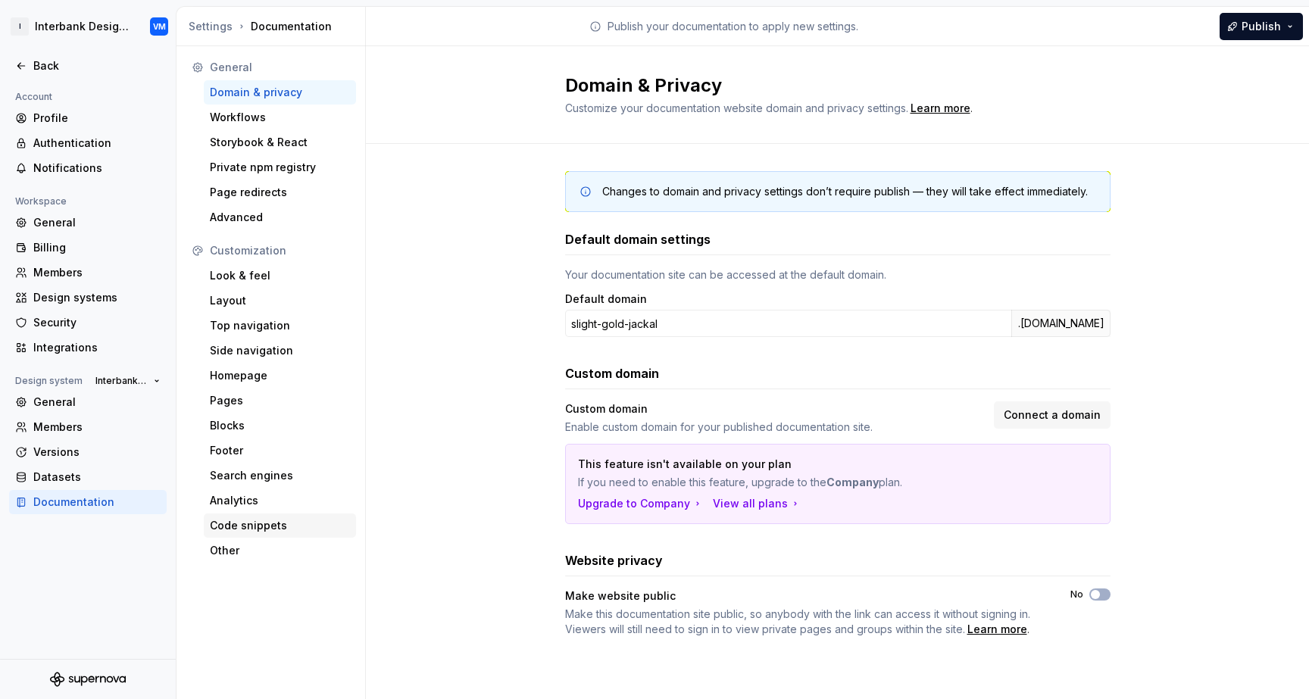
click at [279, 520] on div "Code snippets" at bounding box center [280, 525] width 140 height 15
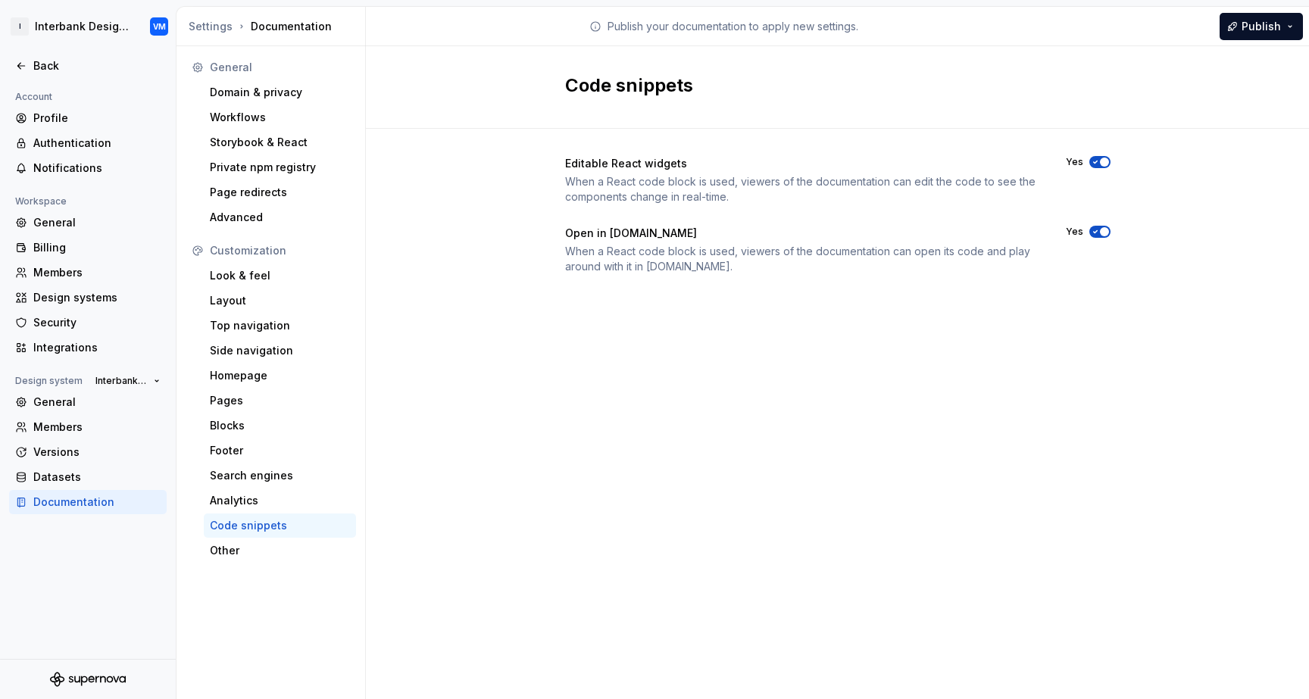
click at [257, 563] on div "General Domain & privacy Workflows Storybook & React Private npm registry Page …" at bounding box center [270, 372] width 189 height 653
click at [257, 556] on div "Other" at bounding box center [280, 550] width 140 height 15
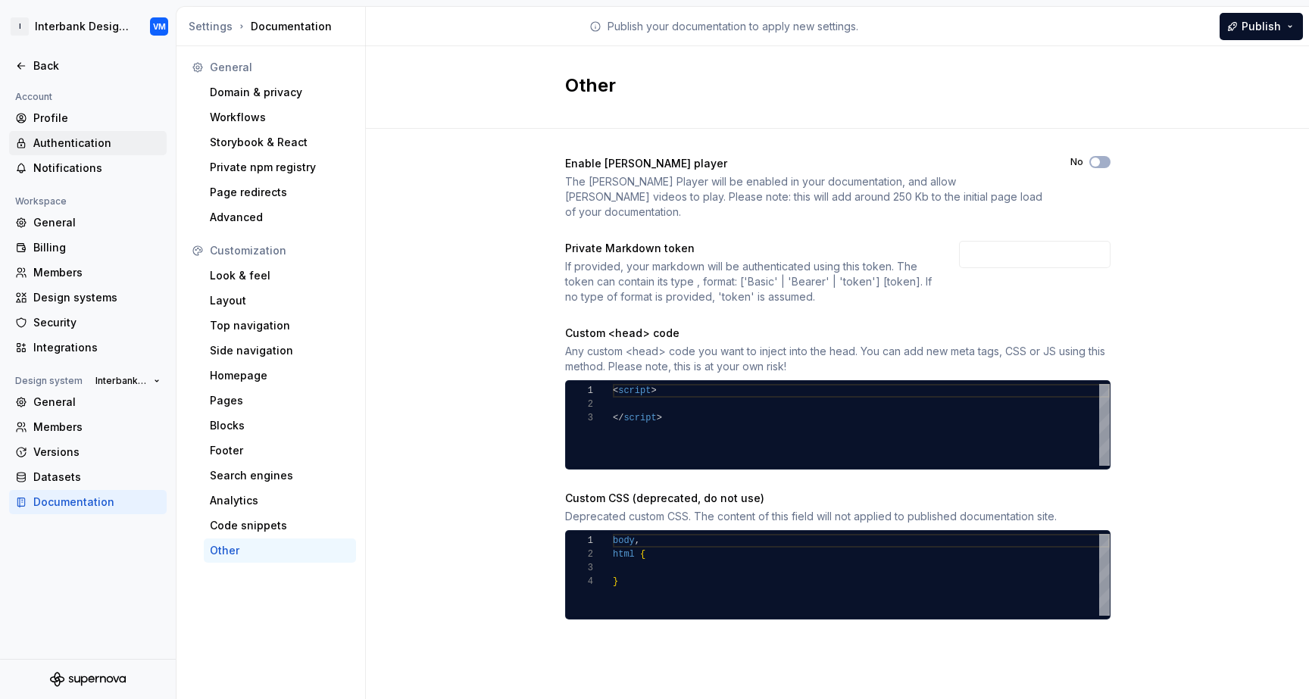
click at [98, 145] on div "Authentication" at bounding box center [96, 143] width 127 height 15
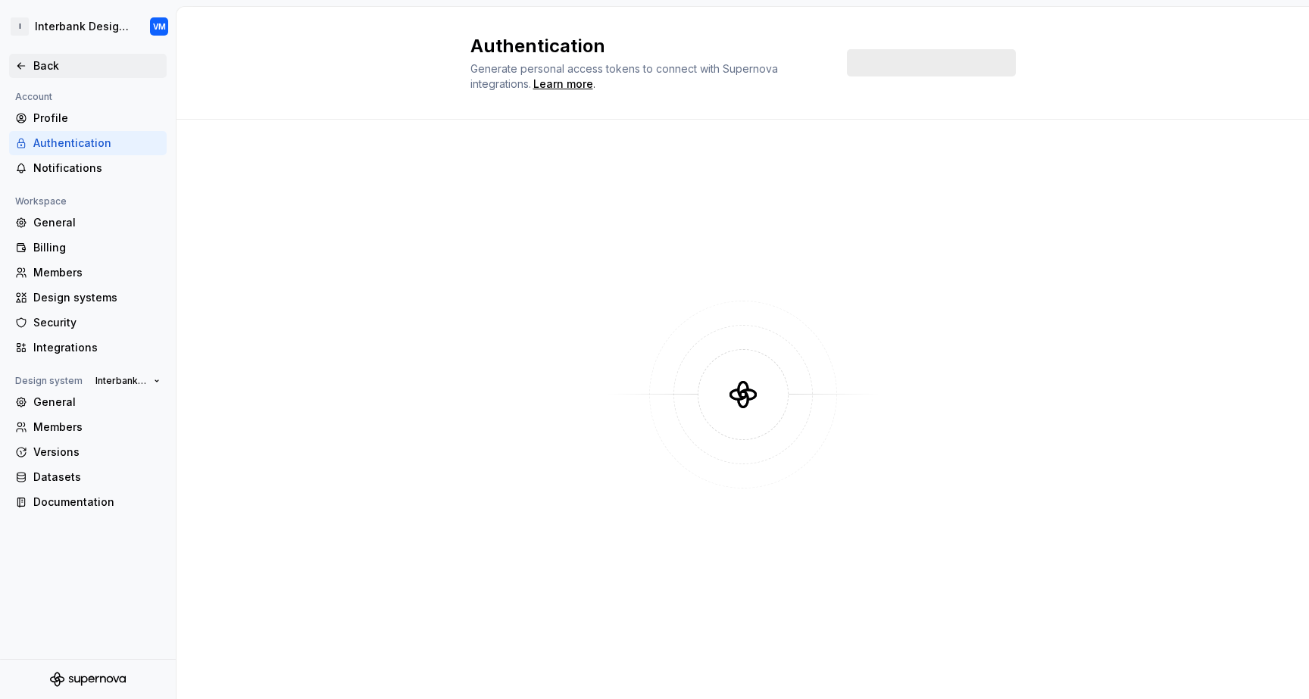
click at [27, 71] on icon at bounding box center [21, 66] width 12 height 12
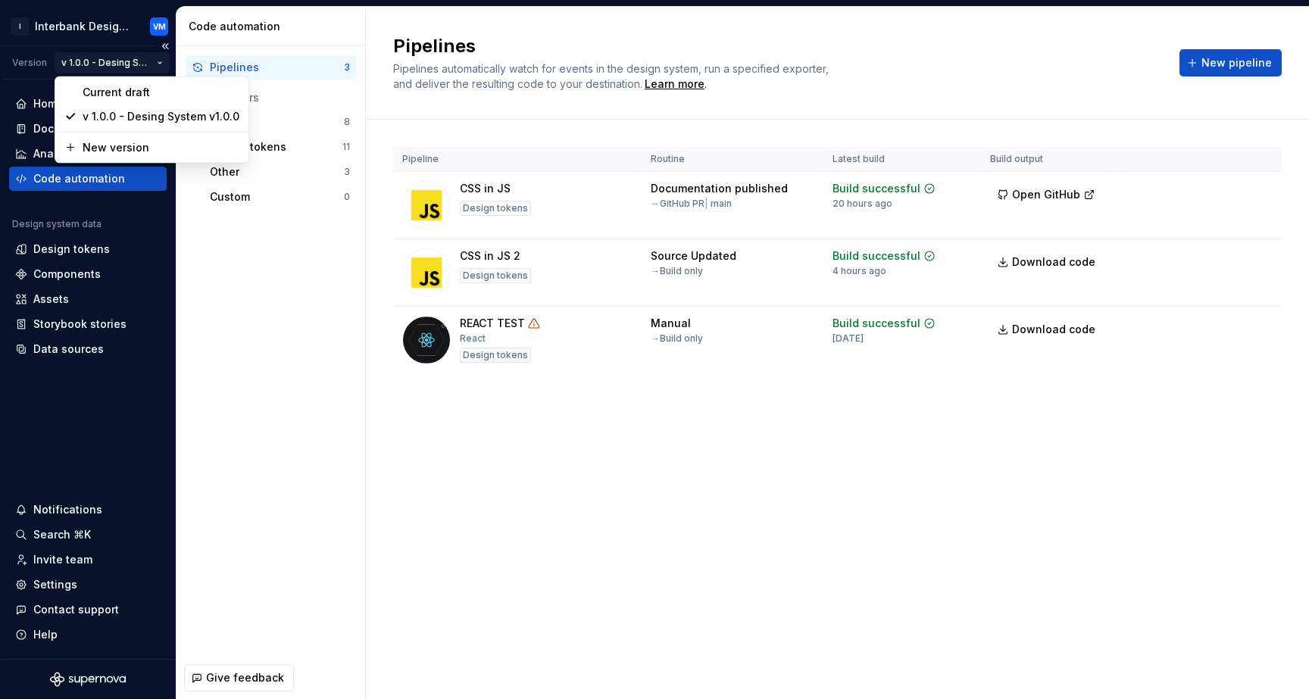
click at [154, 65] on html "I Interbank Design System VM Version v 1.0.0 - Desing System v1.0.0 Home Docume…" at bounding box center [654, 349] width 1309 height 699
click at [129, 96] on div "Current draft" at bounding box center [161, 92] width 157 height 15
click at [160, 65] on html "I Interbank Design System VM Version Current draft Home Documentation Analytics…" at bounding box center [654, 349] width 1309 height 699
click at [141, 142] on div "New version" at bounding box center [194, 147] width 157 height 15
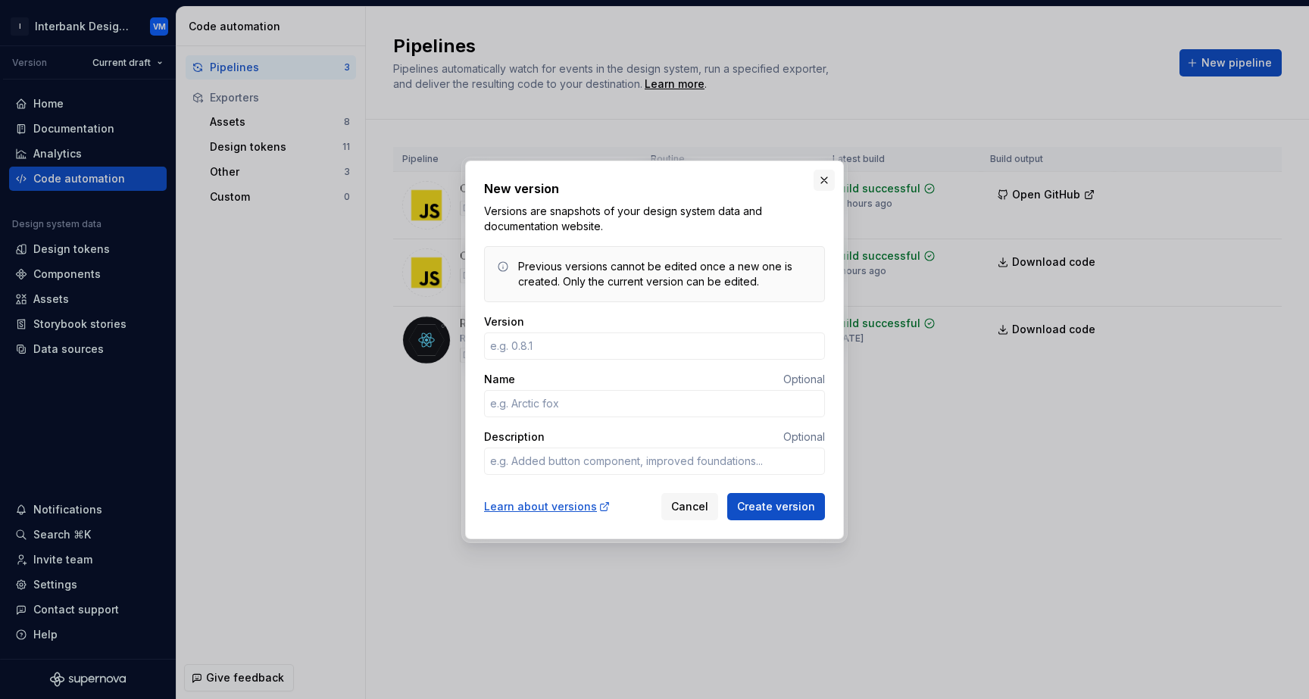
click at [824, 176] on button "button" at bounding box center [823, 180] width 21 height 21
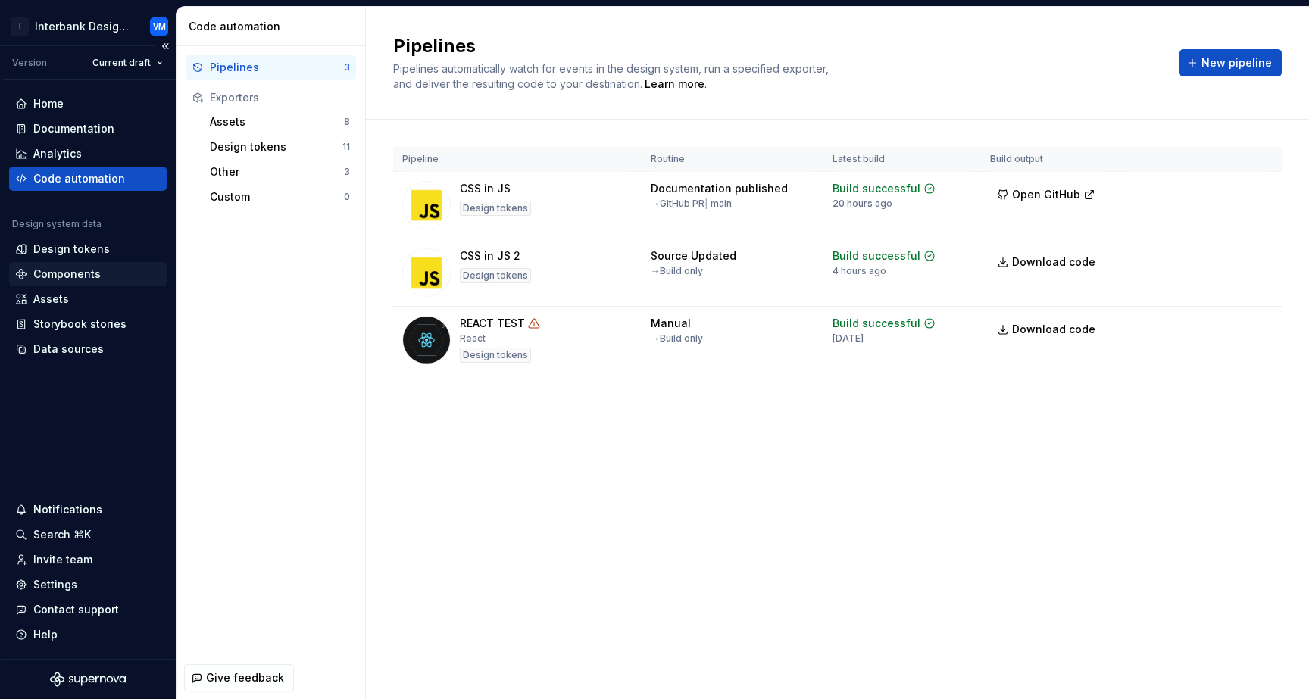
click at [107, 279] on div "Components" at bounding box center [87, 274] width 145 height 15
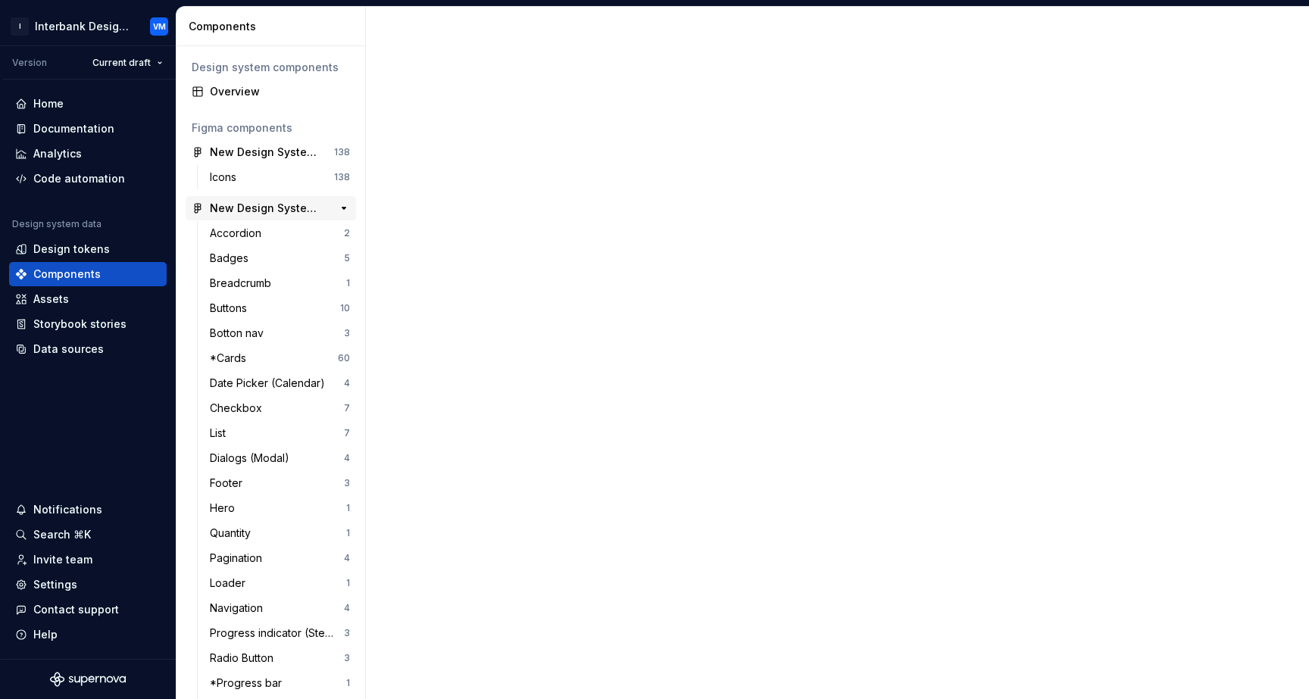
click at [198, 213] on icon at bounding box center [198, 208] width 12 height 12
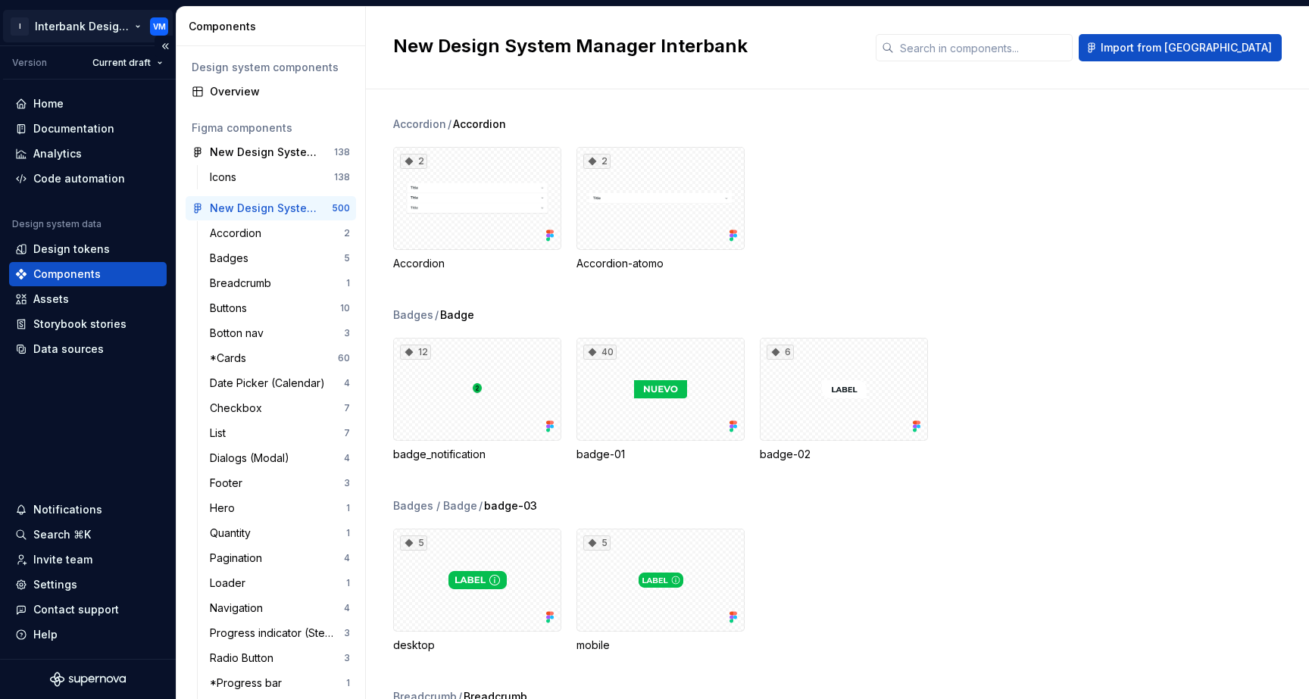
click at [111, 22] on html "I Interbank Design System VM Version Current draft Home Documentation Analytics…" at bounding box center [654, 349] width 1309 height 699
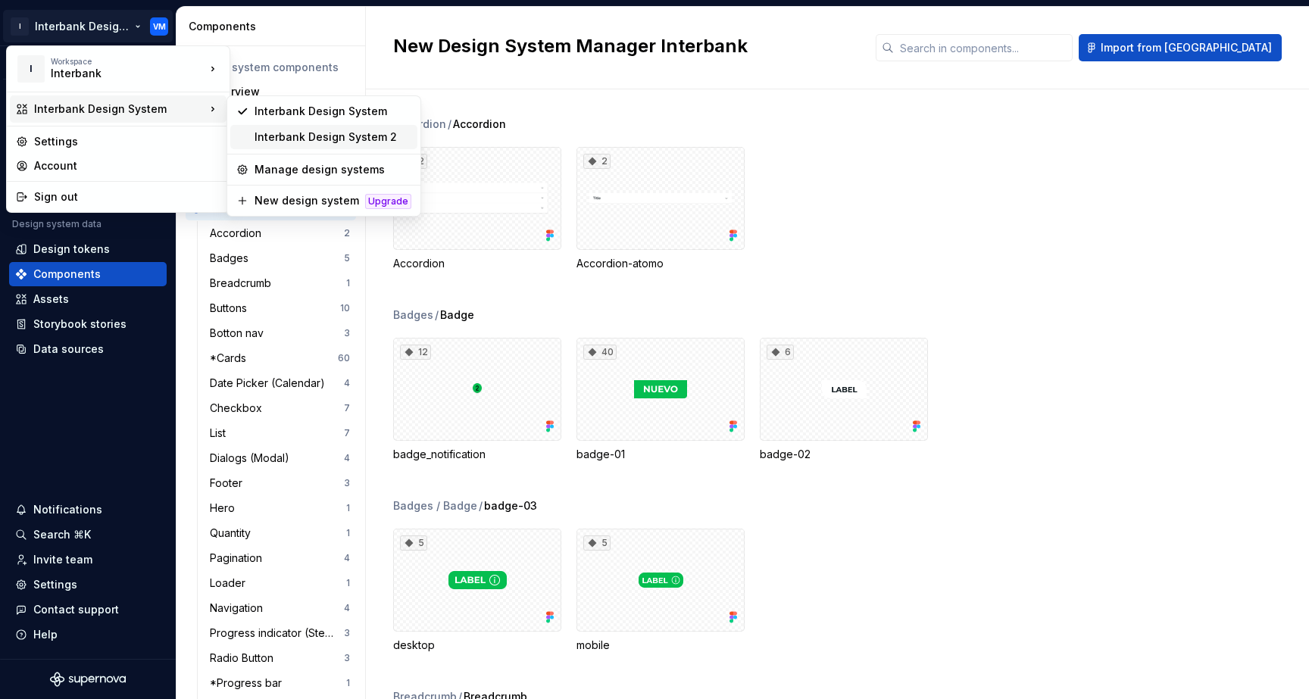
click at [254, 133] on div "Interbank Design System 2" at bounding box center [332, 136] width 157 height 15
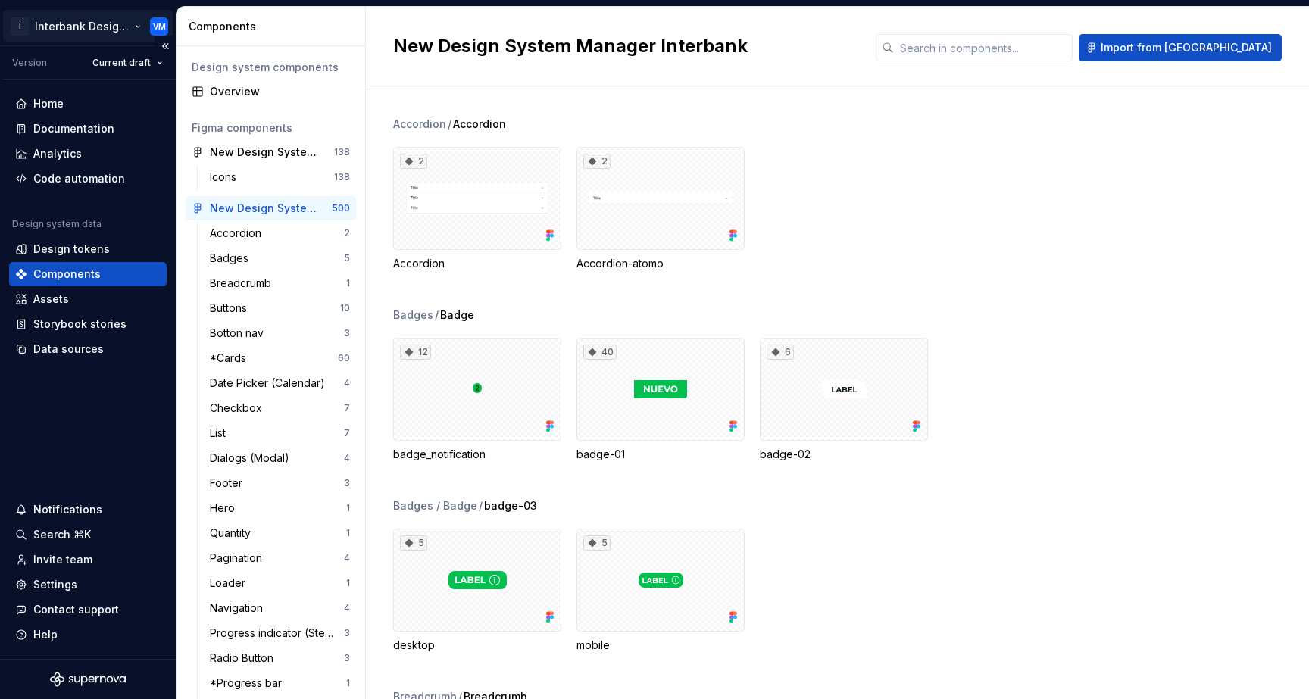
click at [140, 28] on html "I Interbank Design System VM Version Current draft Home Documentation Analytics…" at bounding box center [654, 349] width 1309 height 699
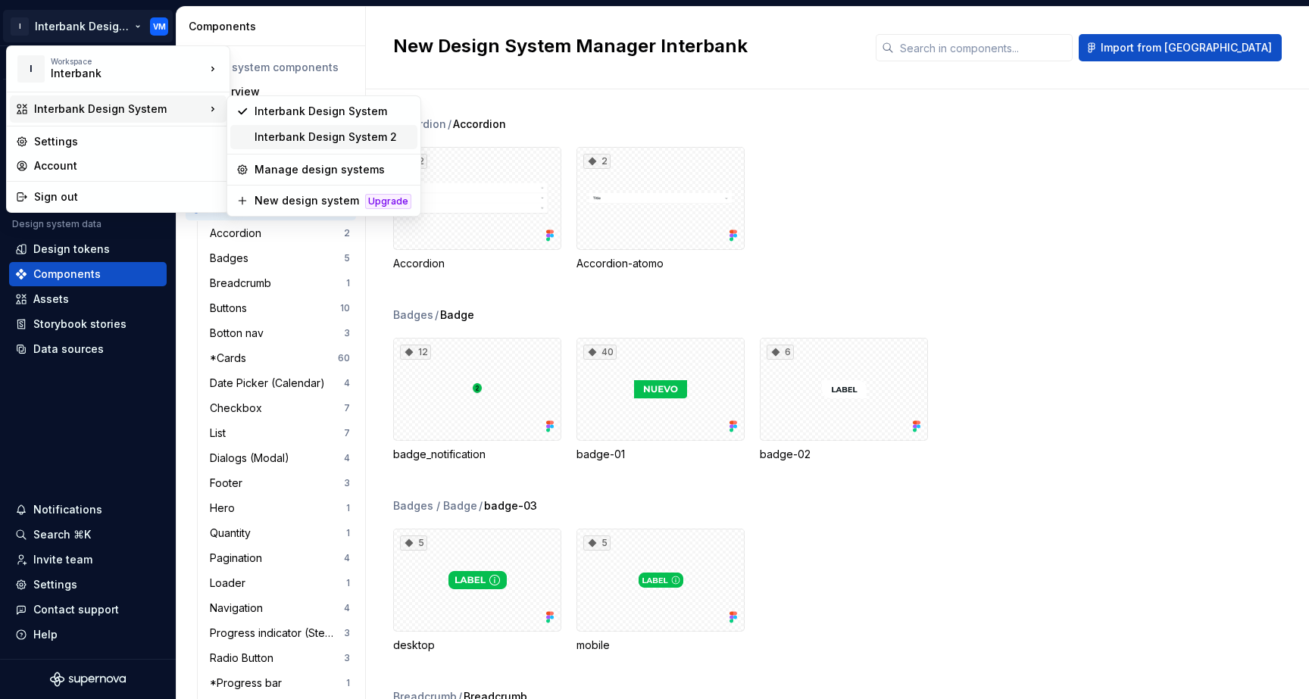
click at [283, 141] on div "Interbank Design System 2" at bounding box center [332, 136] width 157 height 15
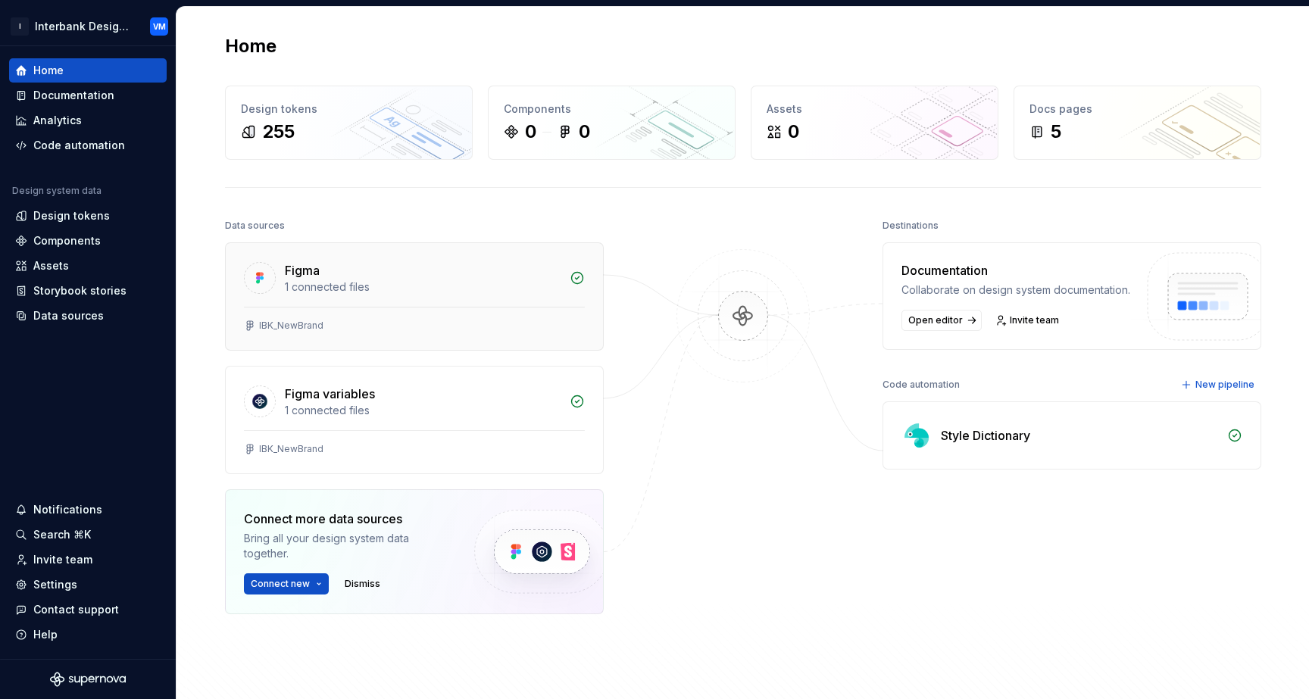
click at [501, 282] on div "1 connected files" at bounding box center [423, 286] width 276 height 15
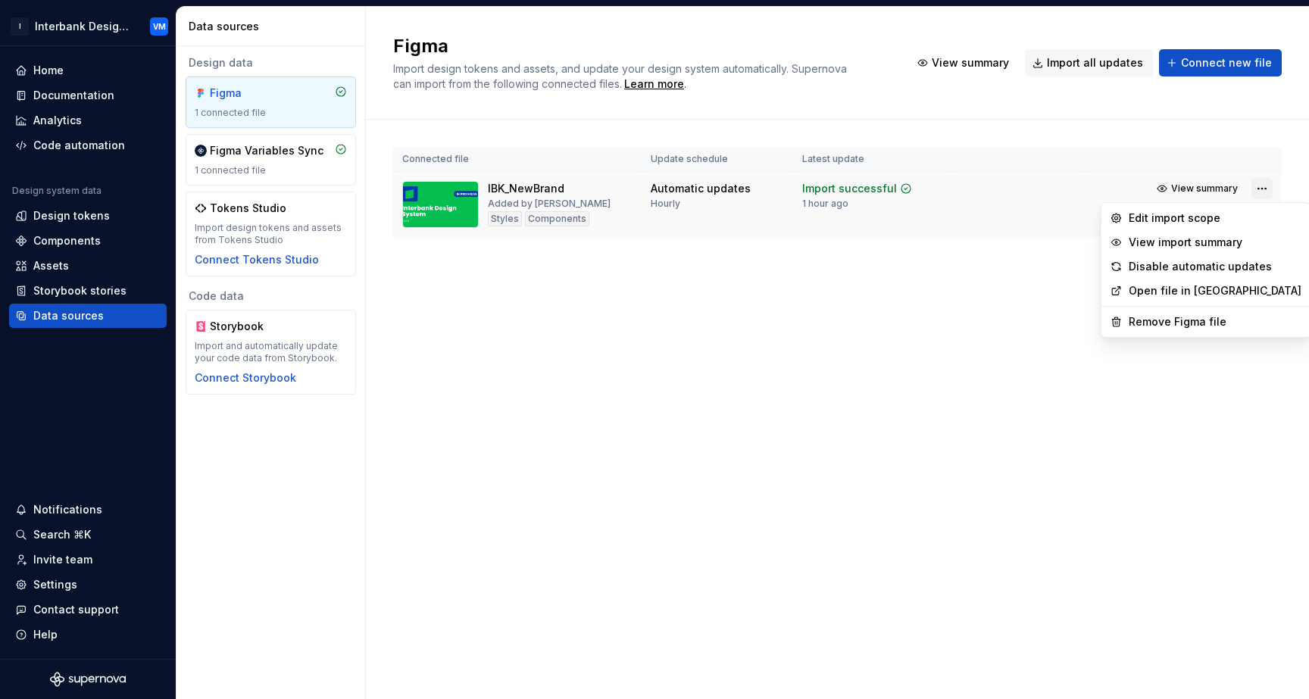
click at [1260, 189] on html "I Interbank Design System 2 VM Home Documentation Analytics Code automation Des…" at bounding box center [654, 349] width 1309 height 699
click at [1169, 289] on link "Open file in [GEOGRAPHIC_DATA]" at bounding box center [1214, 290] width 173 height 15
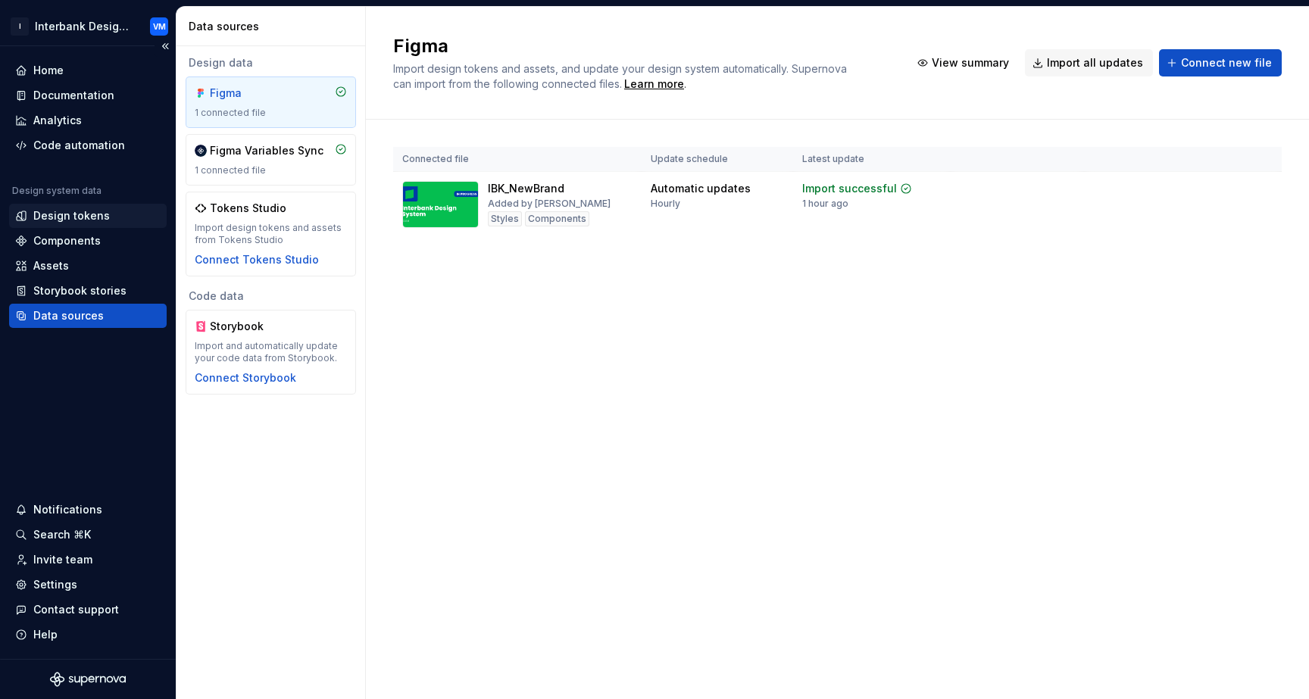
click at [114, 216] on div "Design tokens" at bounding box center [87, 215] width 145 height 15
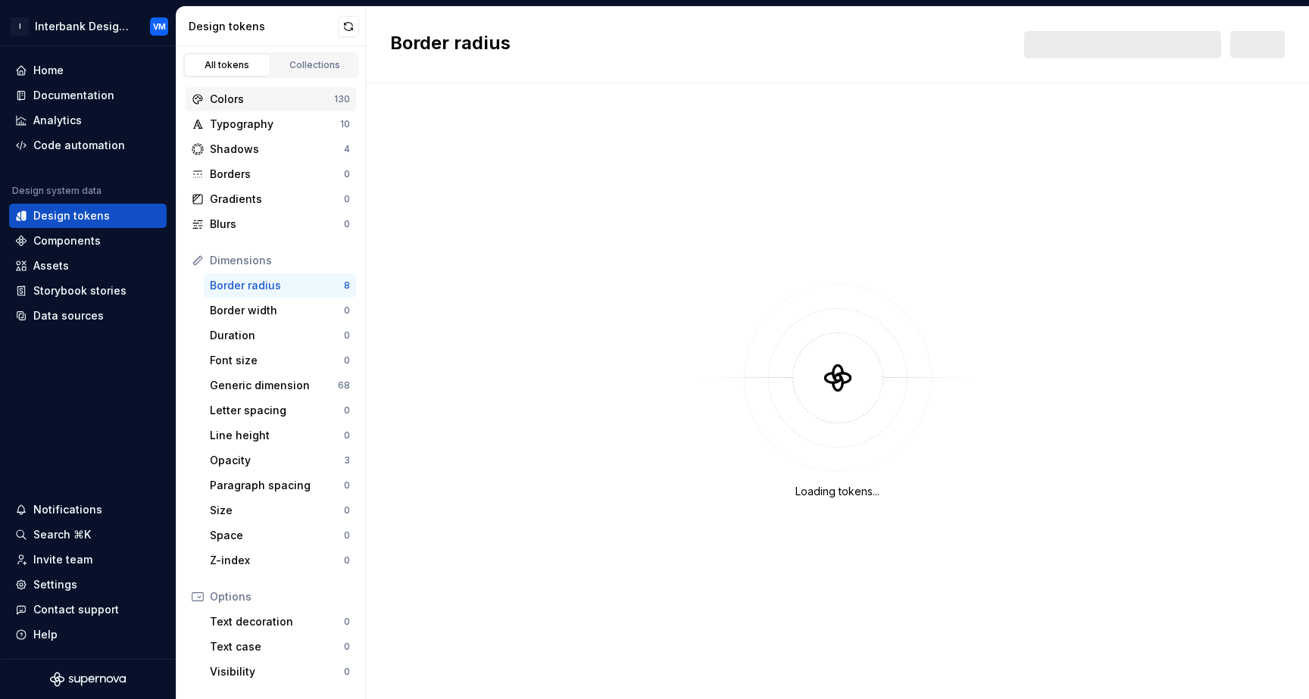
click at [299, 105] on div "Colors" at bounding box center [272, 99] width 124 height 15
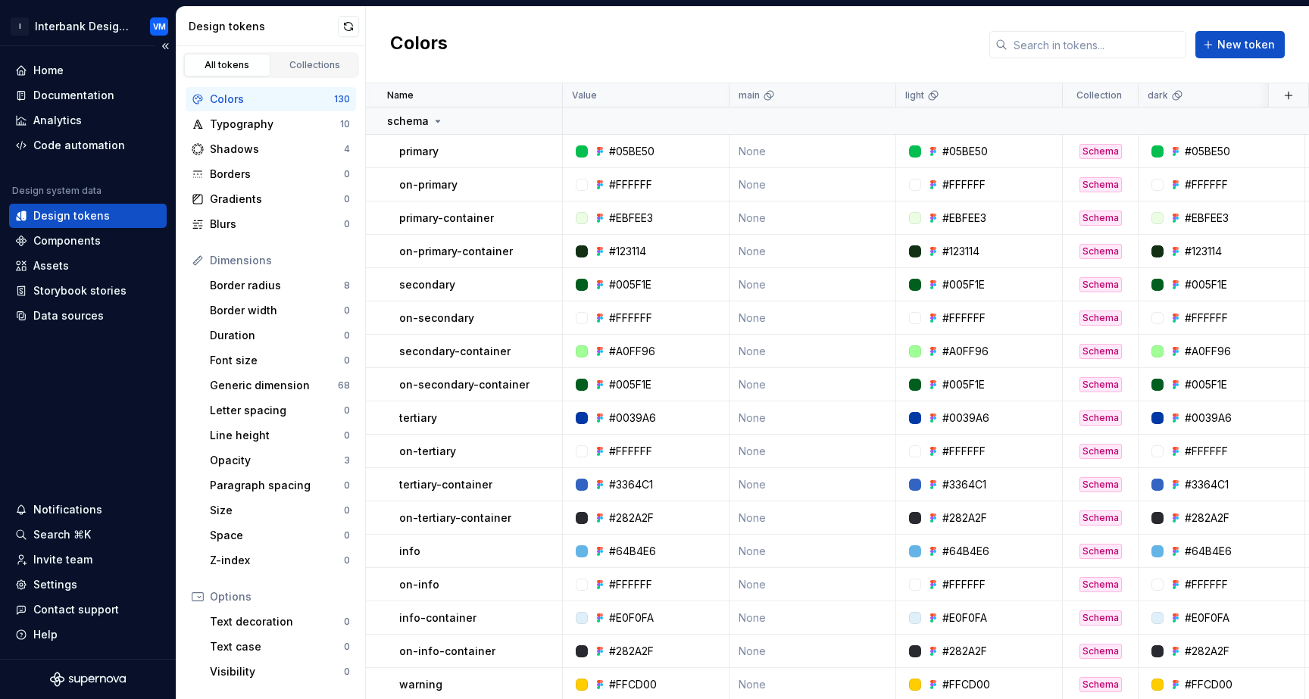
click at [70, 58] on div "Home Documentation Analytics Code automation Design system data Design tokens C…" at bounding box center [88, 352] width 176 height 613
click at [65, 64] on div "Home" at bounding box center [87, 70] width 145 height 15
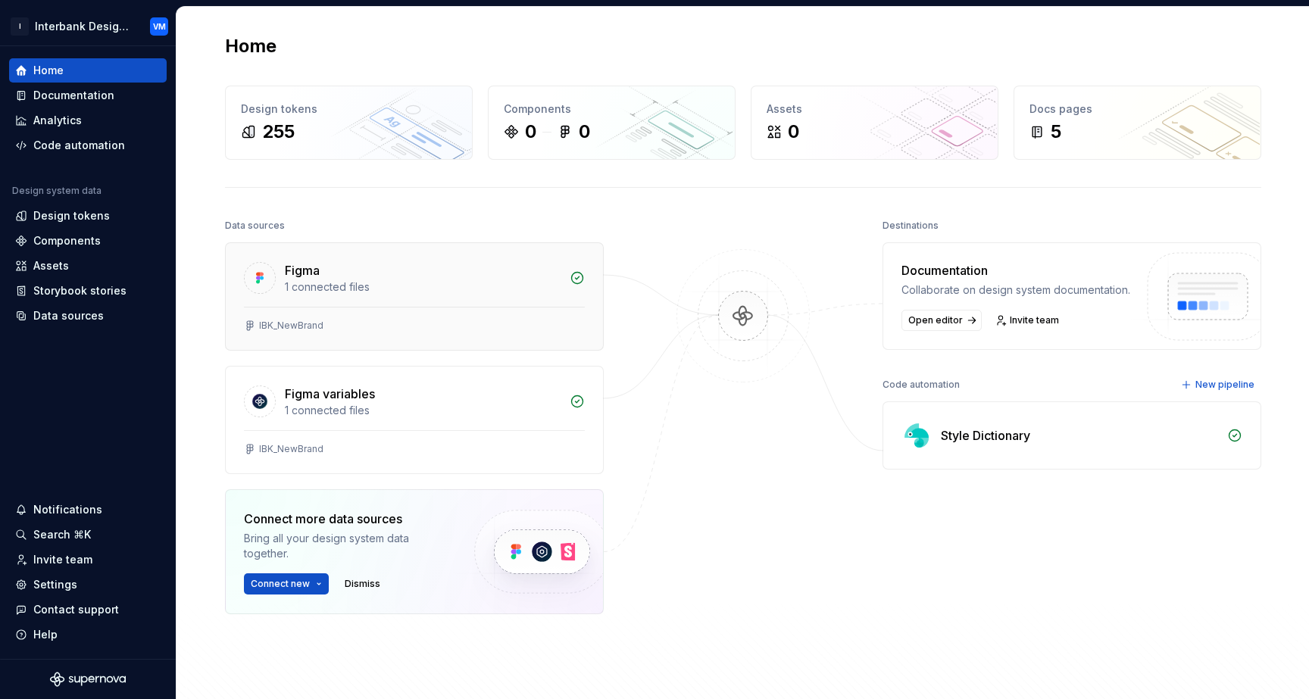
click at [436, 292] on div "1 connected files" at bounding box center [423, 286] width 276 height 15
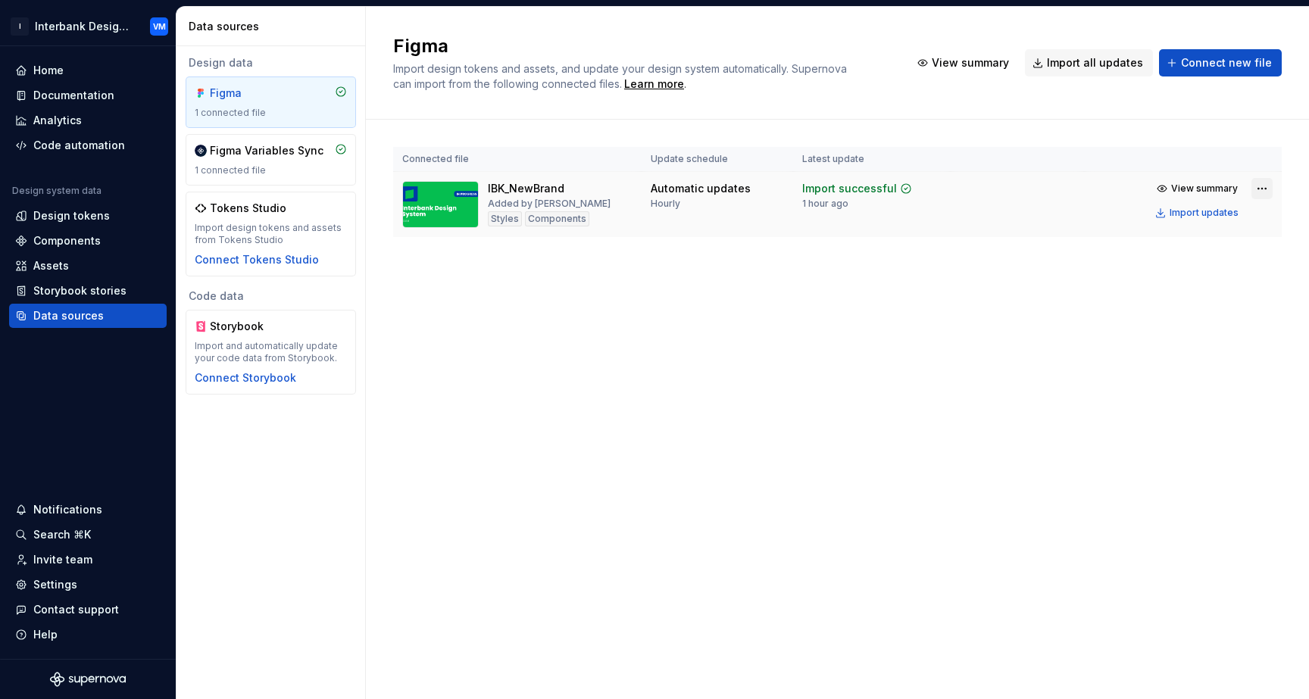
click at [1266, 184] on html "I Interbank Design System 2 VM Home Documentation Analytics Code automation Des…" at bounding box center [654, 349] width 1309 height 699
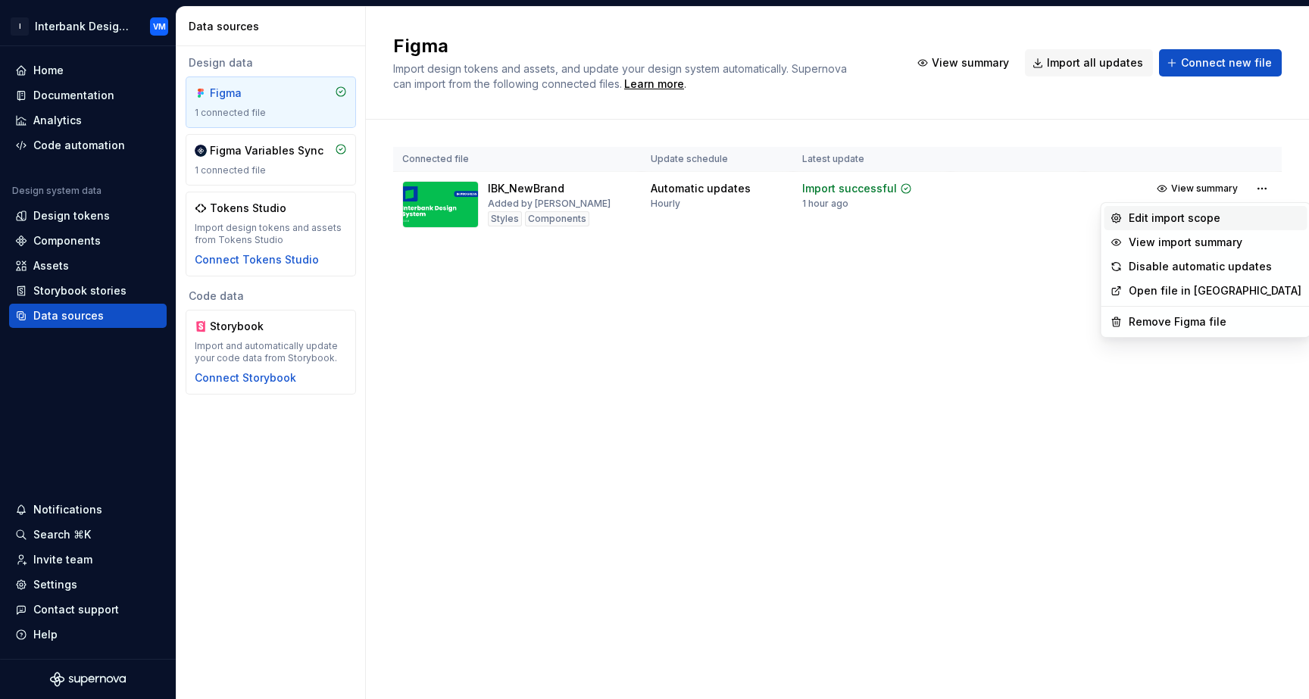
click at [1190, 216] on div "Edit import scope" at bounding box center [1214, 218] width 173 height 15
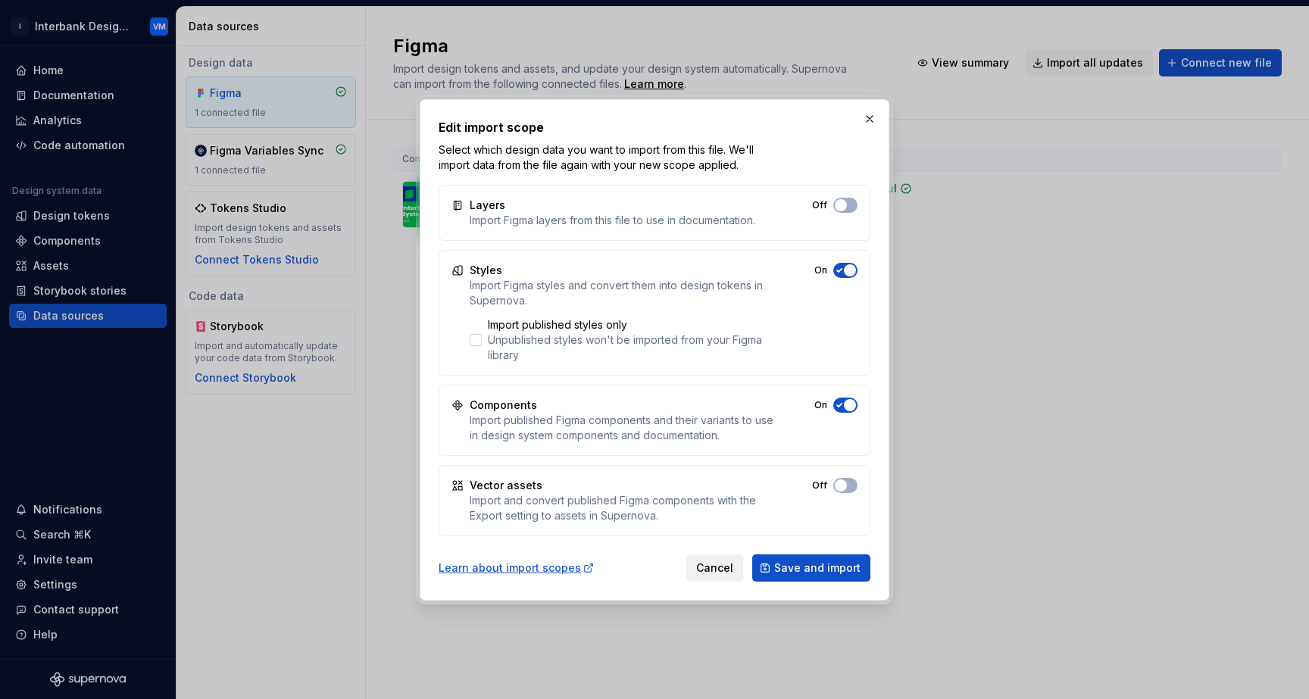
click at [719, 574] on span "Cancel" at bounding box center [714, 567] width 37 height 15
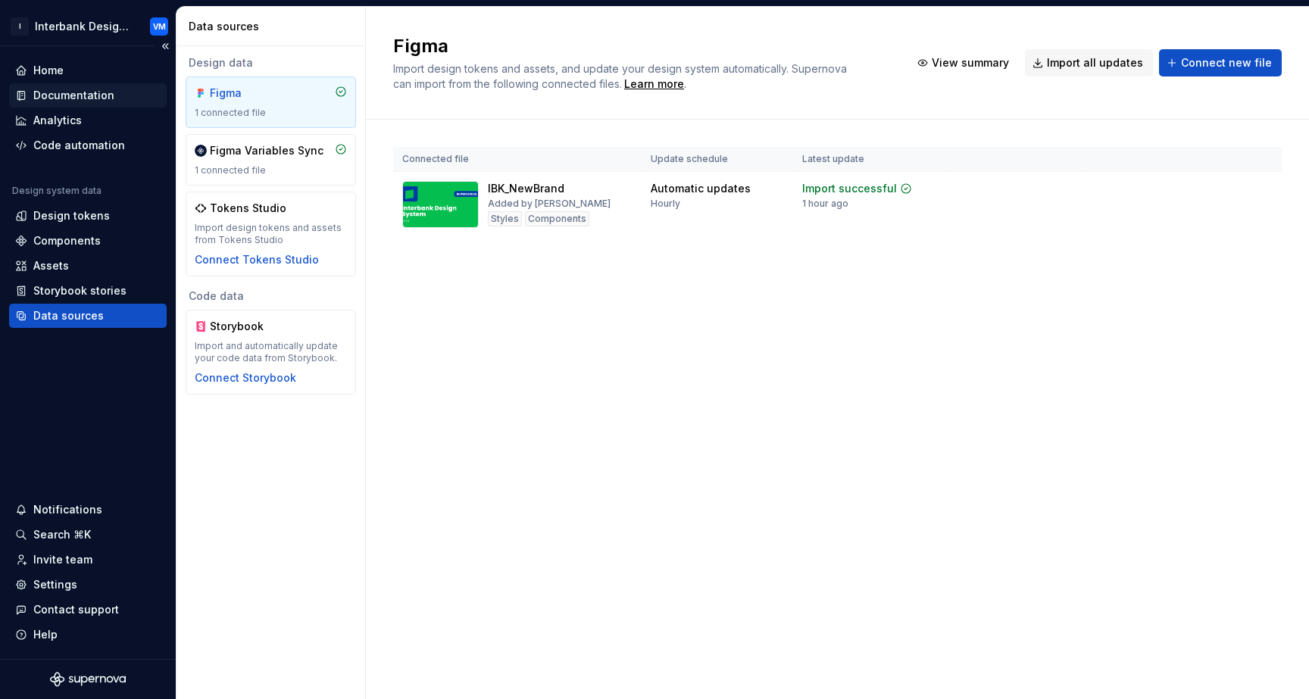
click at [99, 95] on div "Documentation" at bounding box center [73, 95] width 81 height 15
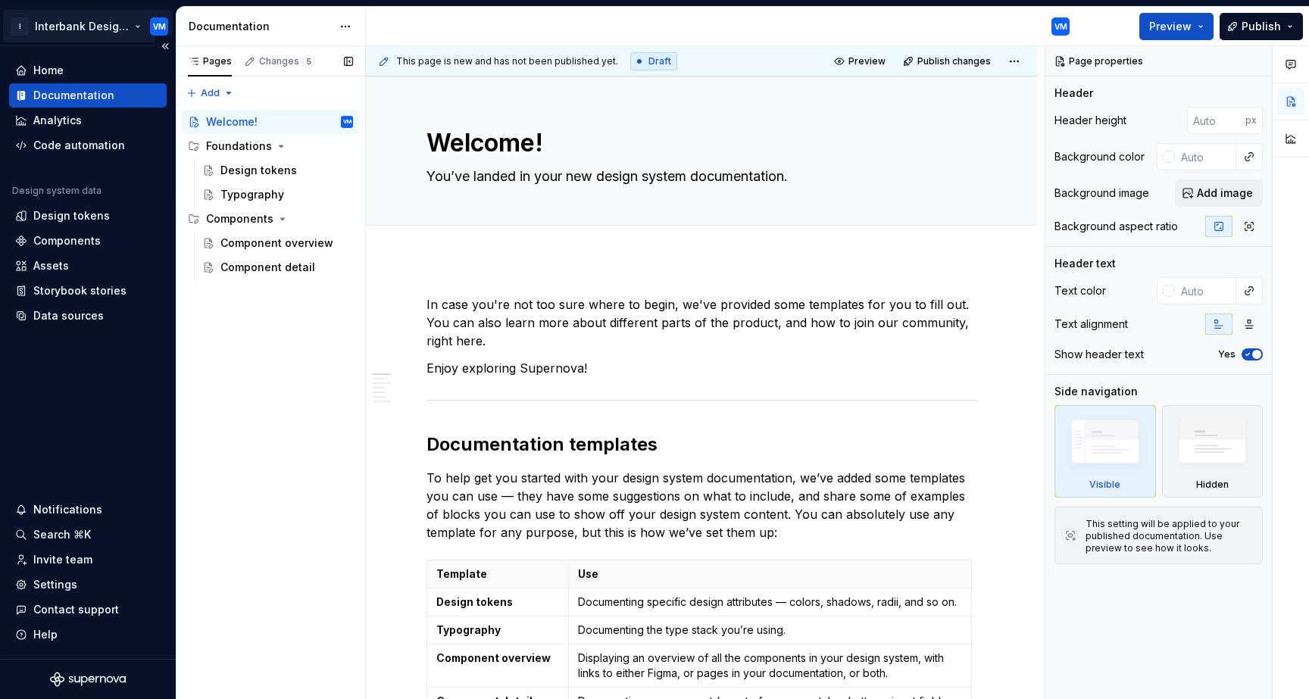
click at [139, 28] on html "I Interbank Design System 2 VM Home Documentation Analytics Code automation Des…" at bounding box center [654, 349] width 1309 height 699
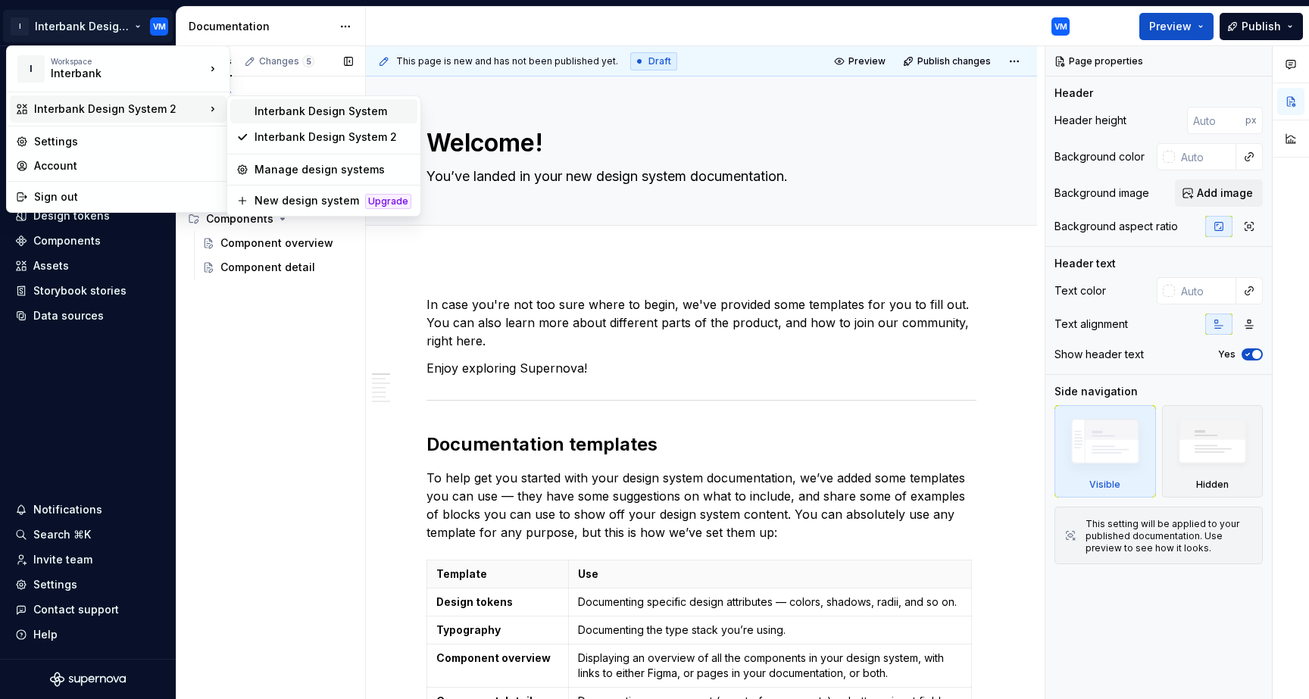
click at [255, 120] on div "Interbank Design System" at bounding box center [323, 111] width 187 height 24
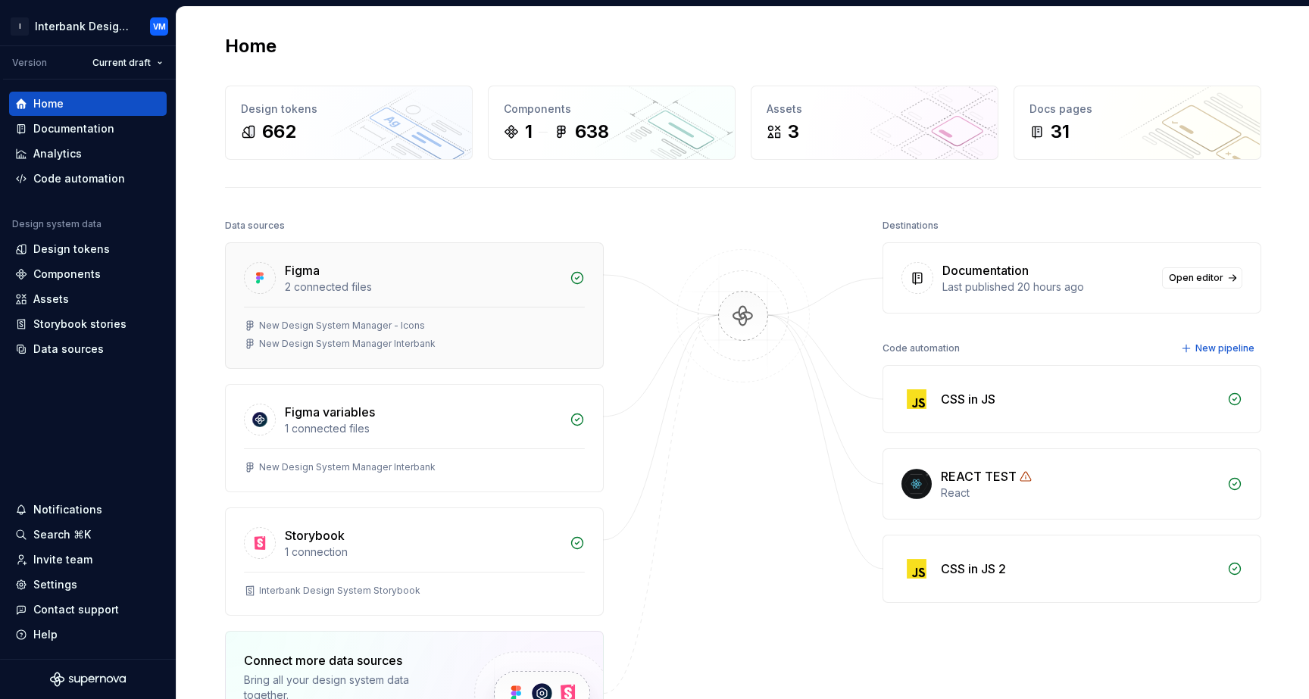
click at [323, 254] on div "Figma 2 connected files" at bounding box center [414, 275] width 377 height 64
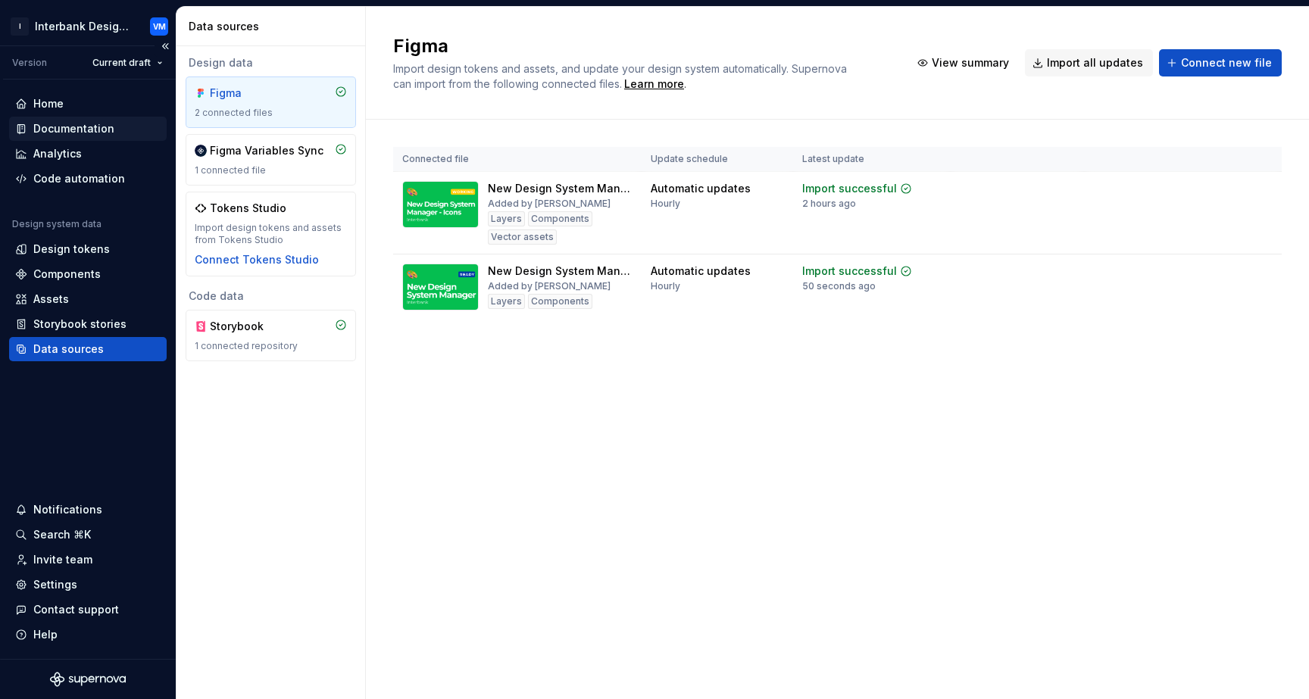
click at [94, 130] on div "Documentation" at bounding box center [73, 128] width 81 height 15
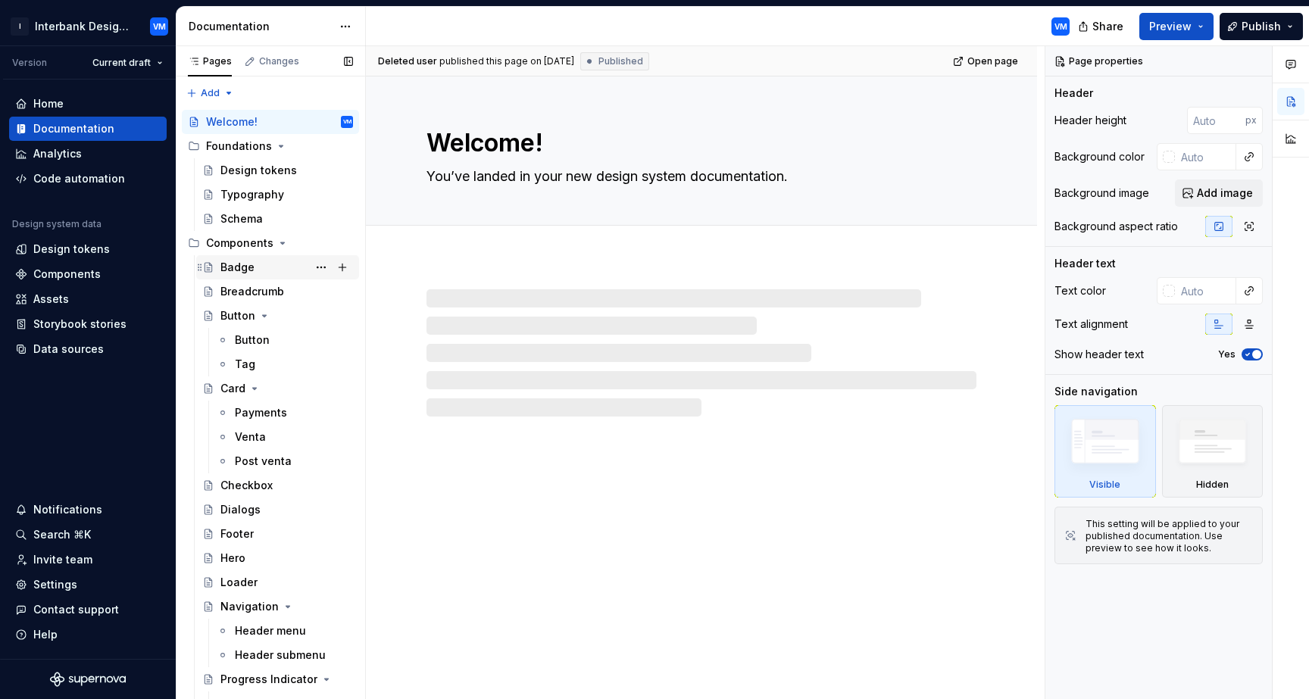
click at [270, 274] on div "Badge" at bounding box center [286, 267] width 133 height 21
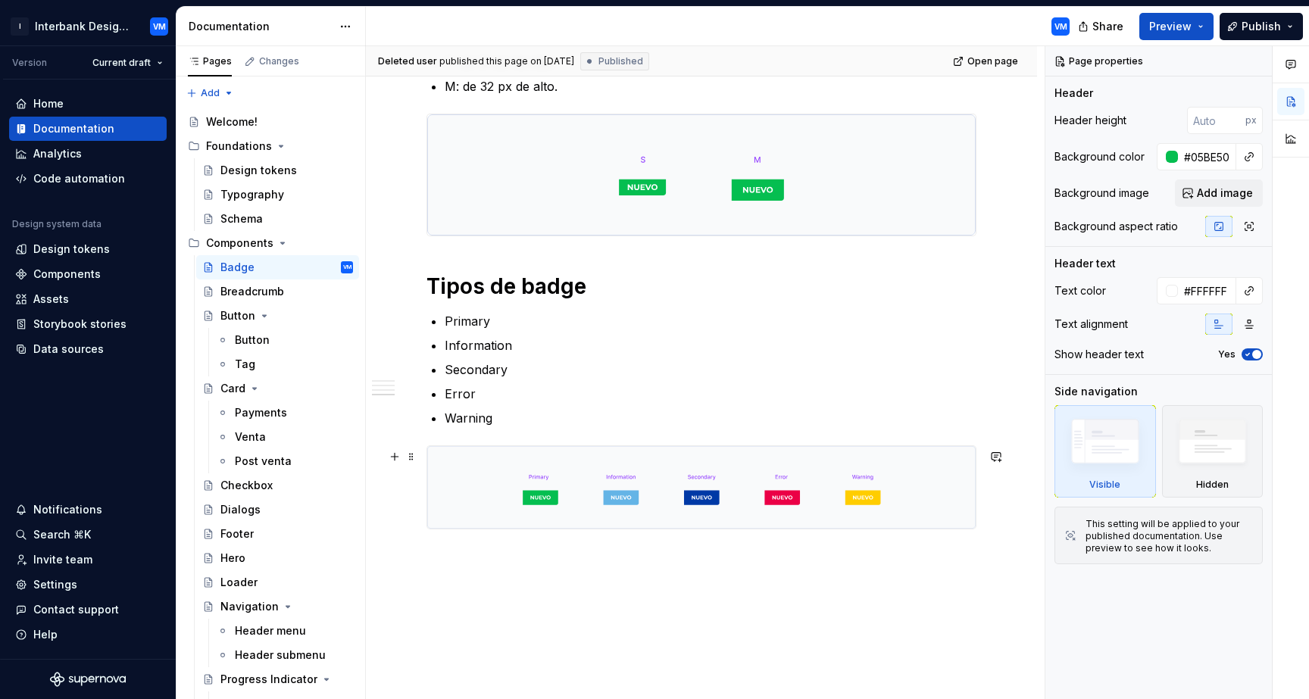
scroll to position [950, 0]
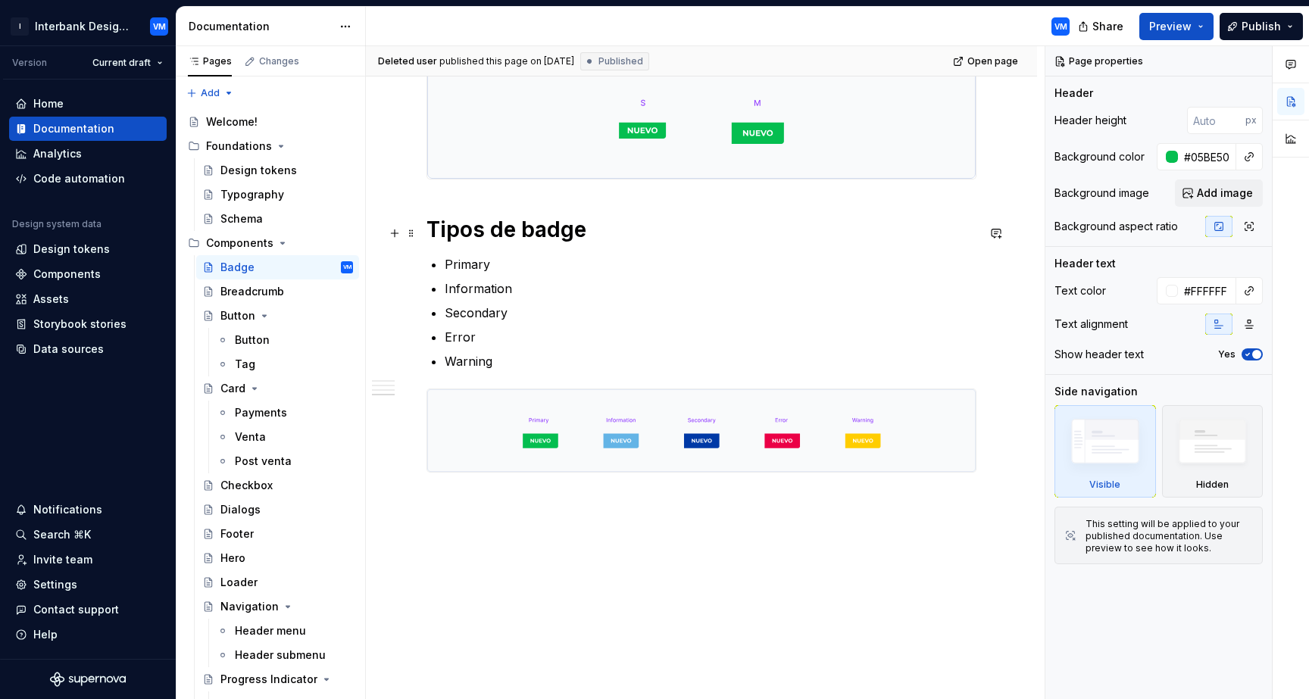
click at [536, 223] on h1 "Tipos de badge" at bounding box center [701, 229] width 550 height 27
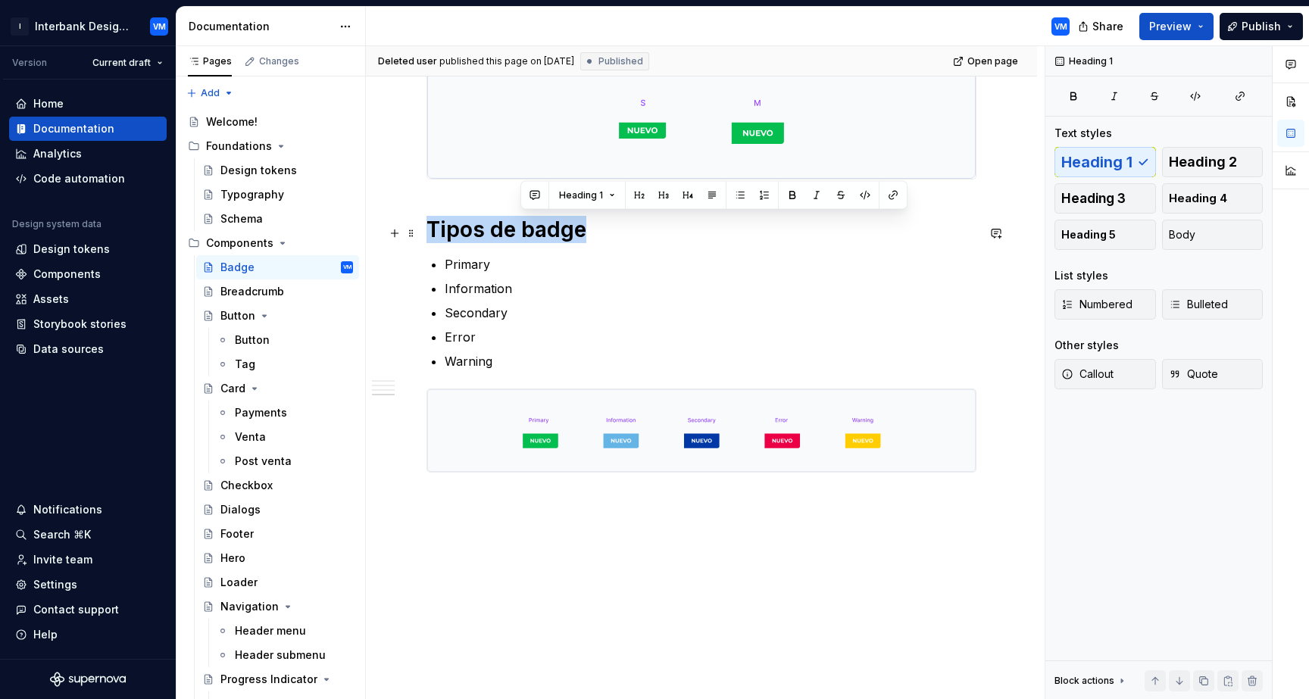
click at [536, 223] on h1 "Tipos de badge" at bounding box center [701, 229] width 550 height 27
click at [257, 337] on div "Button" at bounding box center [252, 339] width 35 height 15
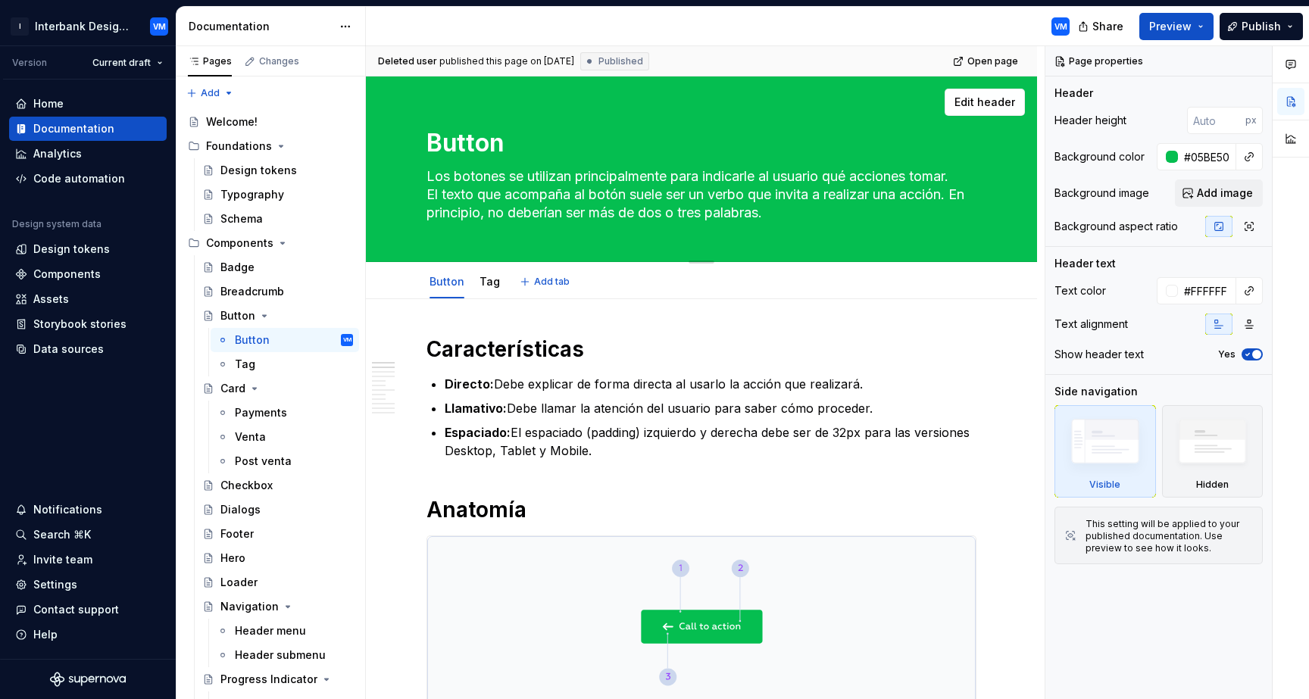
click at [465, 201] on textarea "Los botones se utilizan principalmente para indicarle al usuario qué acciones t…" at bounding box center [698, 194] width 550 height 61
click at [462, 226] on div "Button Los botones se utilizan principalmente para indicarle al usuario qué acc…" at bounding box center [701, 168] width 550 height 185
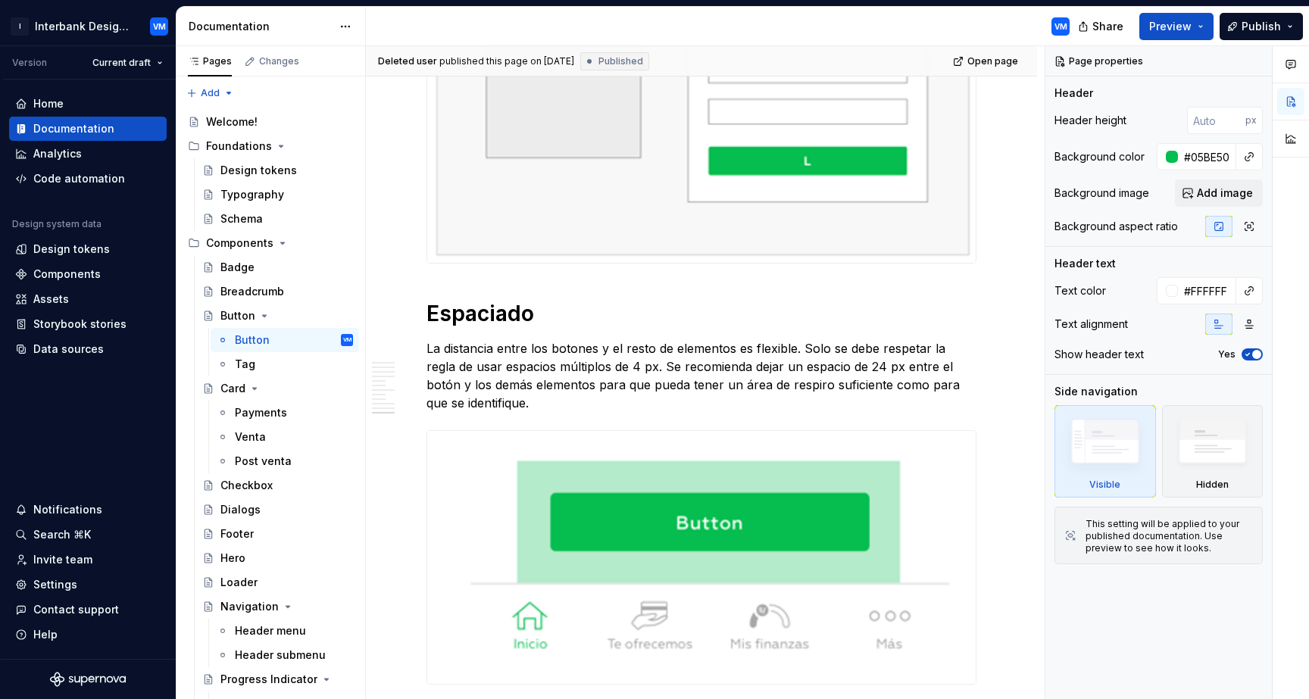
scroll to position [6432, 0]
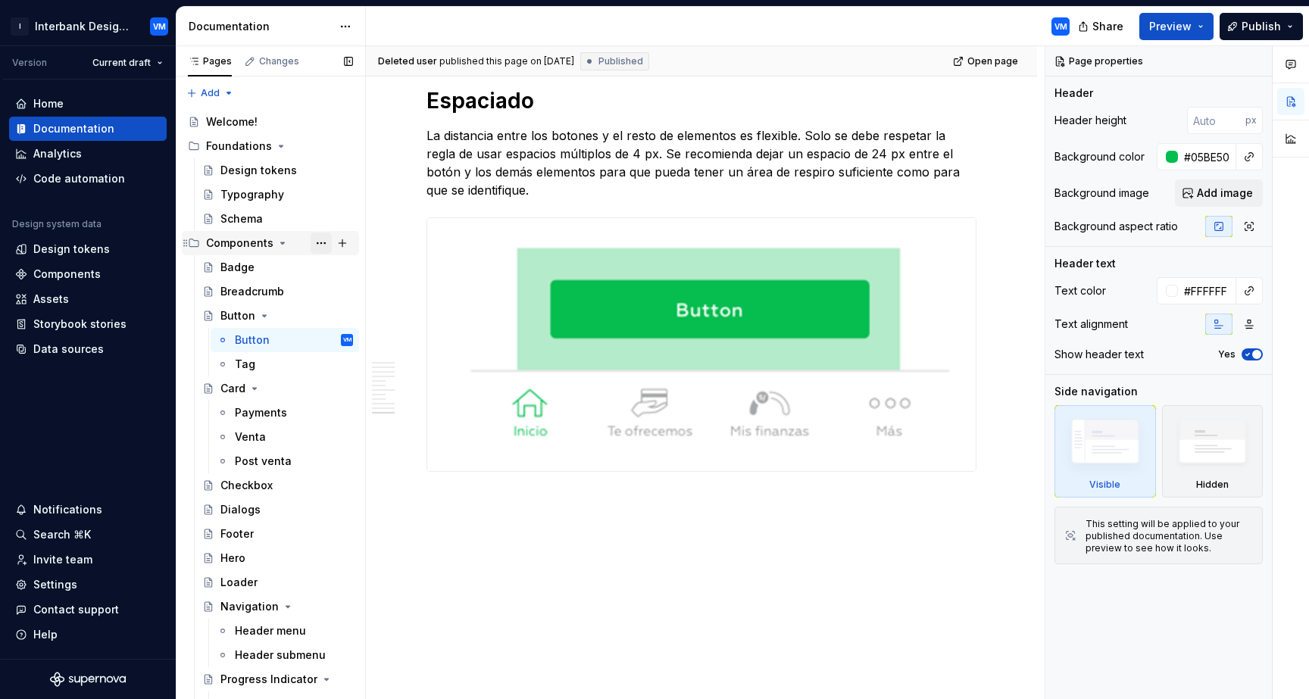
click at [324, 239] on button "Page tree" at bounding box center [320, 242] width 21 height 21
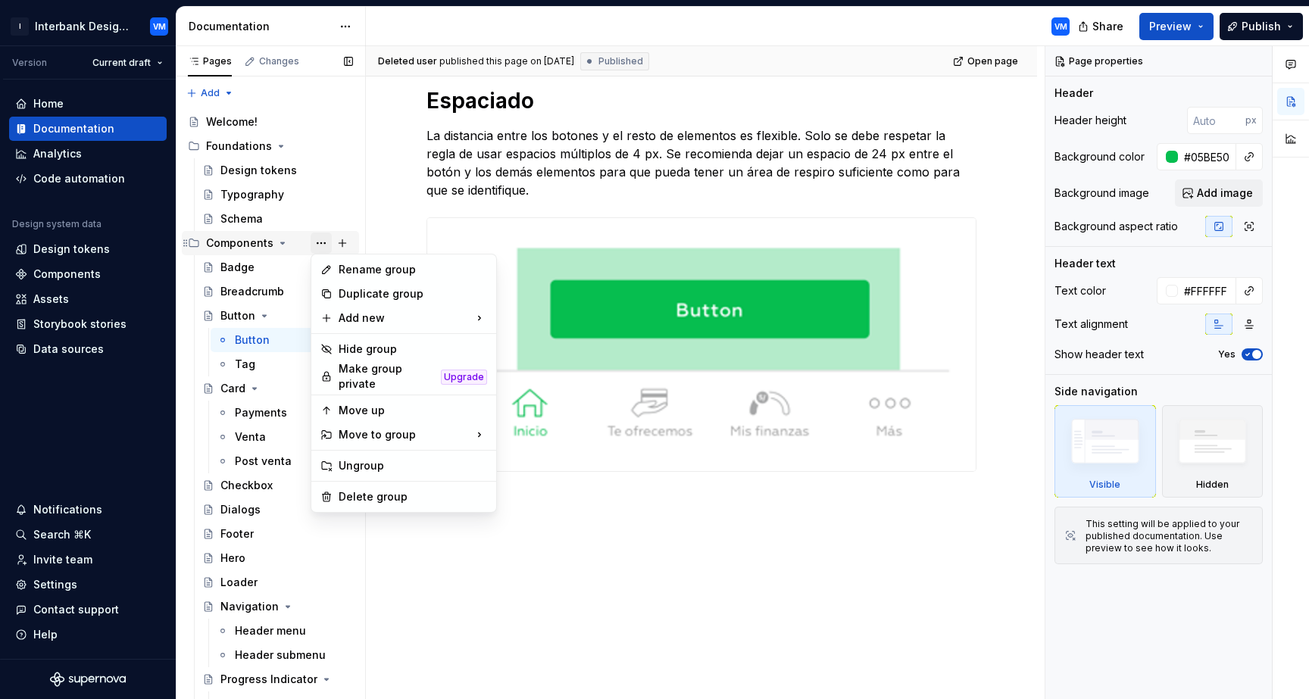
click at [324, 239] on div "Pages Changes Add Accessibility guide for tree Page tree. Navigate the tree wit…" at bounding box center [270, 376] width 189 height 660
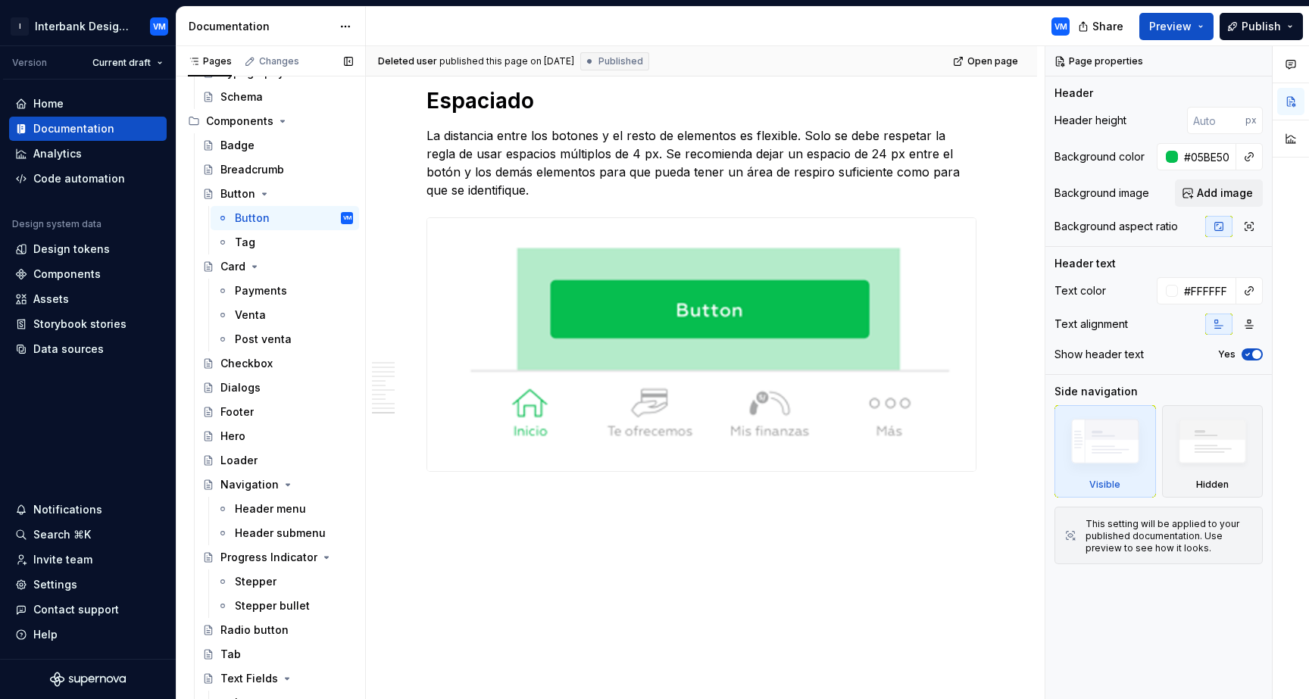
scroll to position [111, 0]
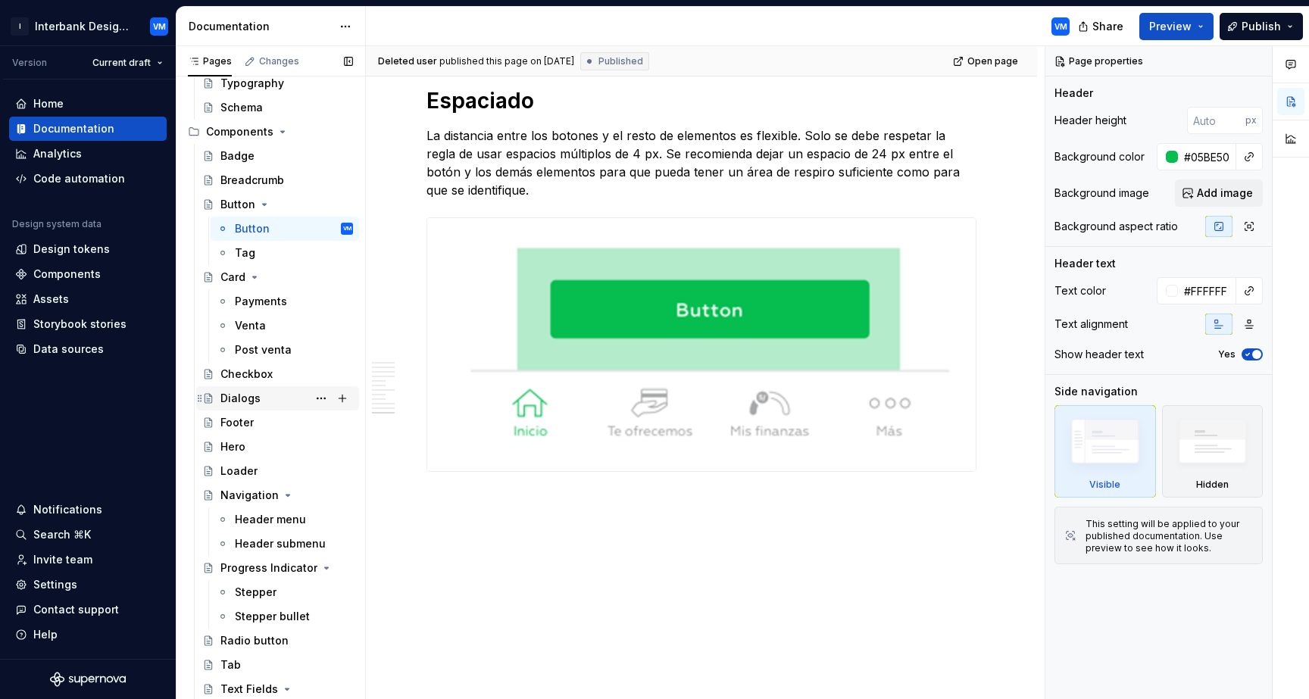
click at [261, 401] on div "Dialogs" at bounding box center [286, 398] width 133 height 21
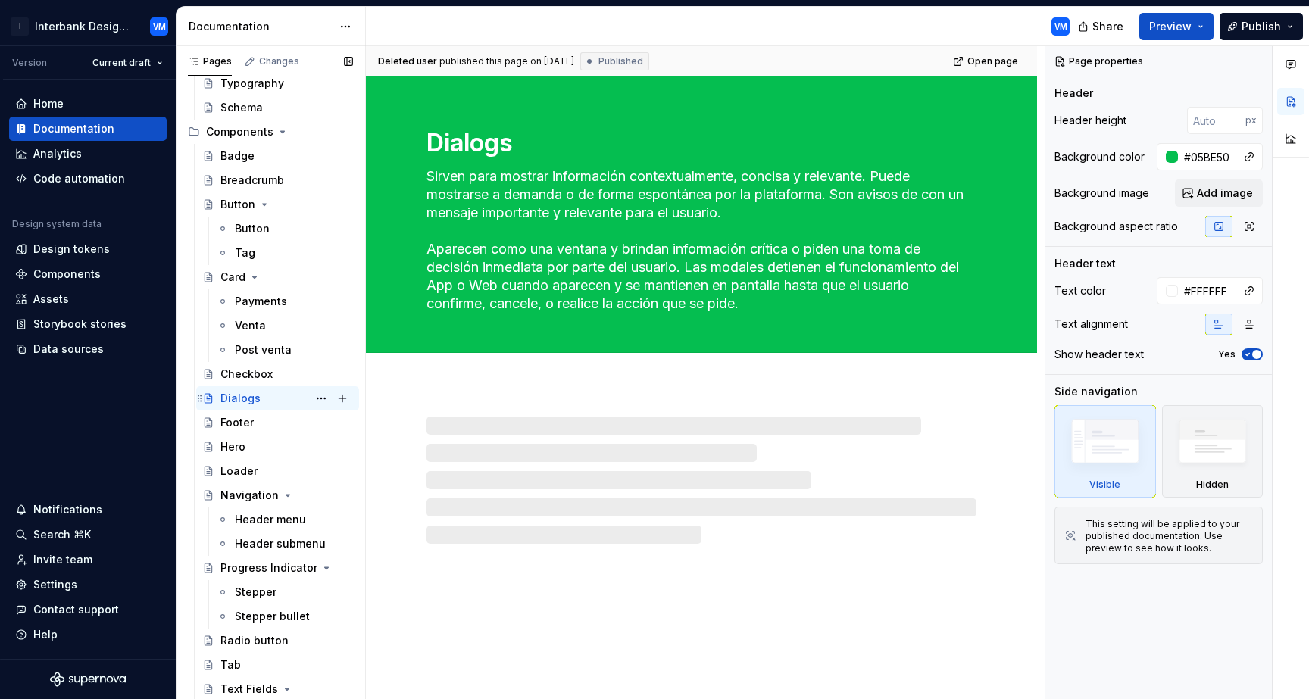
click at [263, 402] on div "Dialogs VM" at bounding box center [286, 398] width 133 height 21
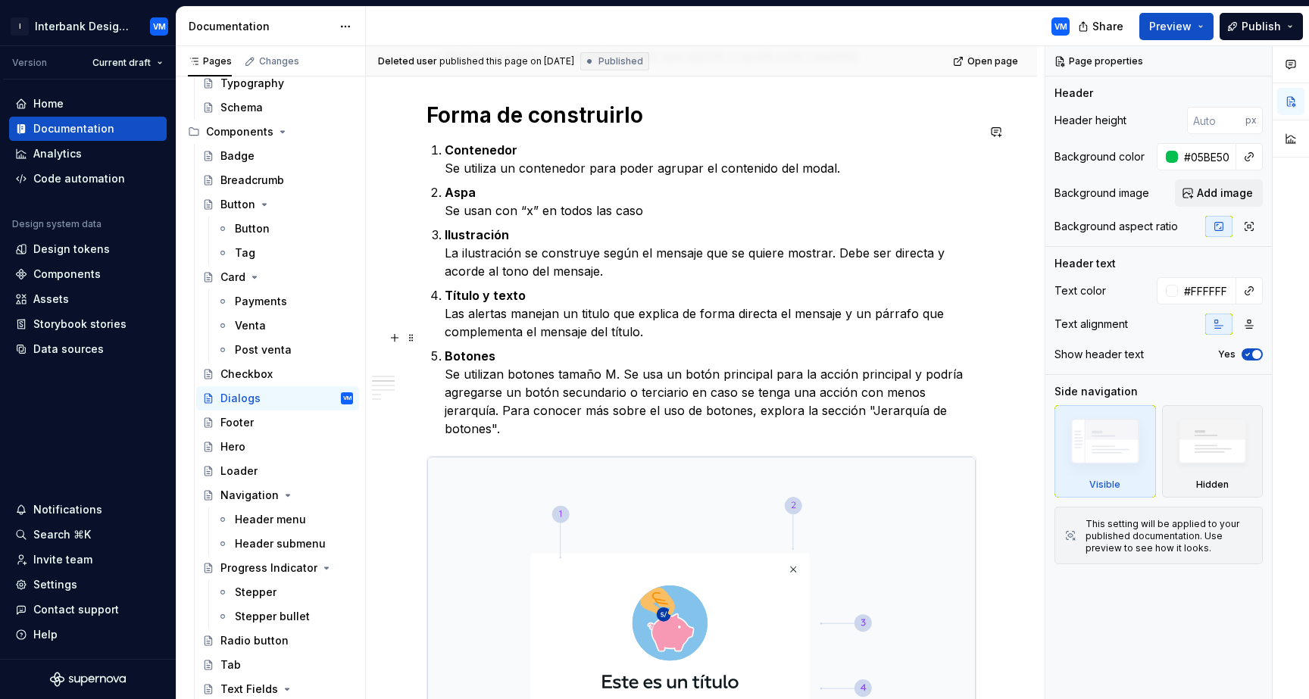
scroll to position [549, 0]
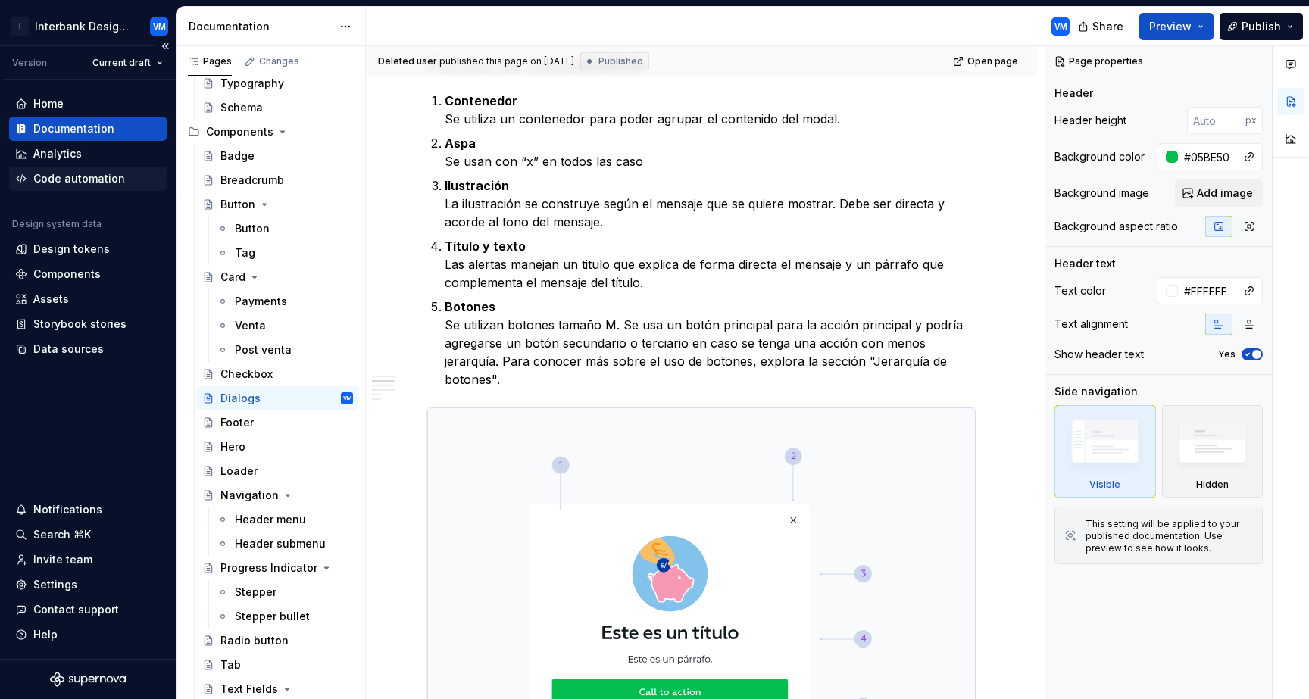
type textarea "*"
click at [103, 170] on div "Code automation" at bounding box center [88, 179] width 158 height 24
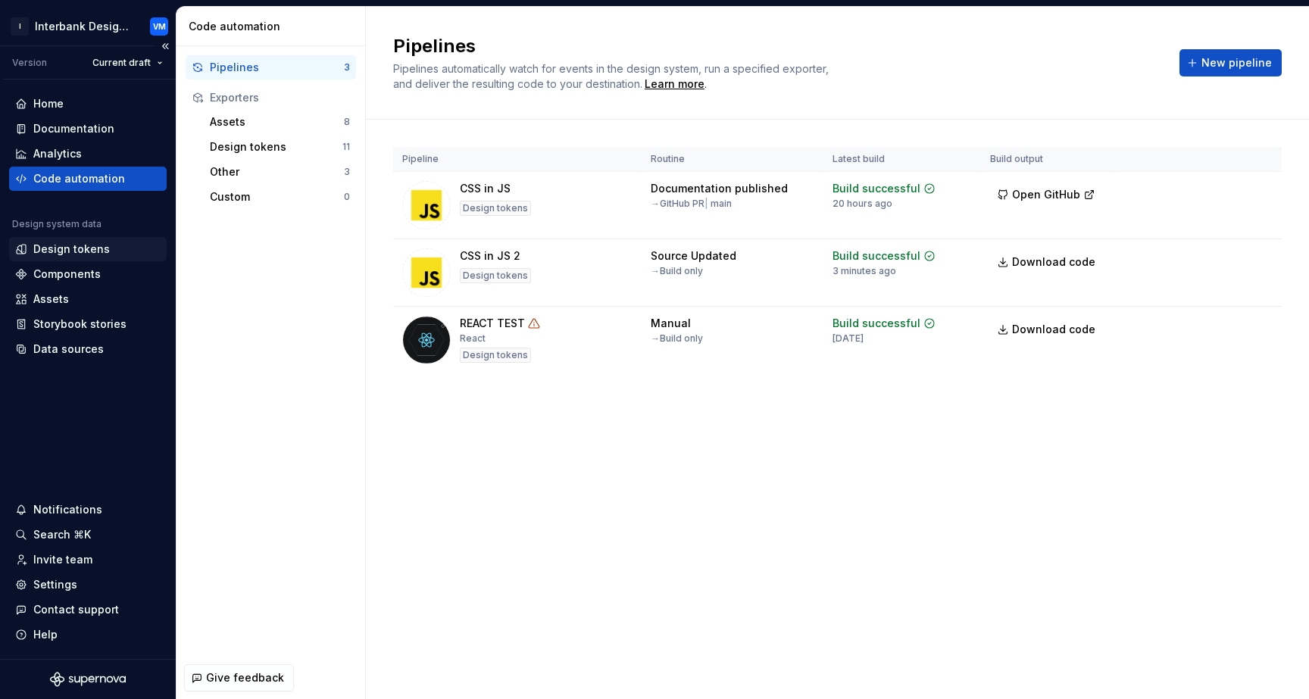
click at [92, 252] on div "Design tokens" at bounding box center [71, 249] width 76 height 15
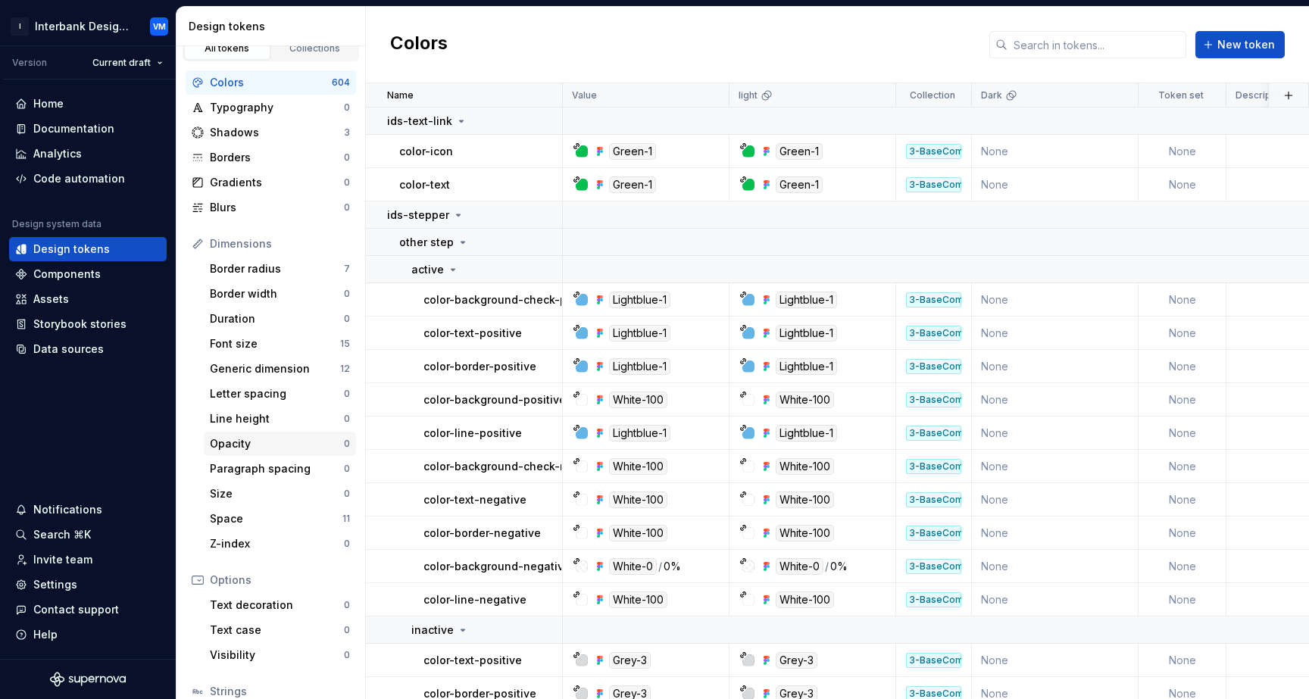
scroll to position [2, 0]
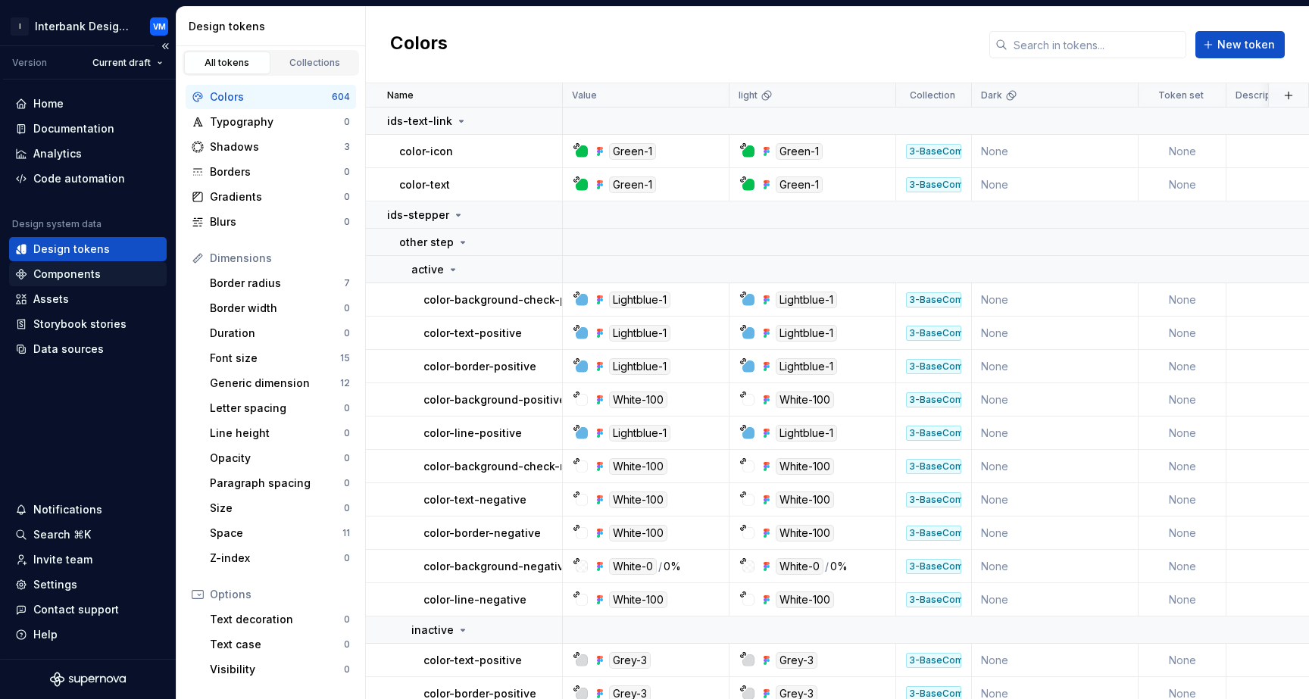
click at [103, 278] on div "Components" at bounding box center [87, 274] width 145 height 15
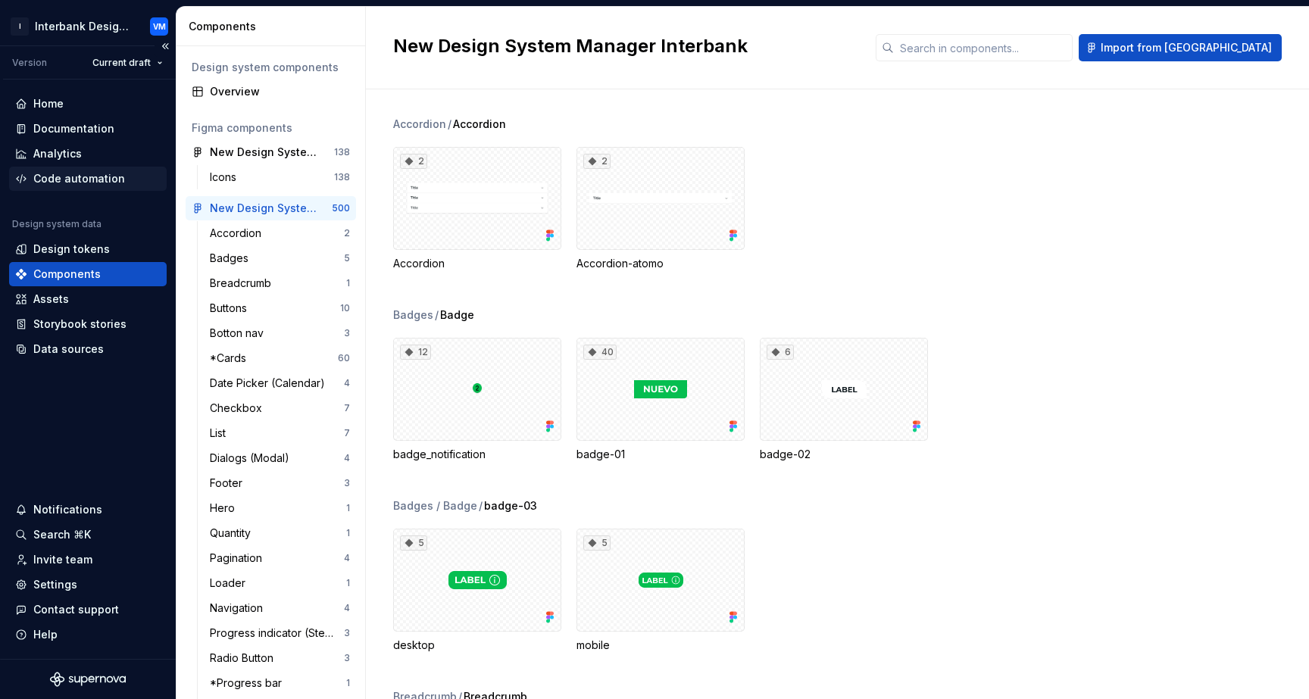
click at [115, 176] on div "Code automation" at bounding box center [79, 178] width 92 height 15
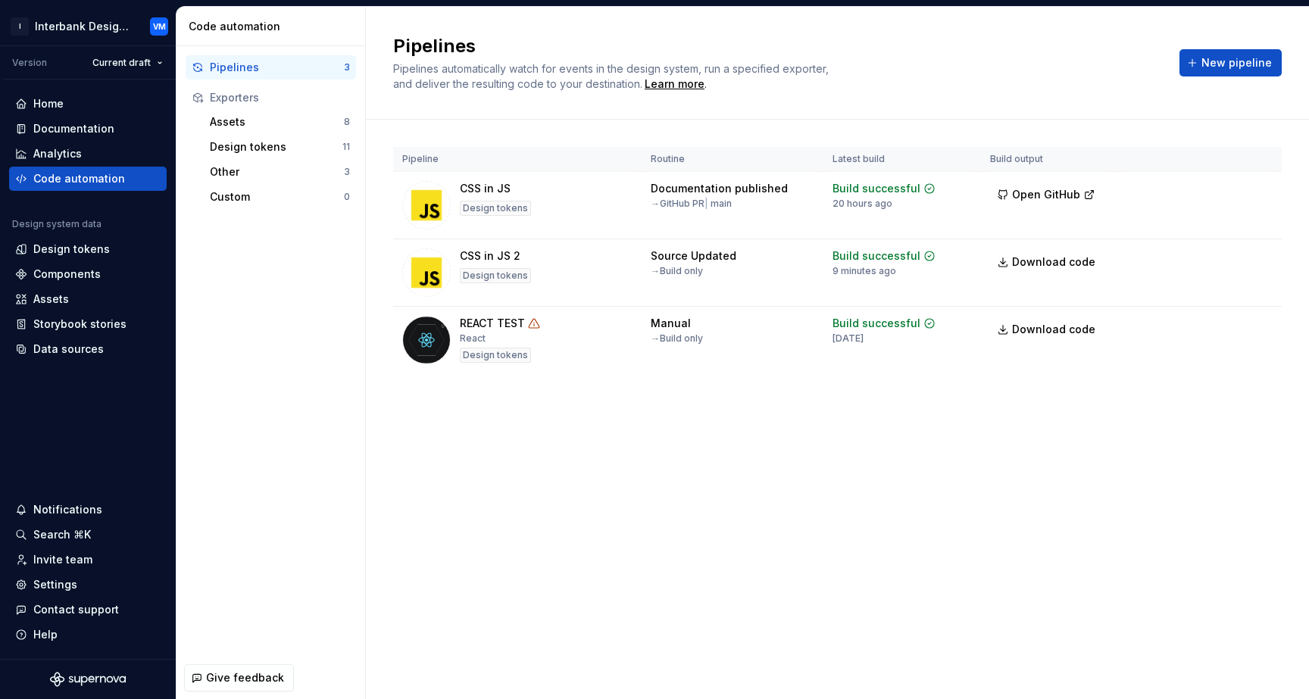
click at [709, 454] on div "Pipelines Pipelines automatically watch for events in the design system, run a …" at bounding box center [837, 353] width 943 height 692
click at [1240, 635] on div "Pipelines Pipelines automatically watch for events in the design system, run a …" at bounding box center [837, 353] width 943 height 692
